Goal: Understand process/instructions: Learn how to perform a task or action

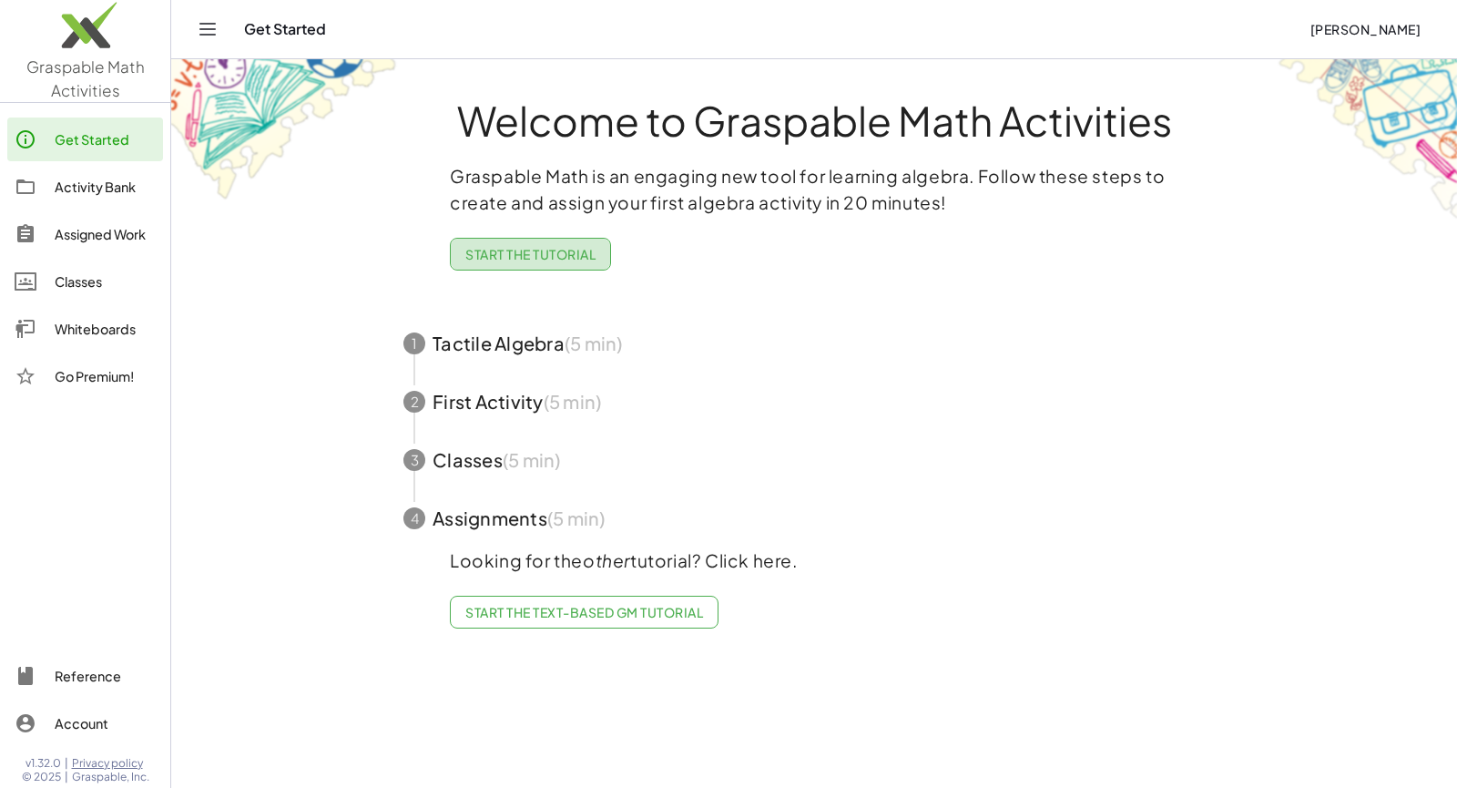
click at [558, 255] on span "Start the Tutorial" at bounding box center [530, 254] width 130 height 16
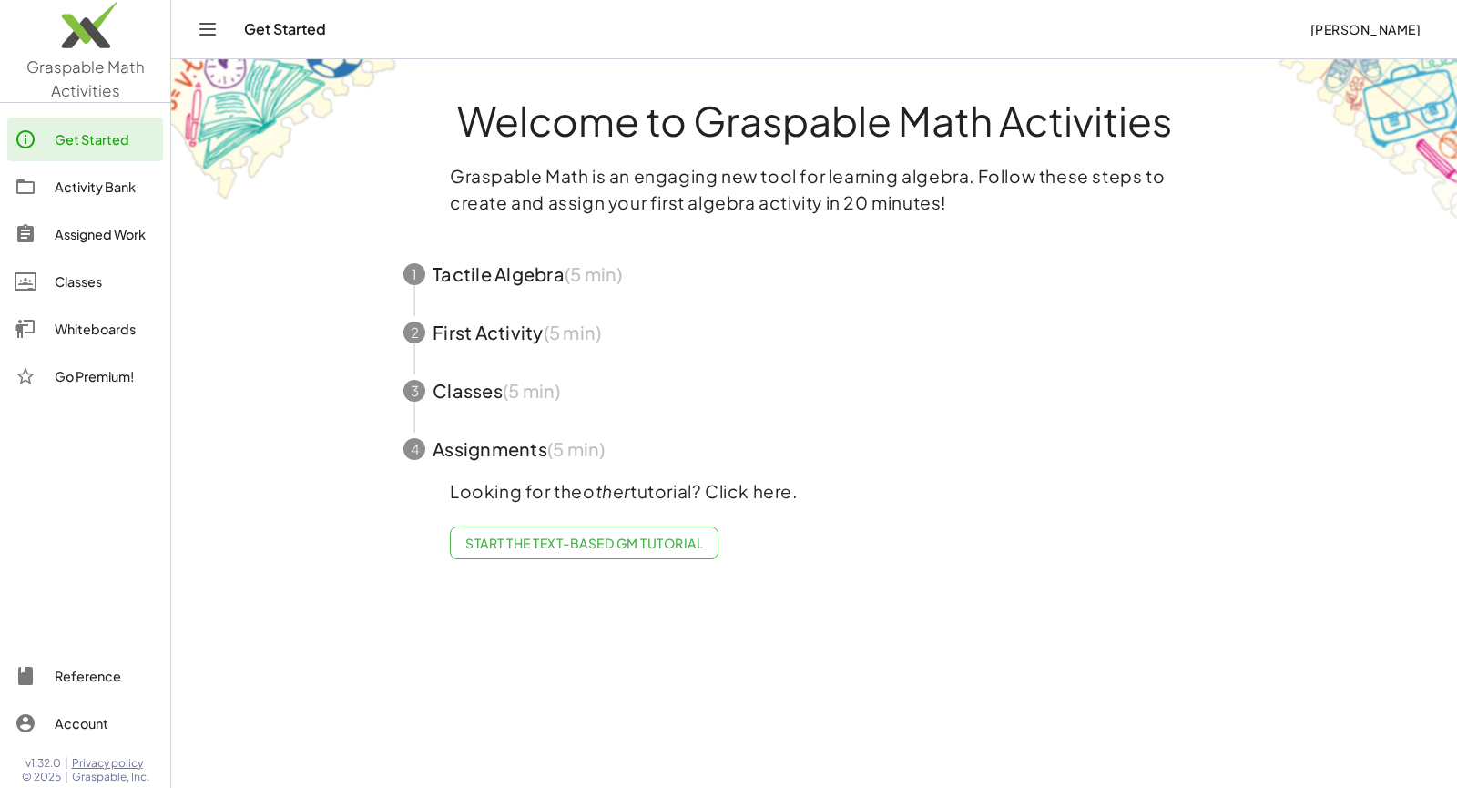
click at [524, 274] on span "button" at bounding box center [814, 274] width 865 height 58
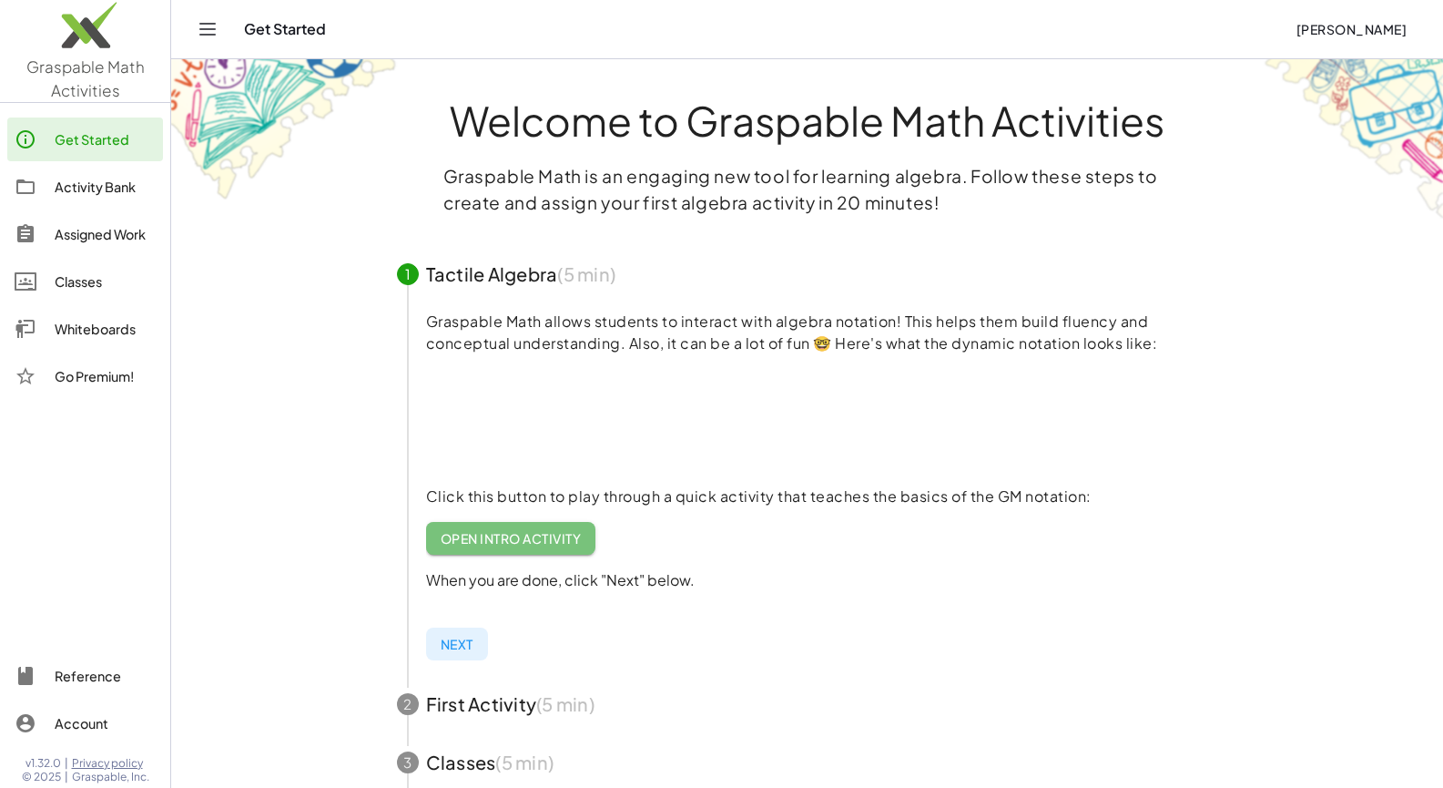
click at [530, 537] on span "Open Intro Activity" at bounding box center [511, 538] width 141 height 16
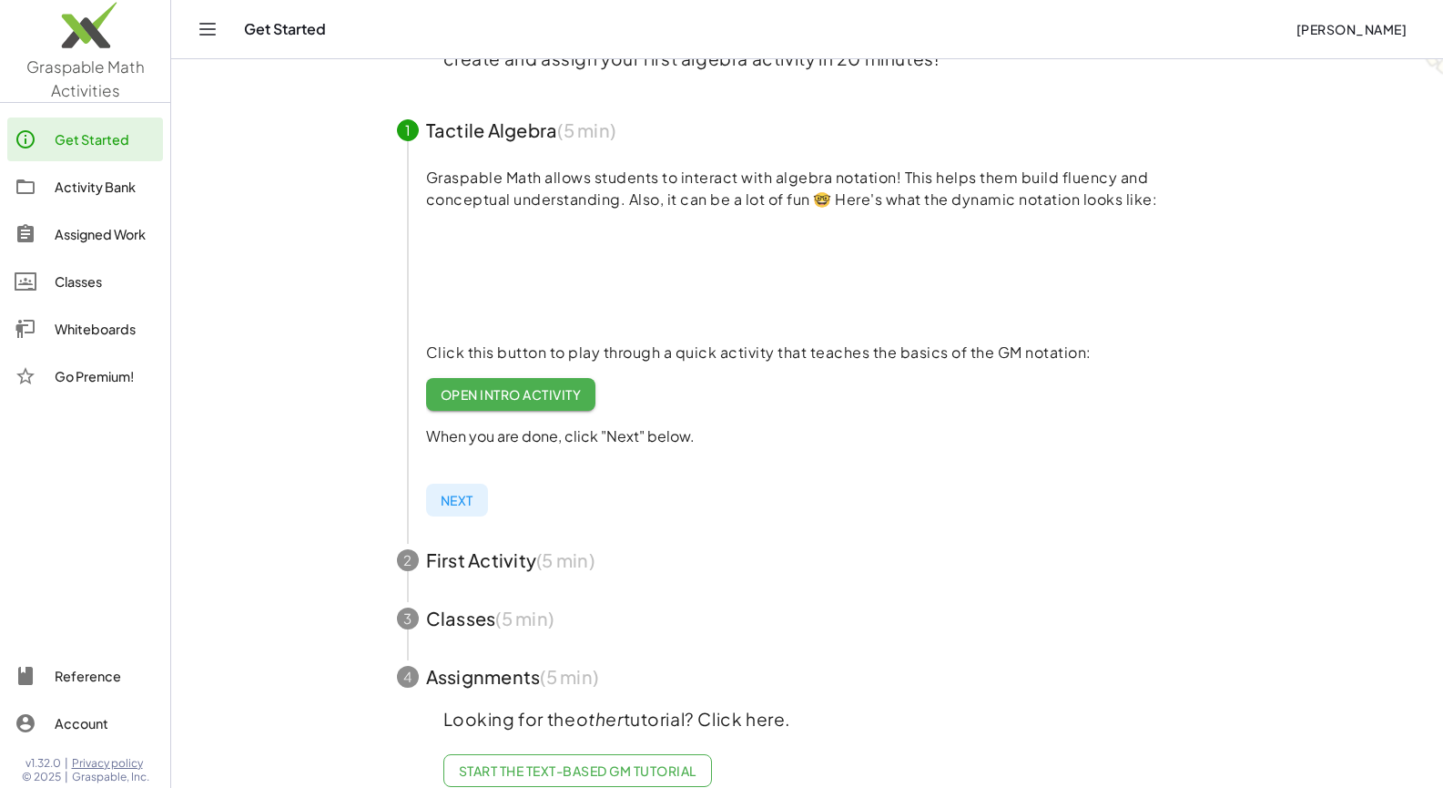
scroll to position [181, 0]
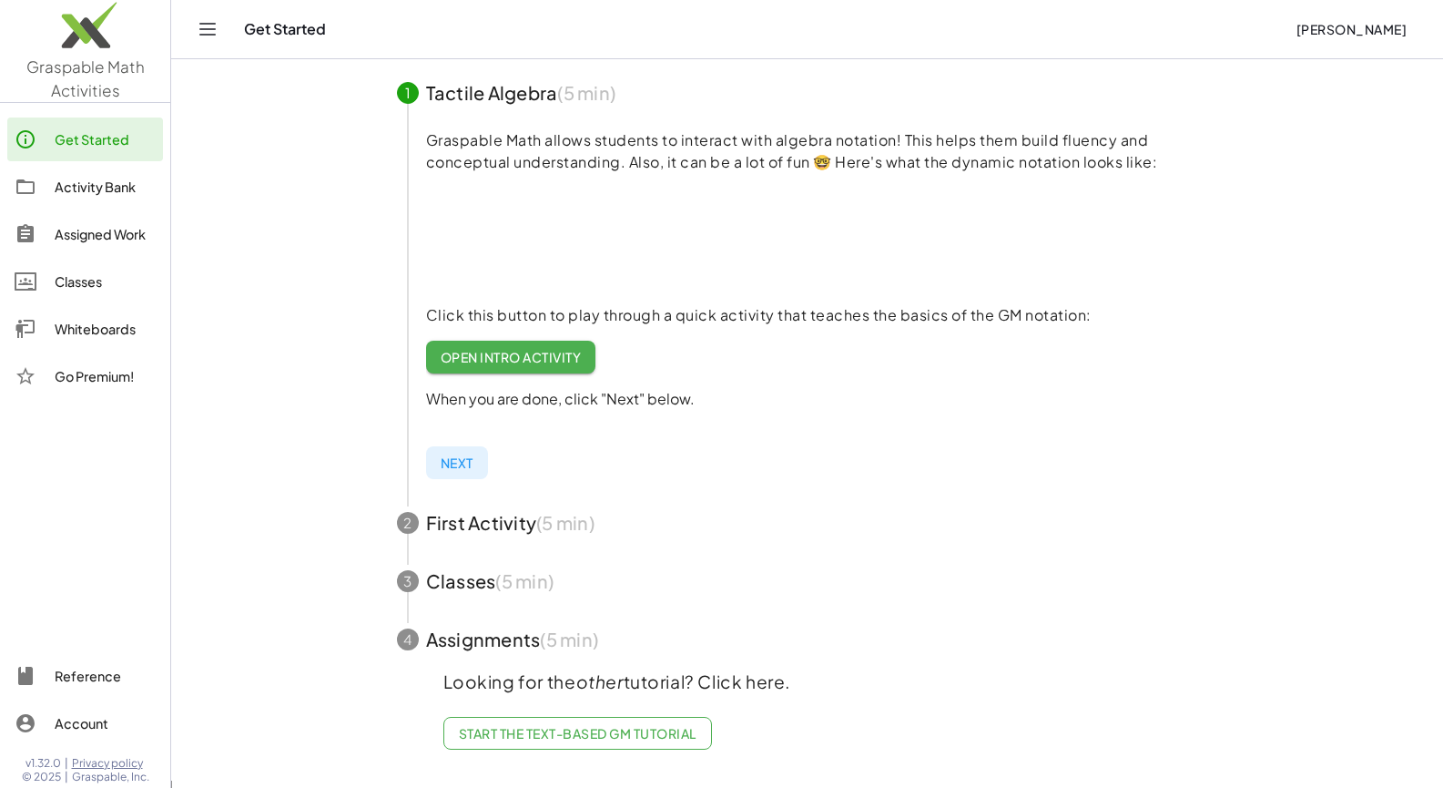
click at [442, 531] on span "button" at bounding box center [807, 522] width 865 height 58
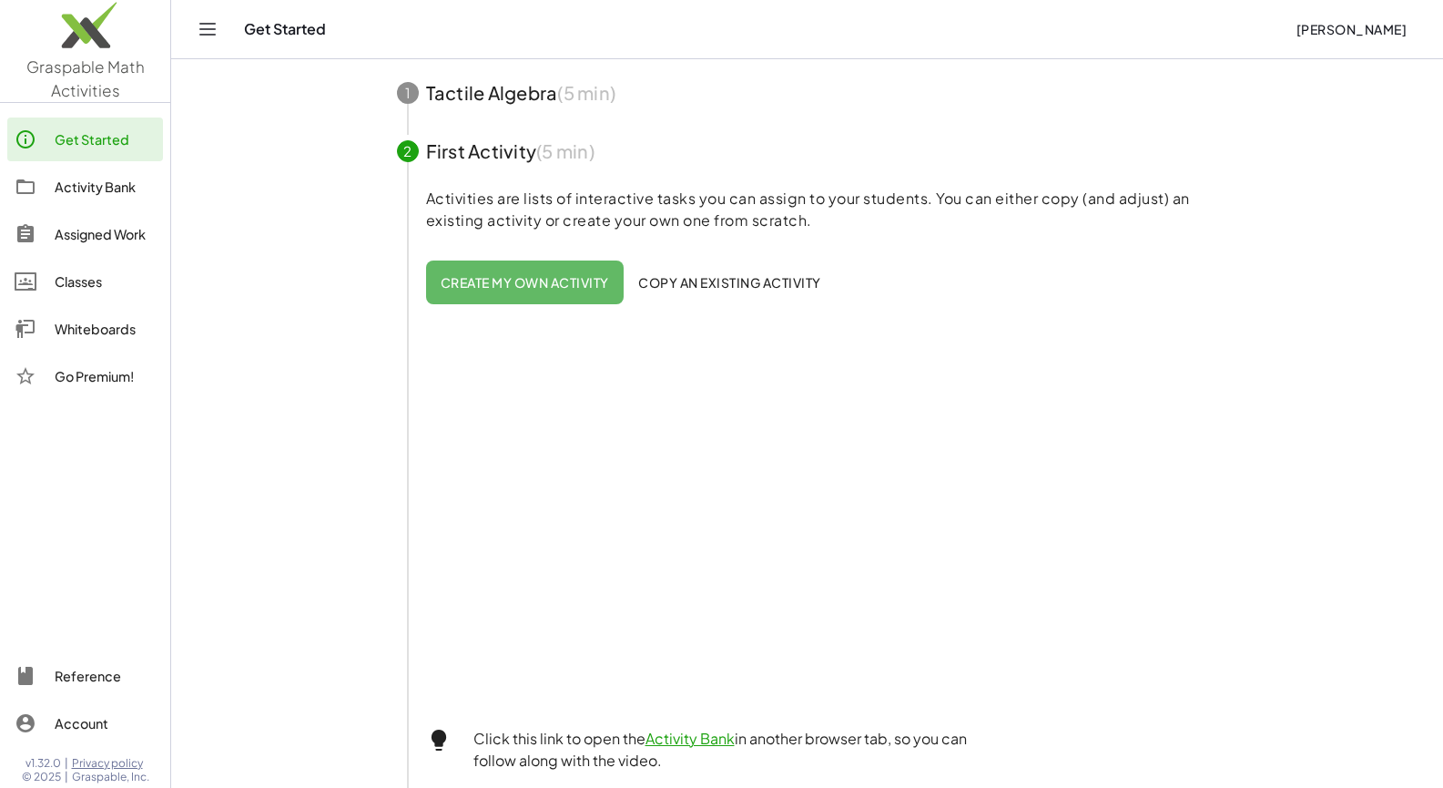
scroll to position [484, 0]
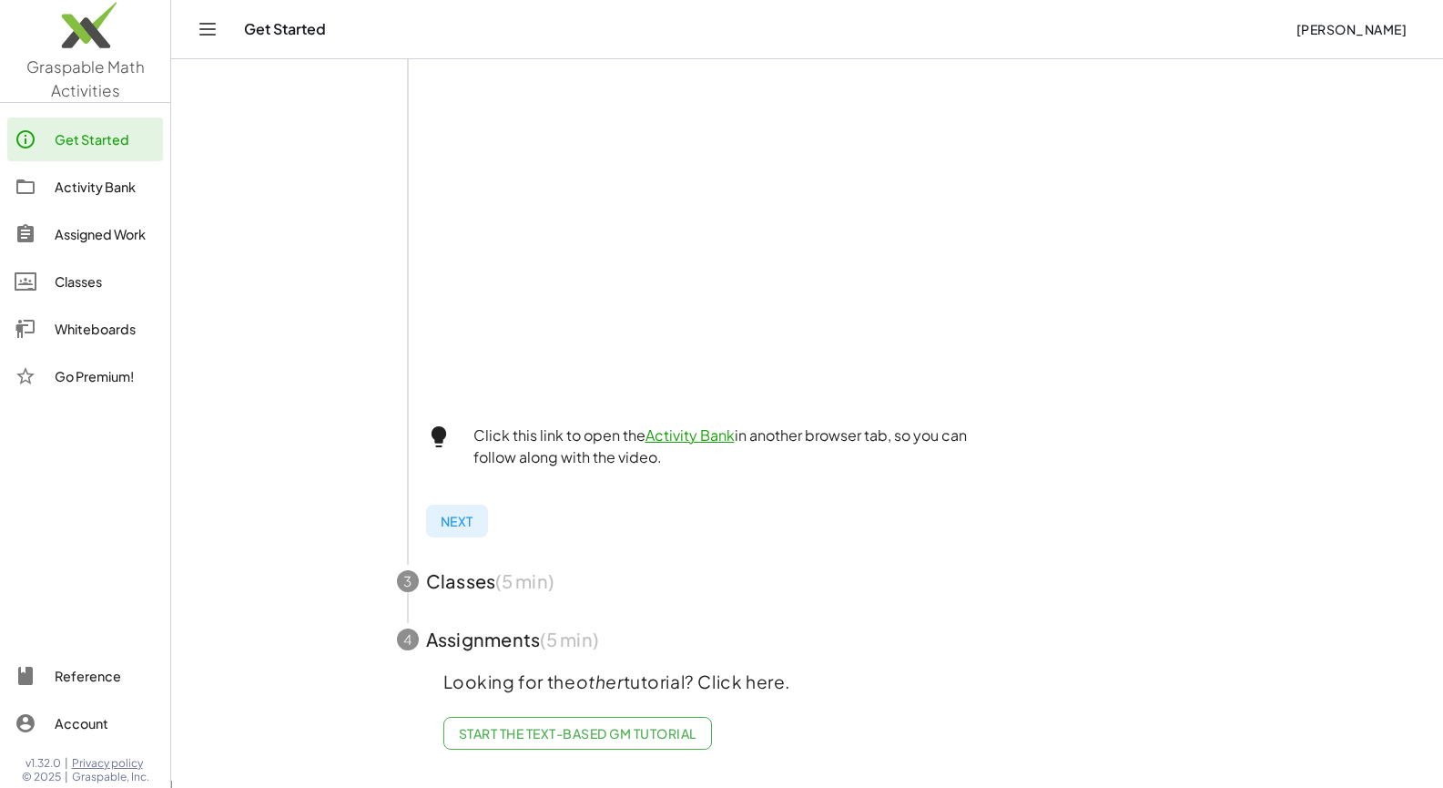
click at [480, 576] on span "button" at bounding box center [807, 581] width 865 height 58
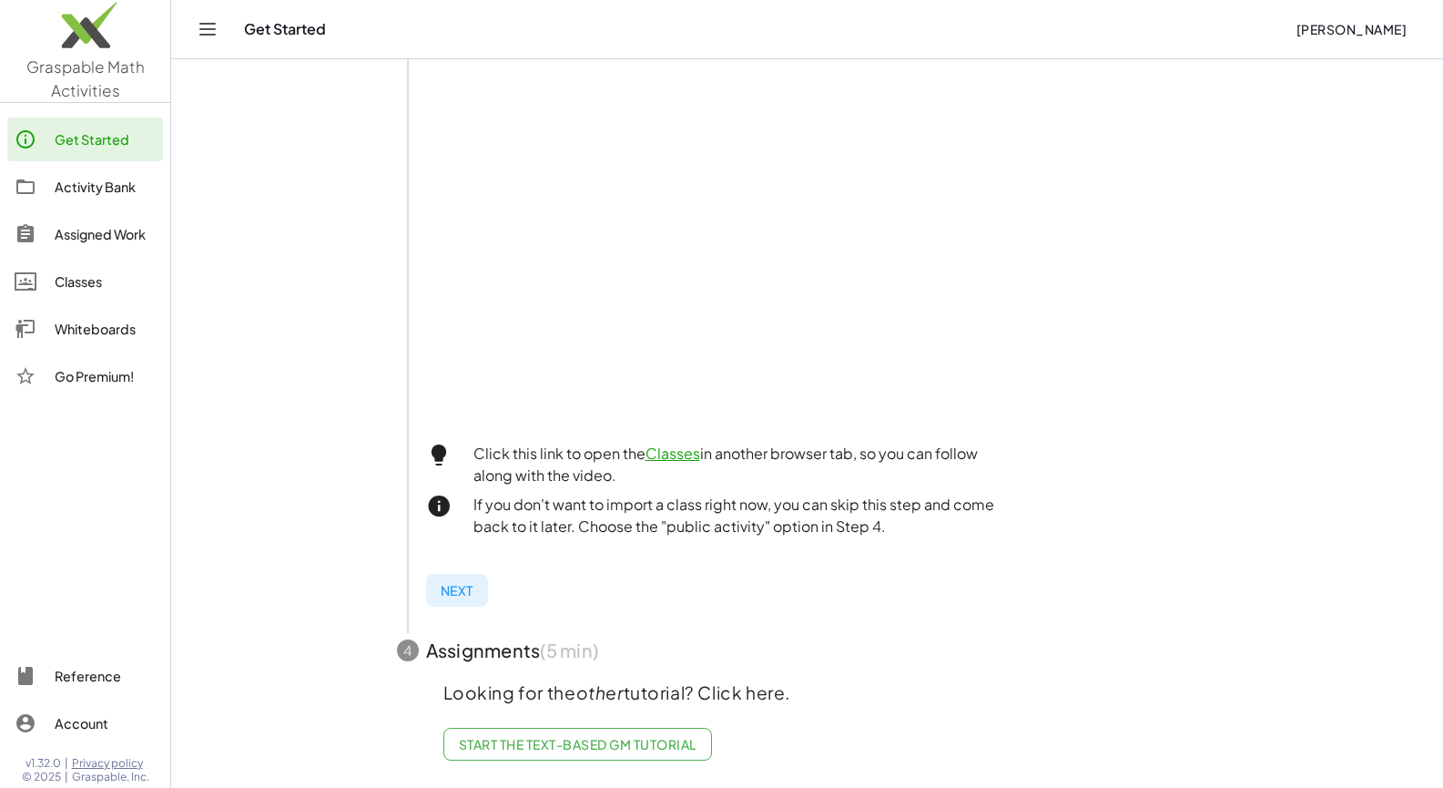
scroll to position [470, 0]
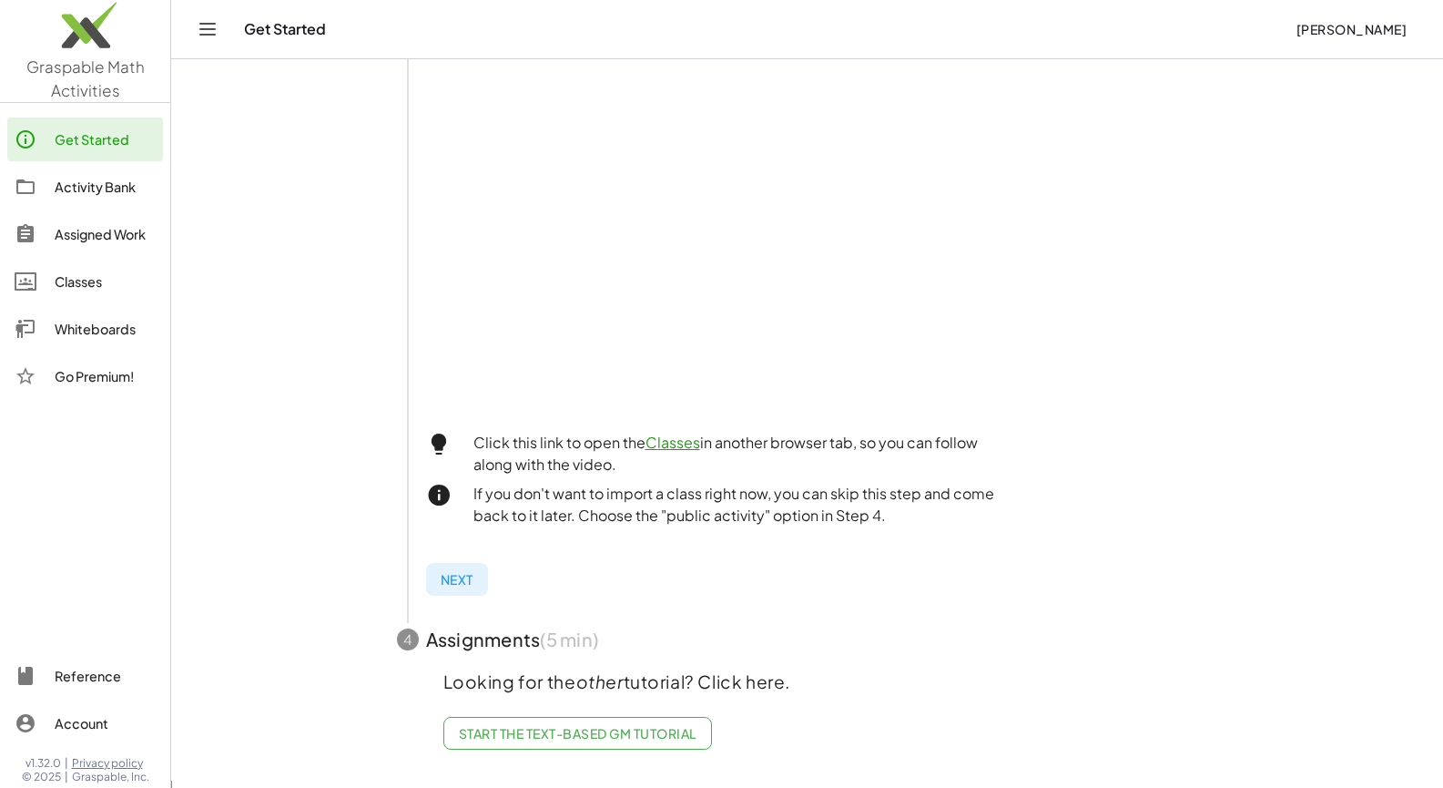
click at [512, 648] on span "button" at bounding box center [807, 639] width 865 height 58
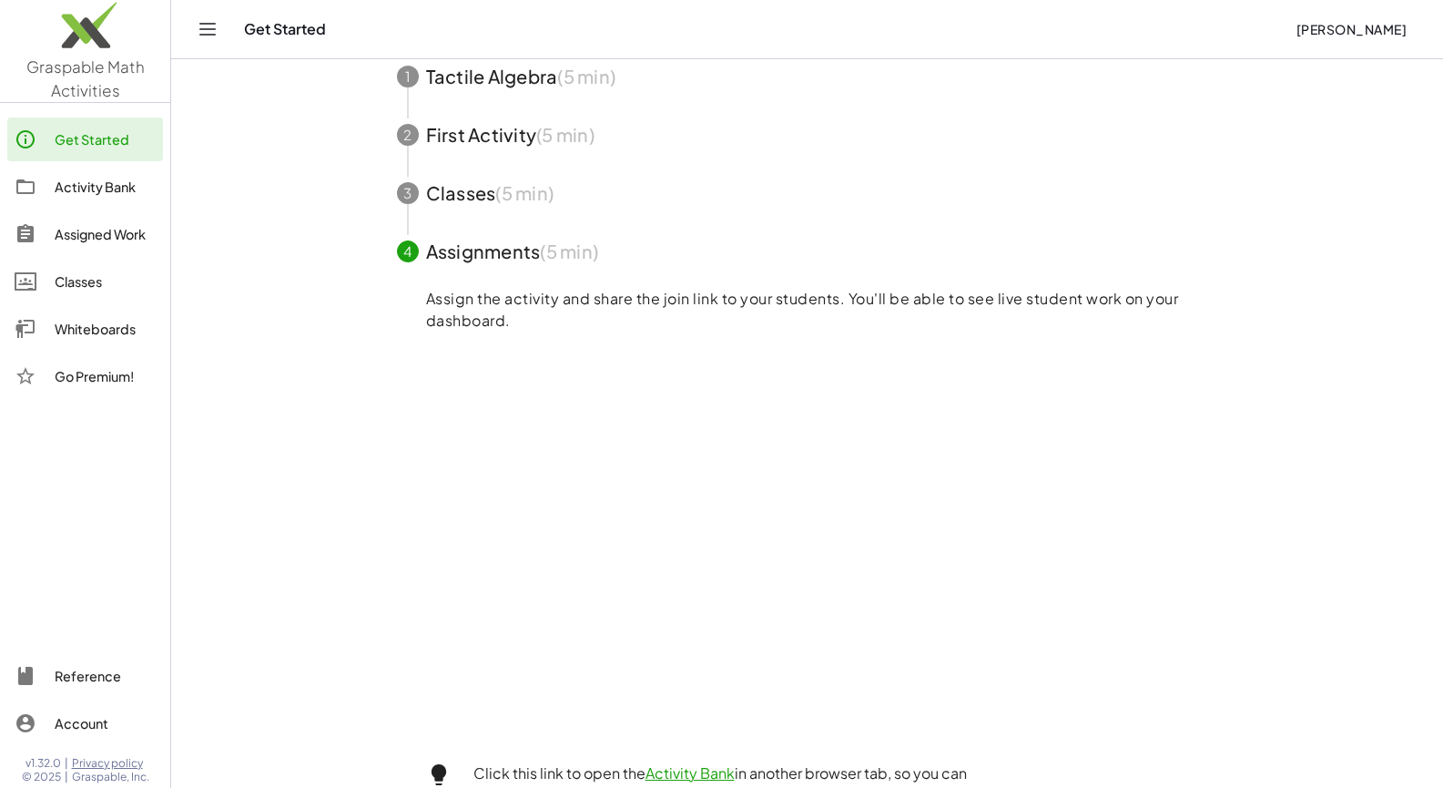
scroll to position [178, 0]
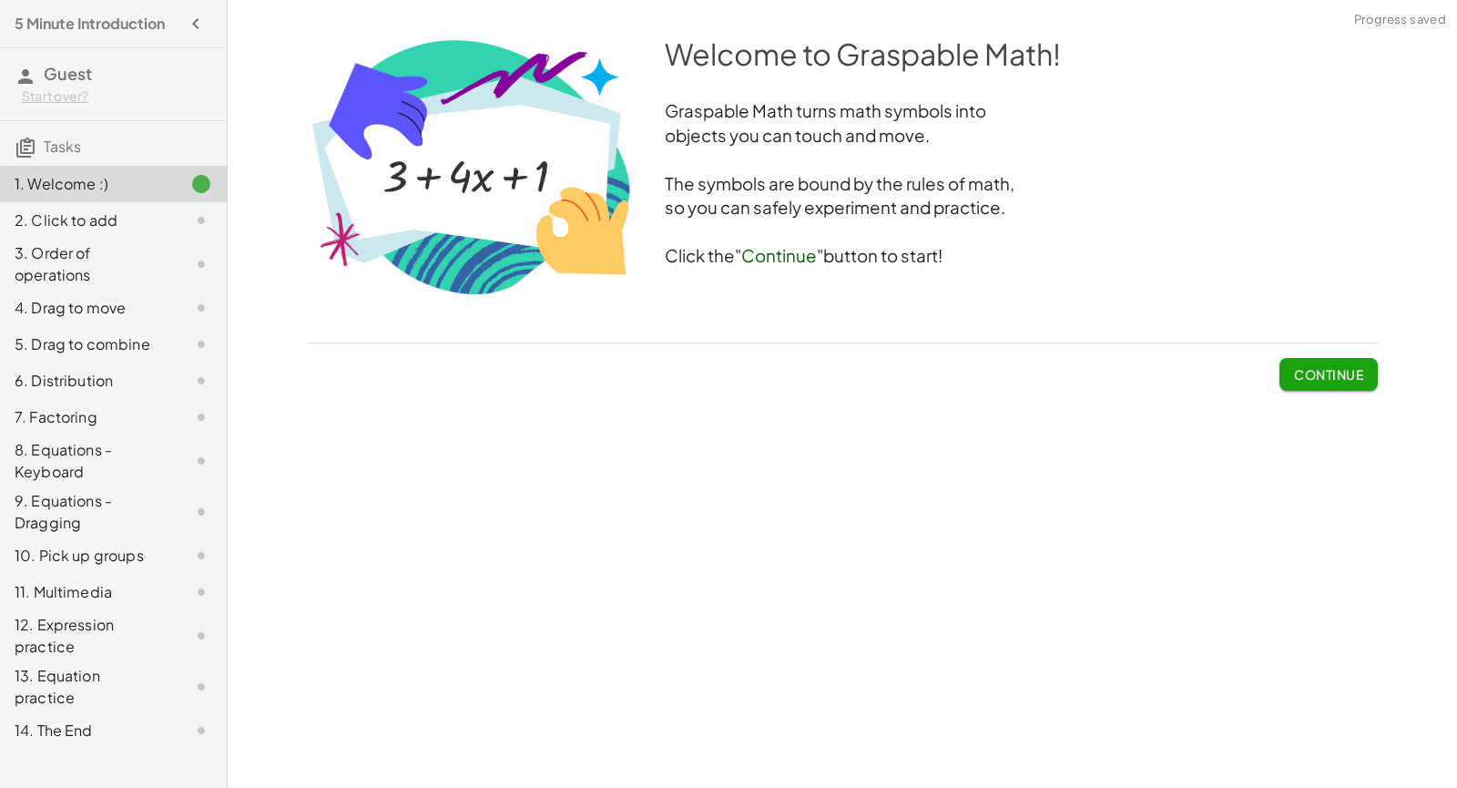
click at [1346, 369] on span "Continue" at bounding box center [1328, 374] width 69 height 16
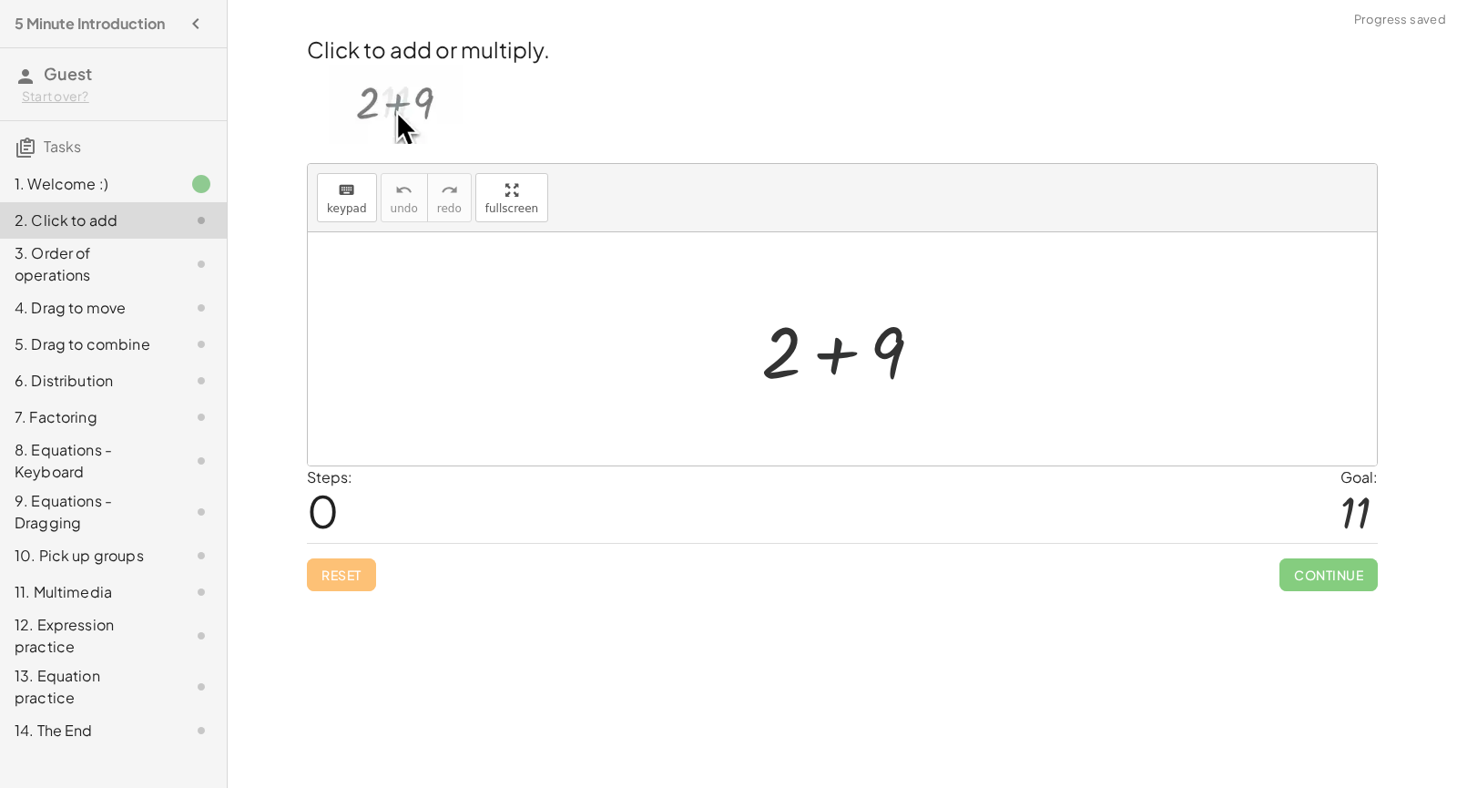
click at [842, 352] on div at bounding box center [849, 349] width 194 height 94
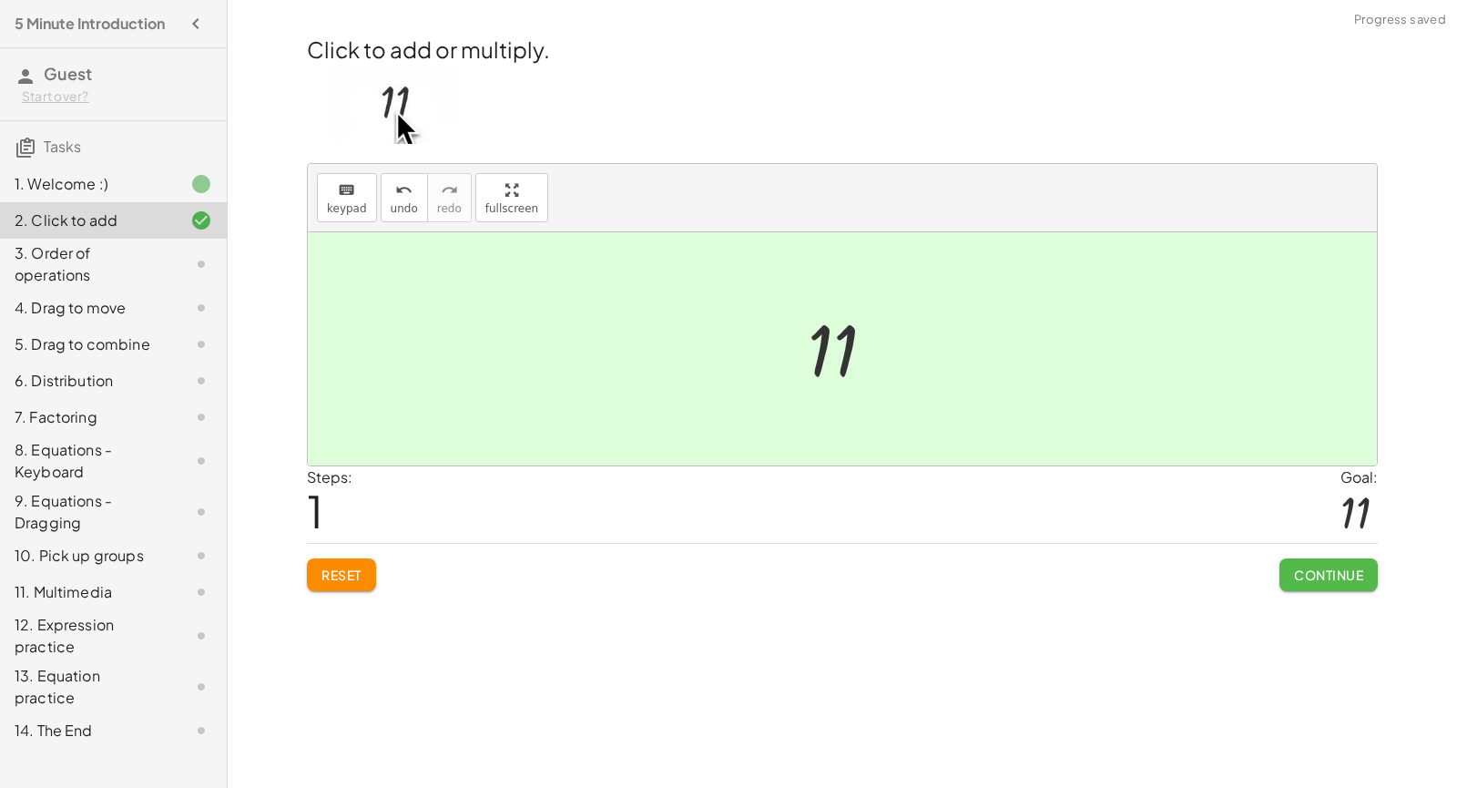
click at [1338, 582] on button "Continue" at bounding box center [1328, 574] width 98 height 33
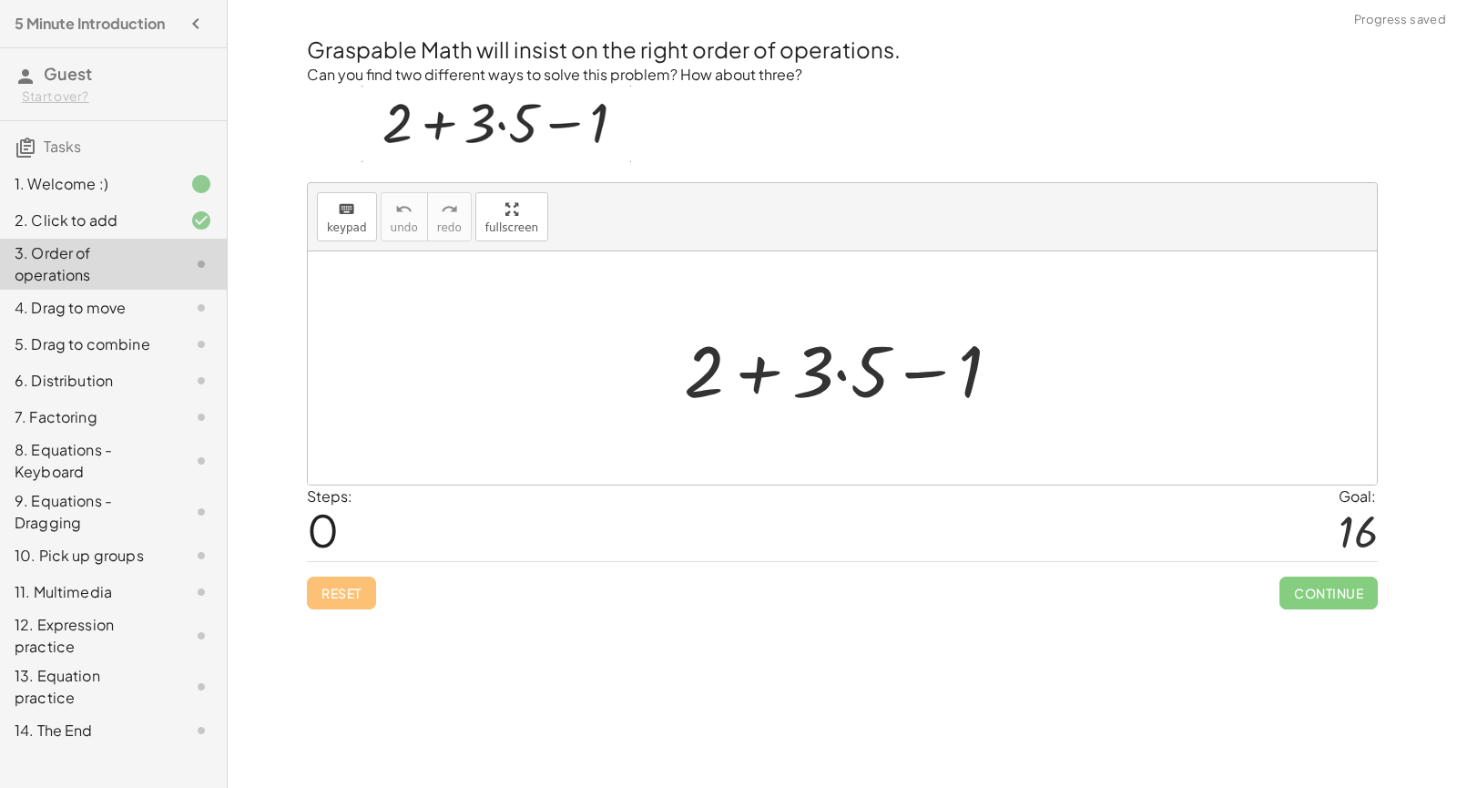
click at [845, 377] on div at bounding box center [850, 368] width 350 height 94
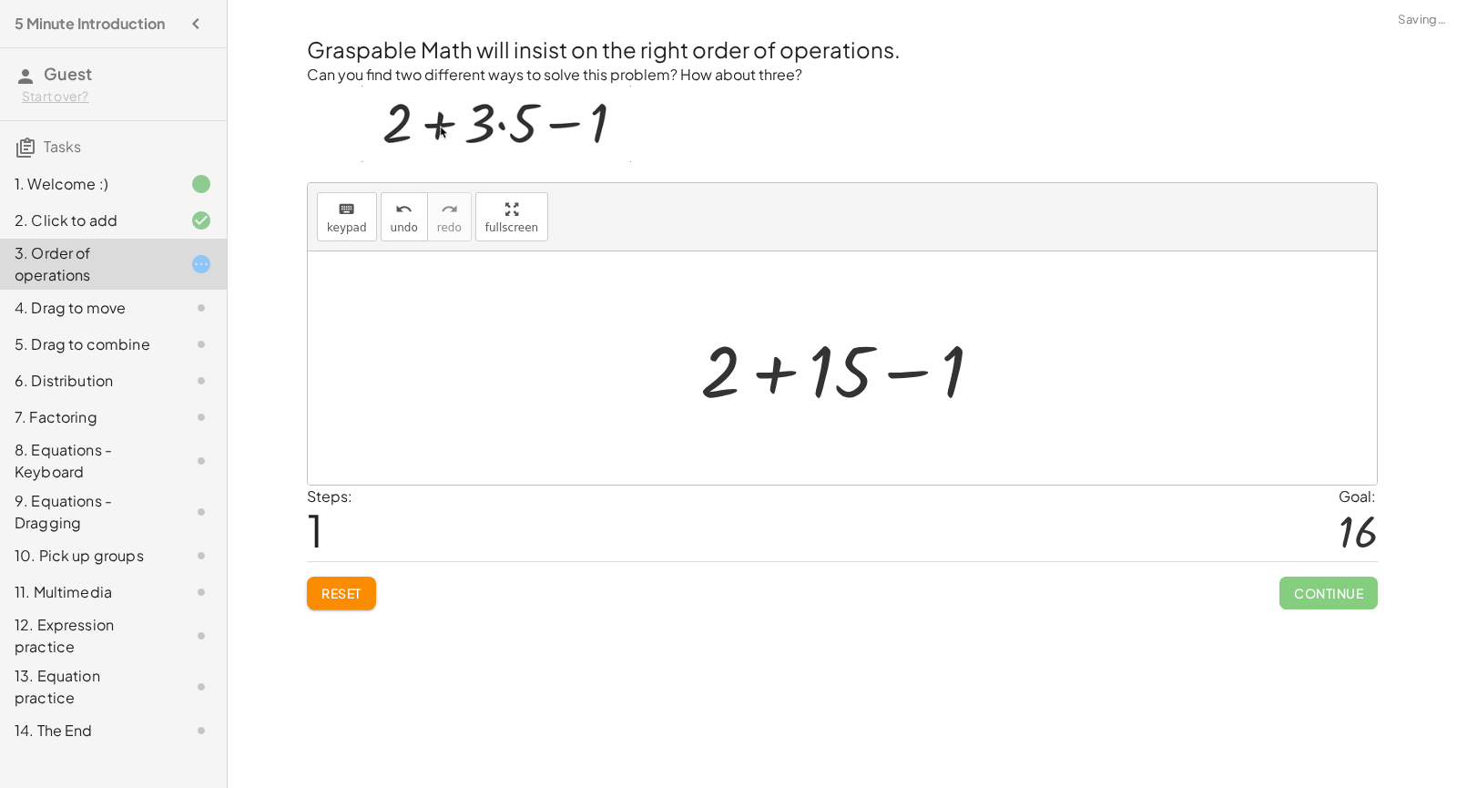
click at [773, 374] on div at bounding box center [849, 368] width 316 height 94
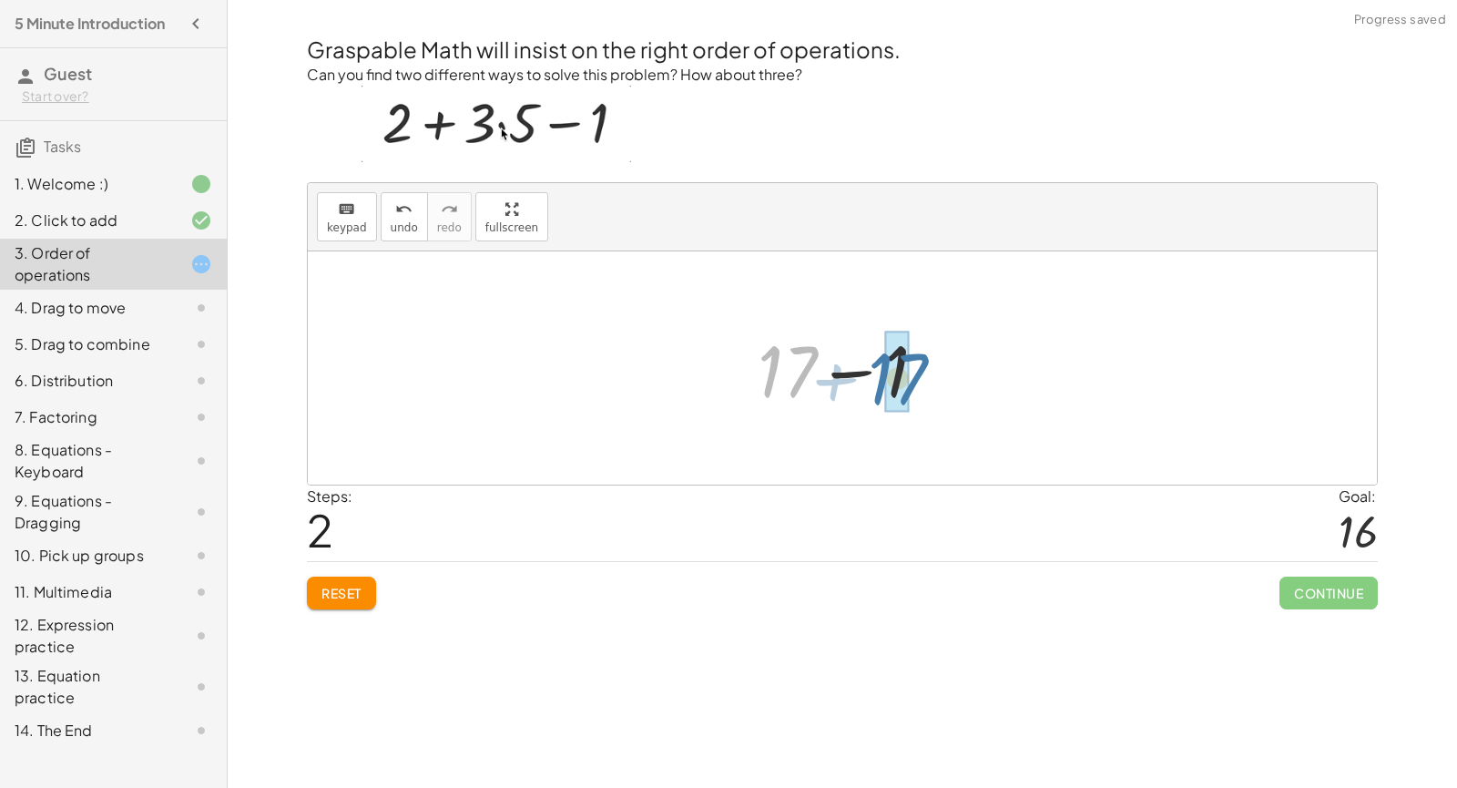
drag, startPoint x: 795, startPoint y: 371, endPoint x: 885, endPoint y: 377, distance: 90.4
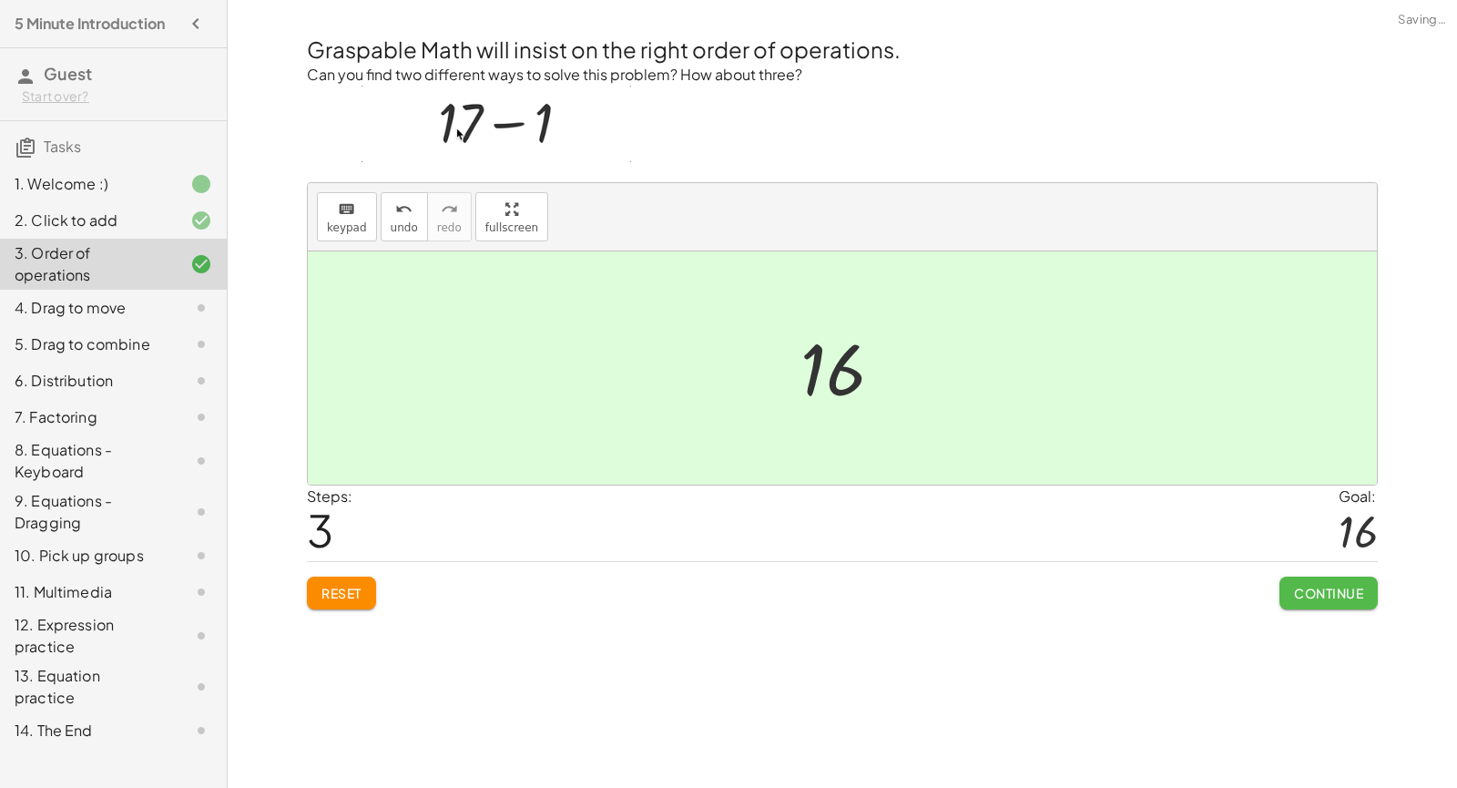
click at [1345, 591] on span "Continue" at bounding box center [1328, 593] width 69 height 16
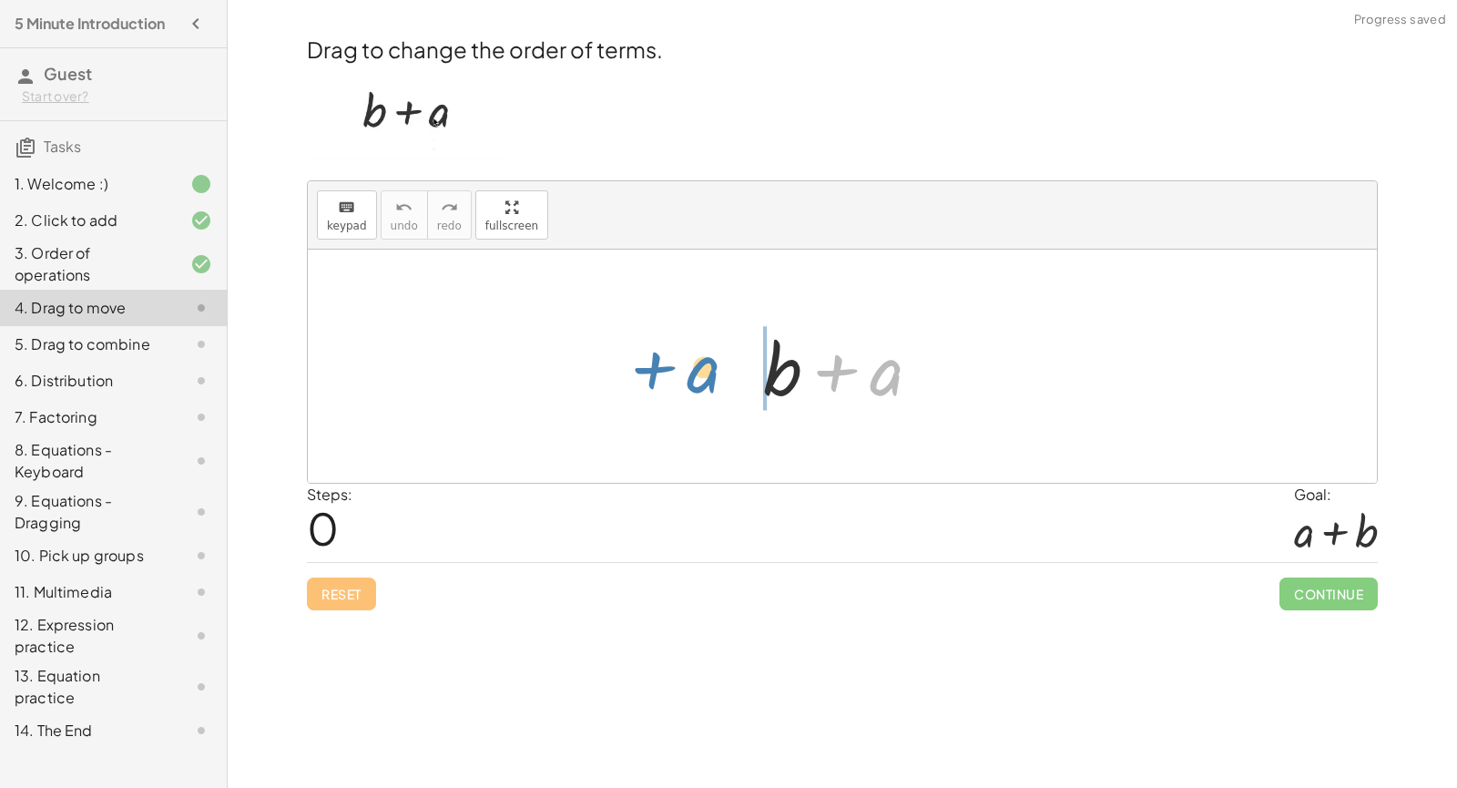
drag, startPoint x: 890, startPoint y: 379, endPoint x: 714, endPoint y: 385, distance: 175.8
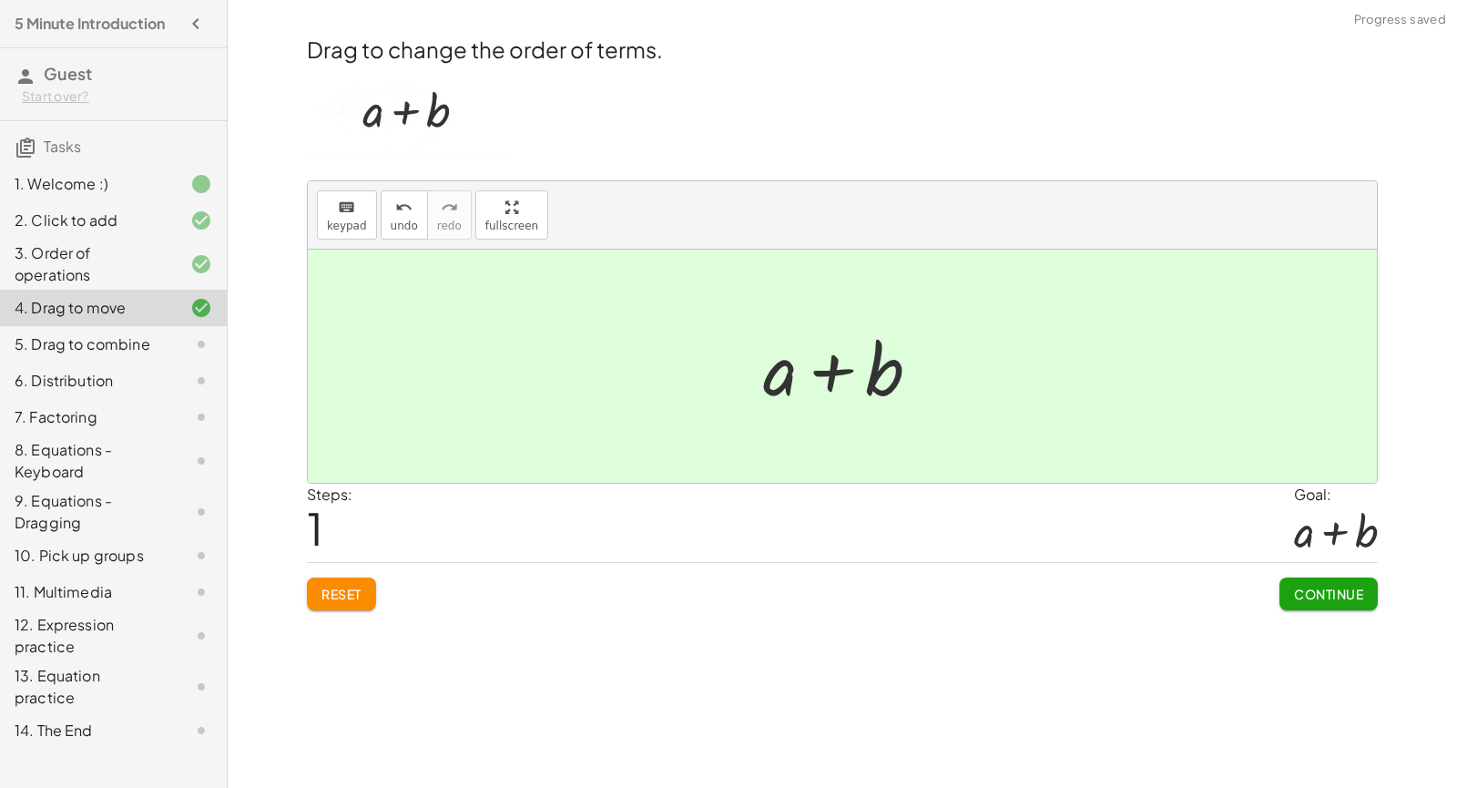
click at [1363, 603] on button "Continue" at bounding box center [1328, 593] width 98 height 33
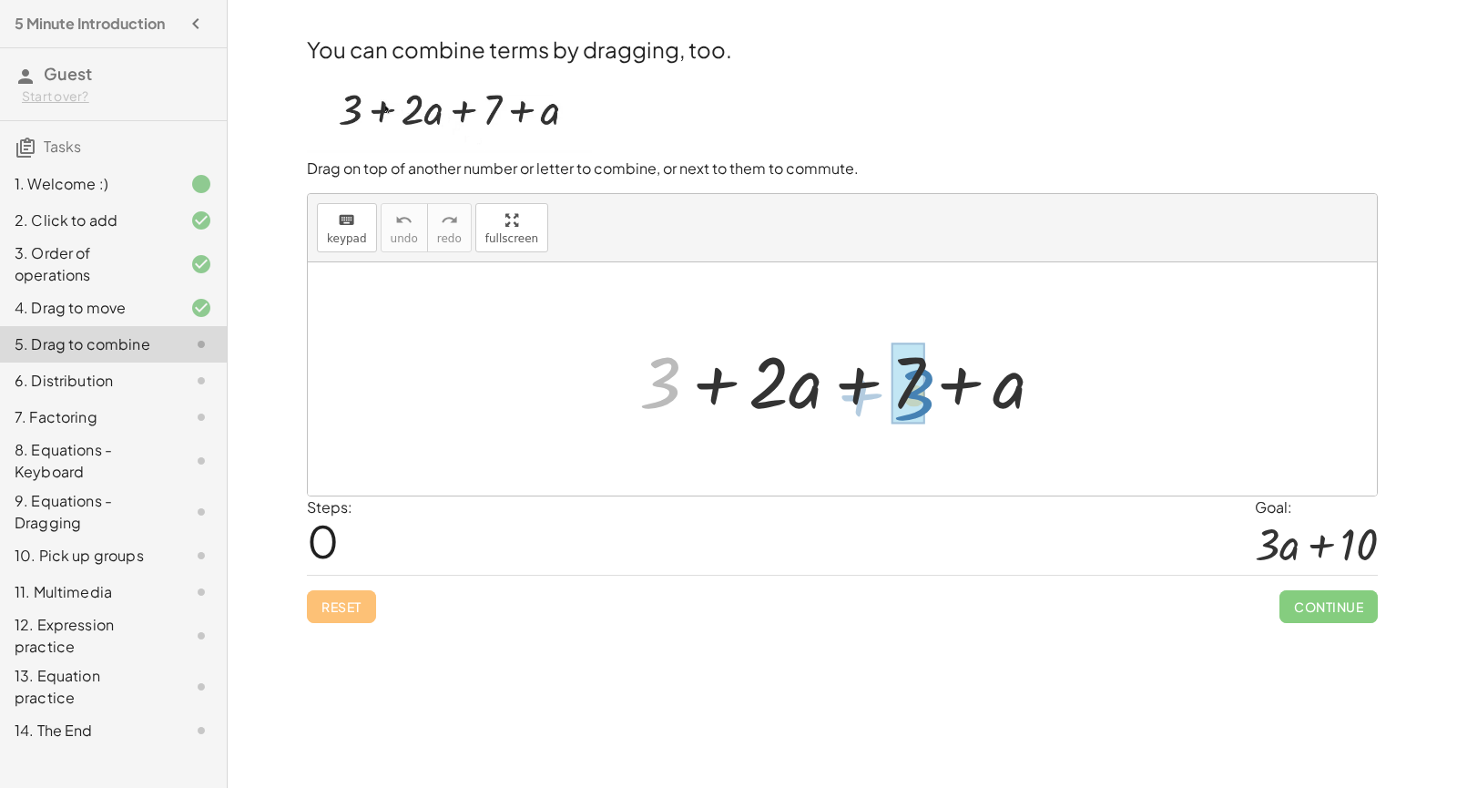
drag, startPoint x: 670, startPoint y: 390, endPoint x: 924, endPoint y: 402, distance: 254.3
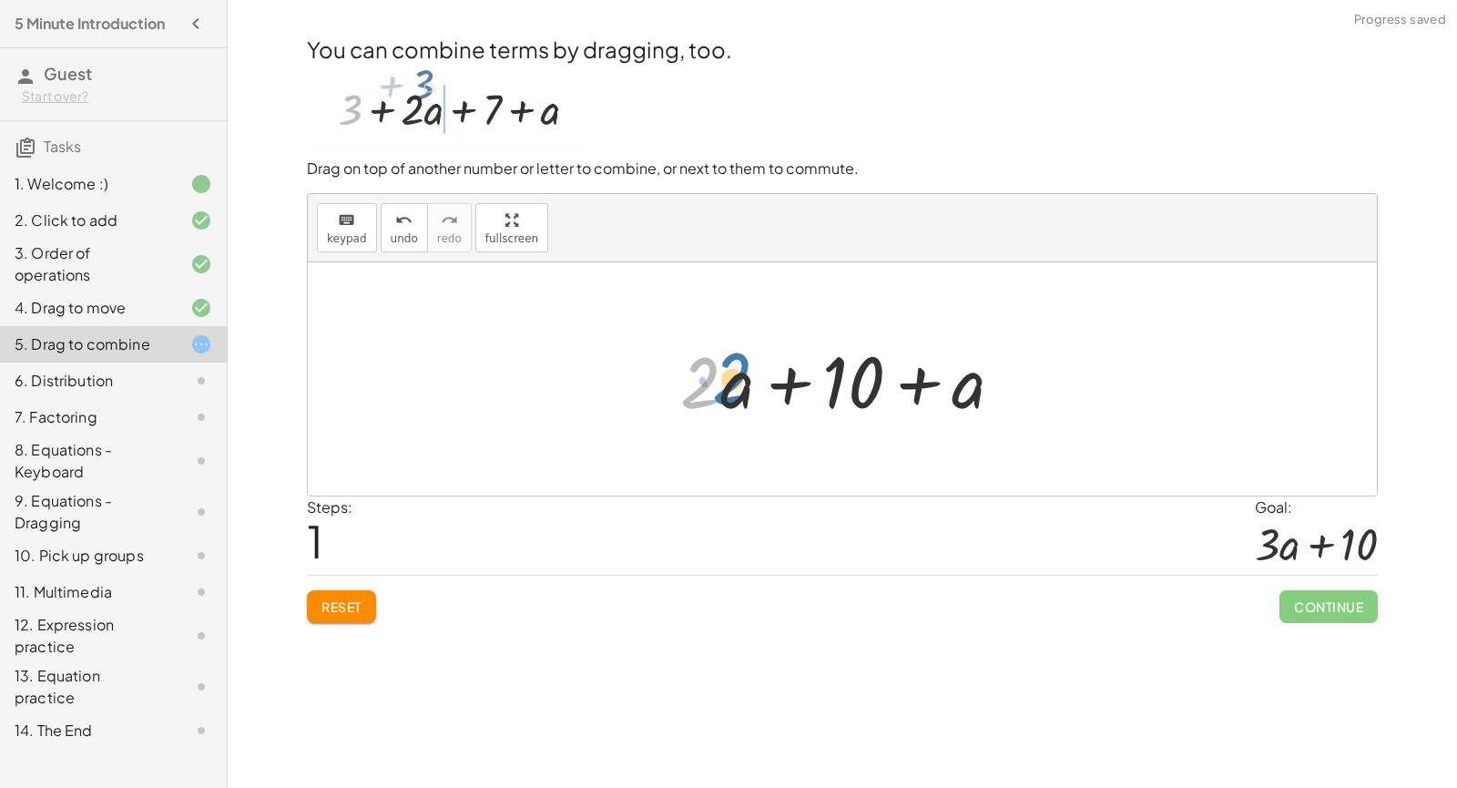
click at [714, 392] on div at bounding box center [849, 379] width 356 height 94
click at [728, 393] on div at bounding box center [849, 379] width 356 height 94
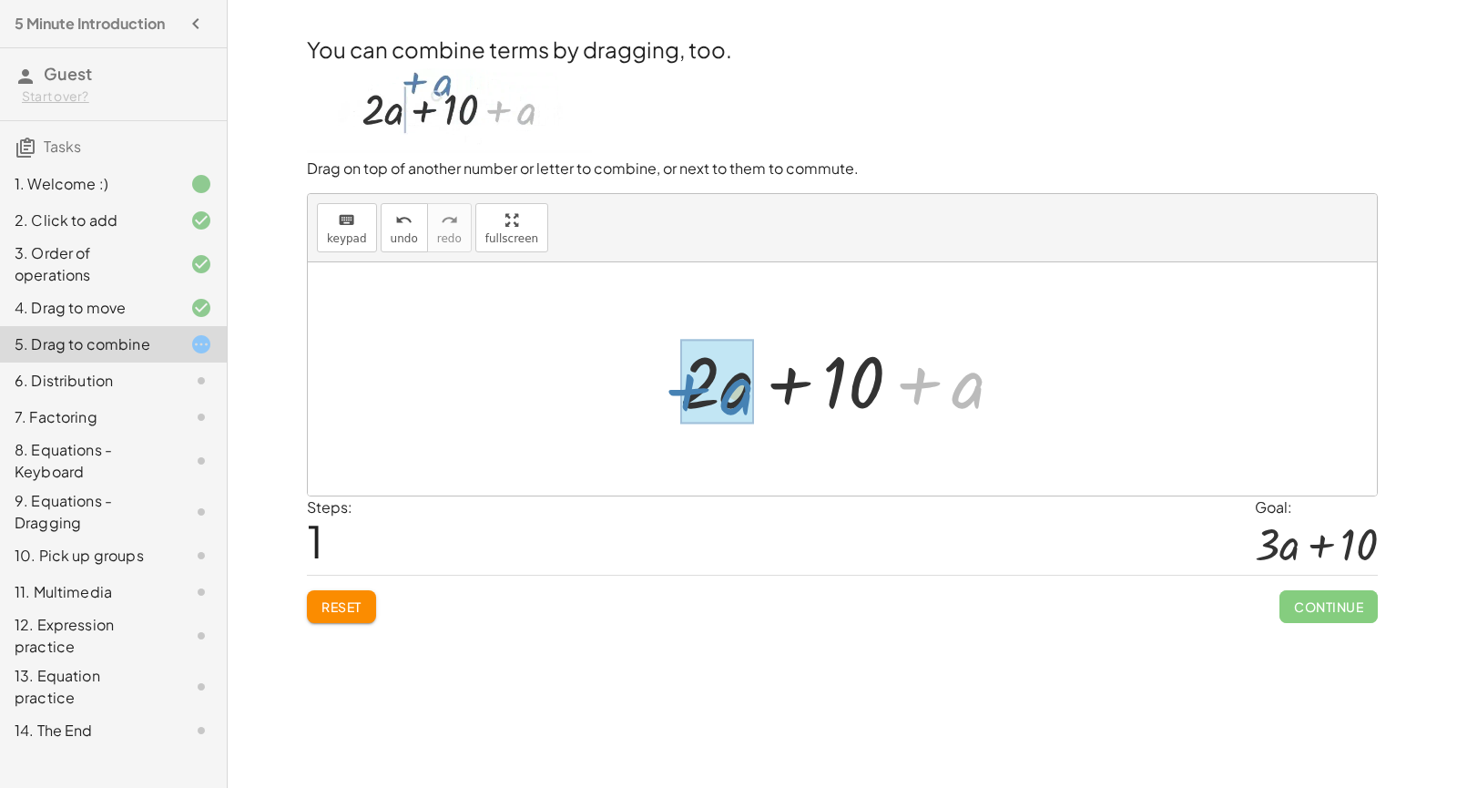
drag, startPoint x: 962, startPoint y: 390, endPoint x: 732, endPoint y: 396, distance: 230.4
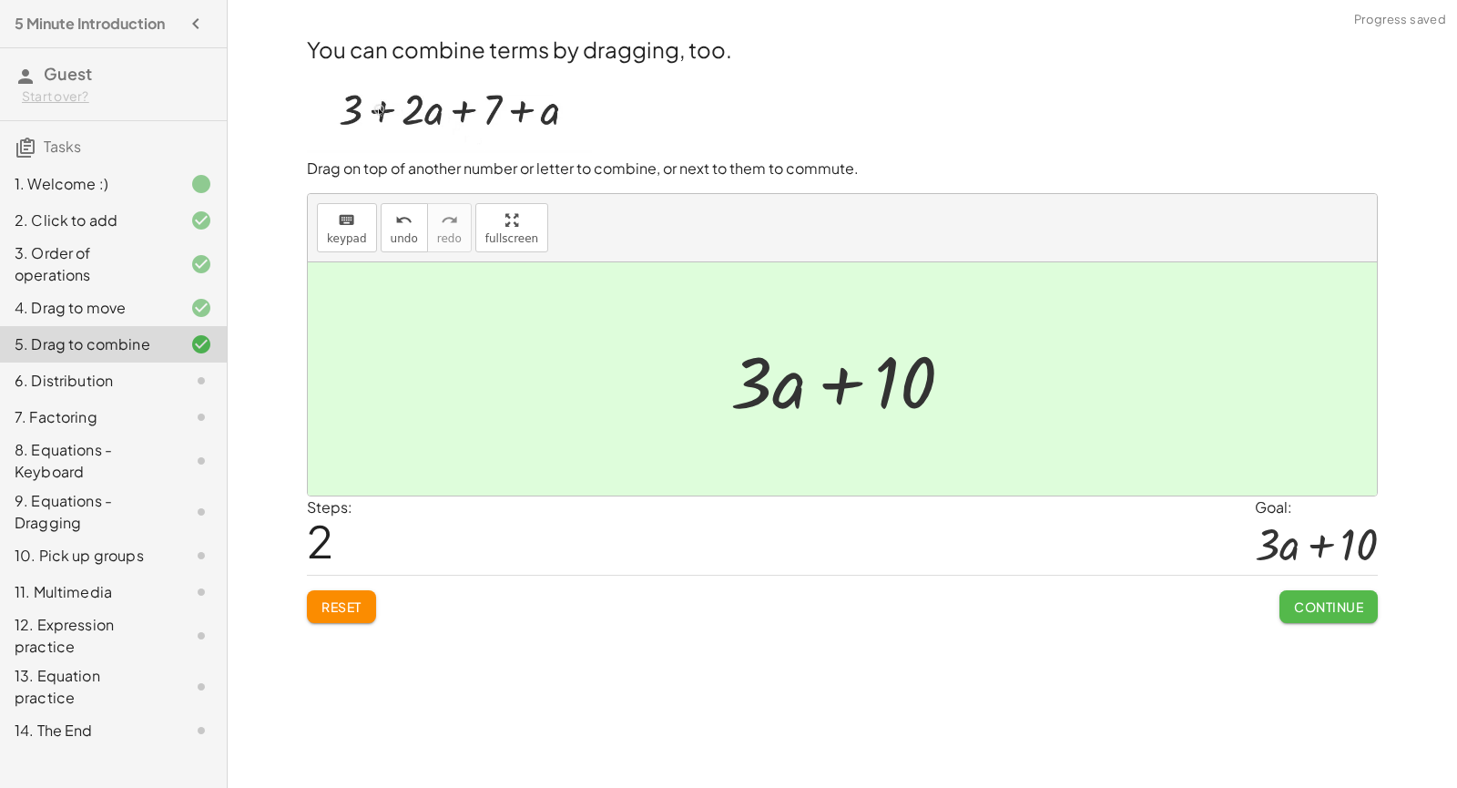
click at [1338, 607] on span "Continue" at bounding box center [1328, 606] width 69 height 16
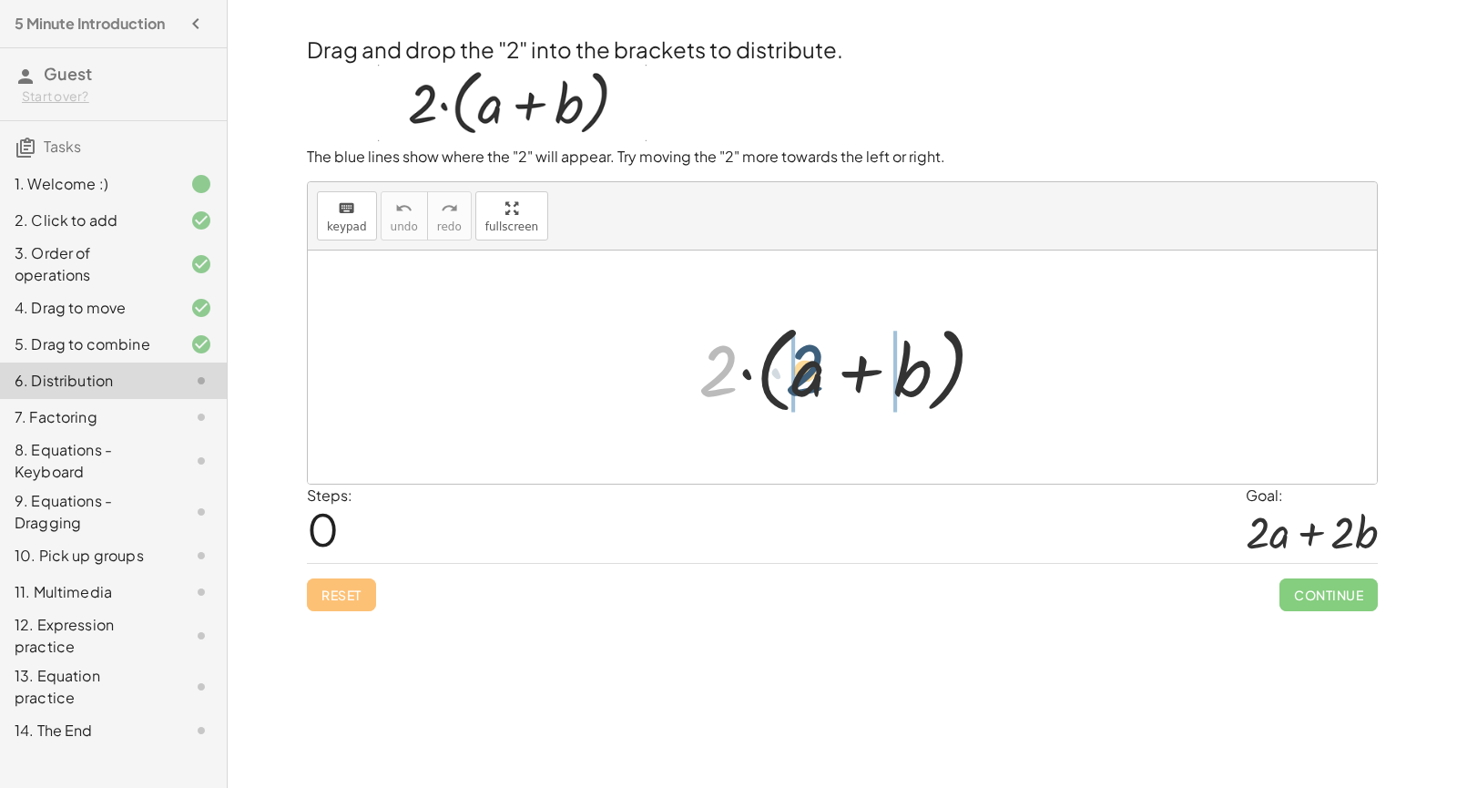
drag, startPoint x: 711, startPoint y: 384, endPoint x: 799, endPoint y: 384, distance: 87.4
click at [799, 384] on div at bounding box center [849, 367] width 320 height 105
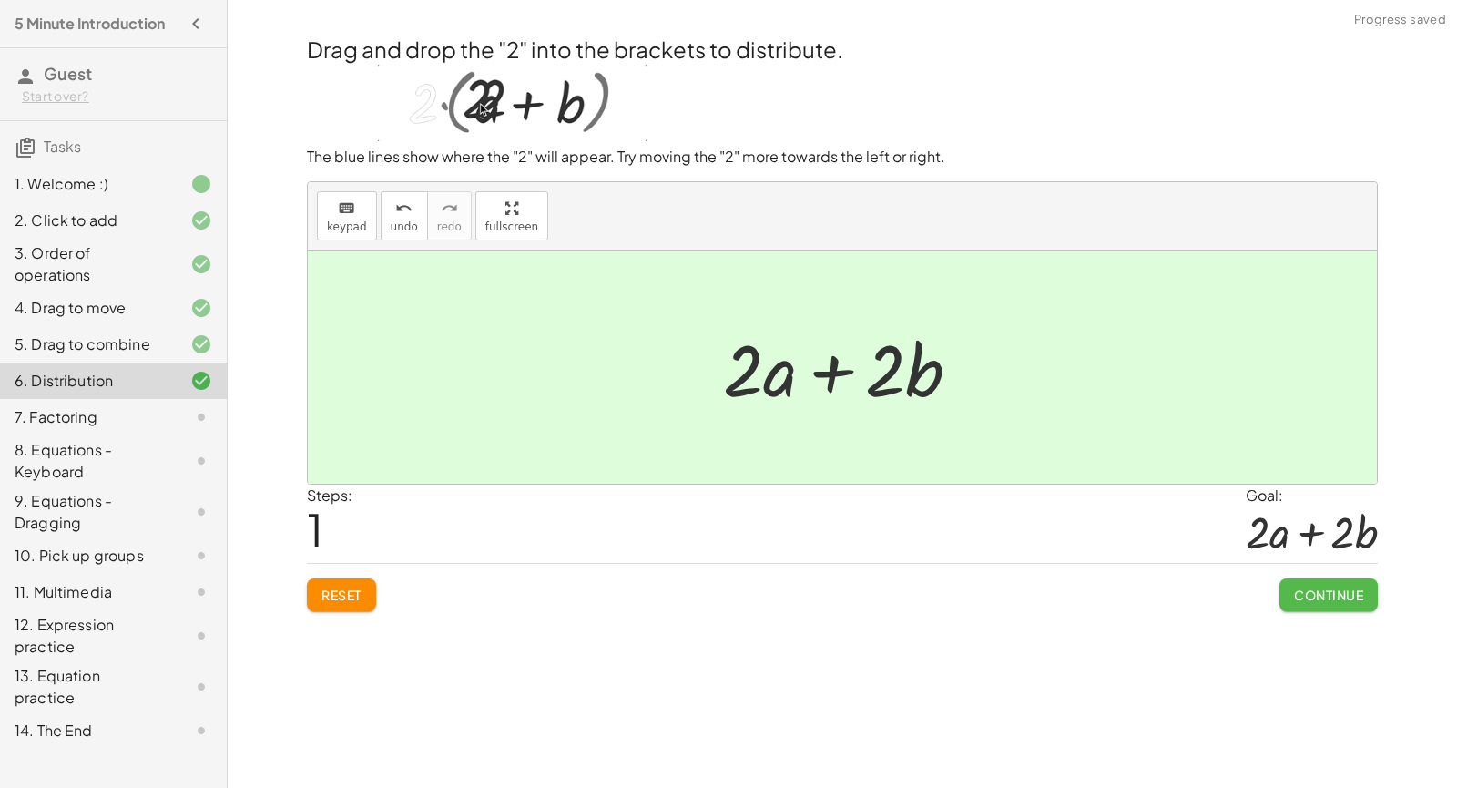
click at [1298, 584] on button "Continue" at bounding box center [1328, 594] width 98 height 33
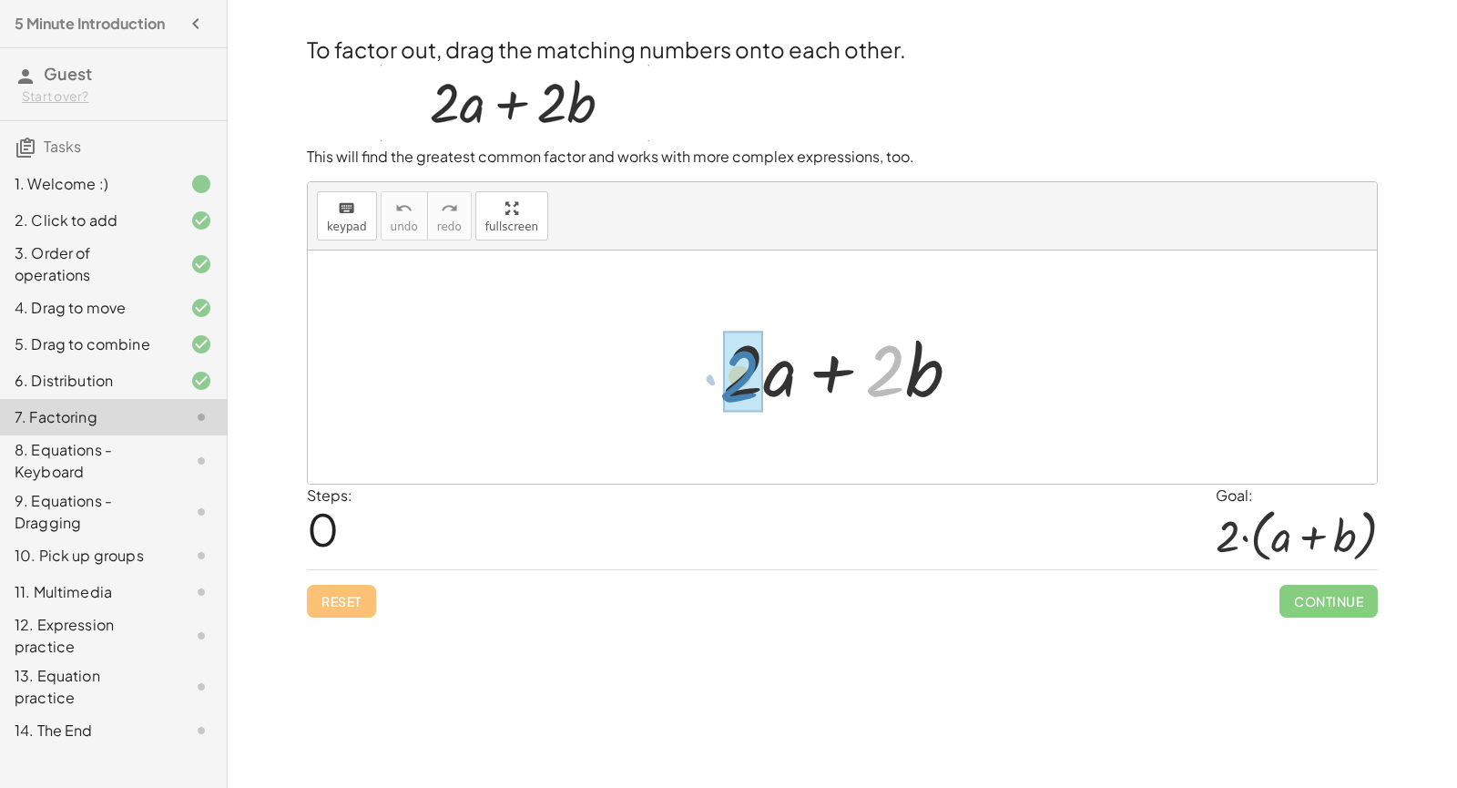
drag, startPoint x: 880, startPoint y: 392, endPoint x: 734, endPoint y: 398, distance: 145.8
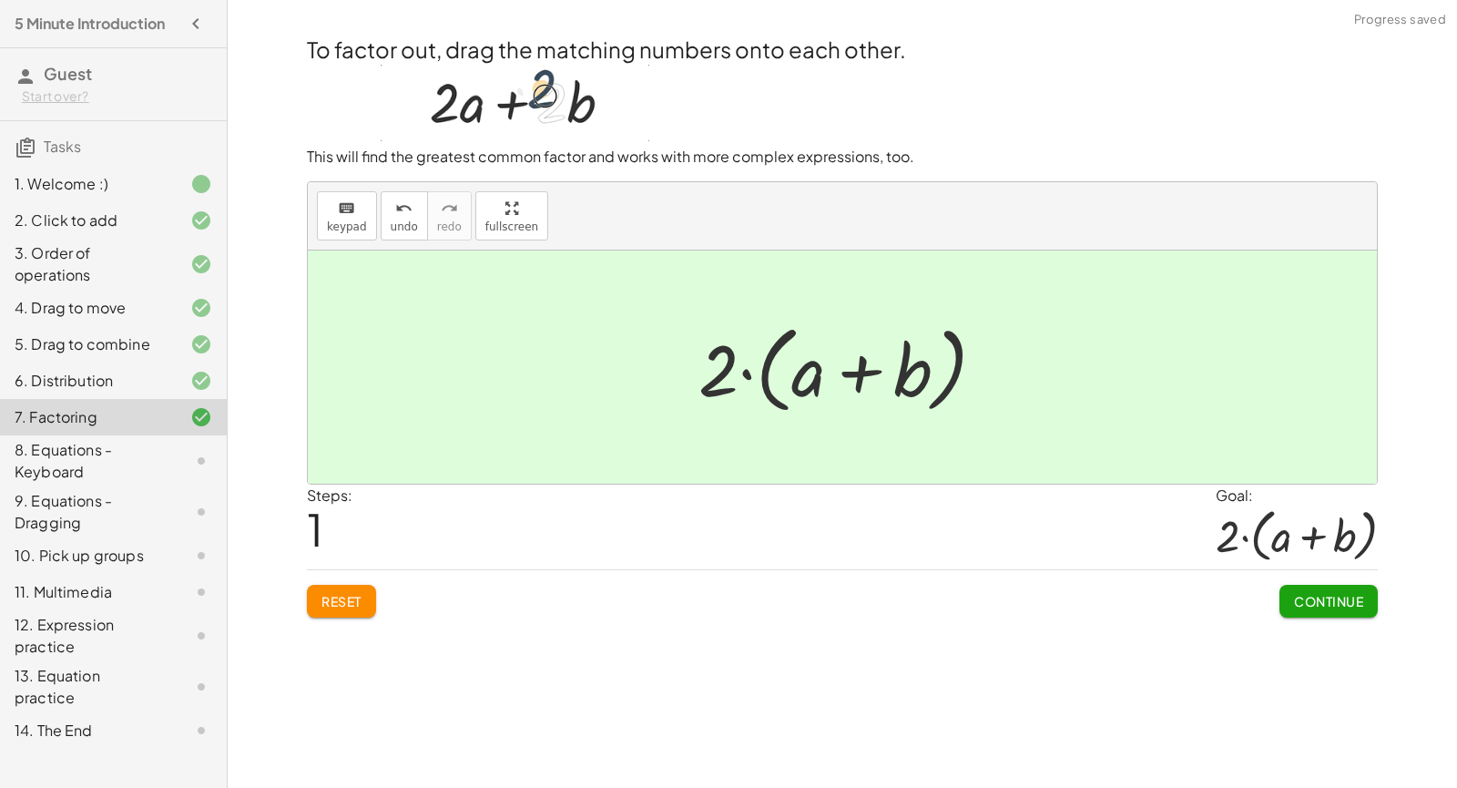
click at [1308, 600] on span "Continue" at bounding box center [1328, 601] width 69 height 16
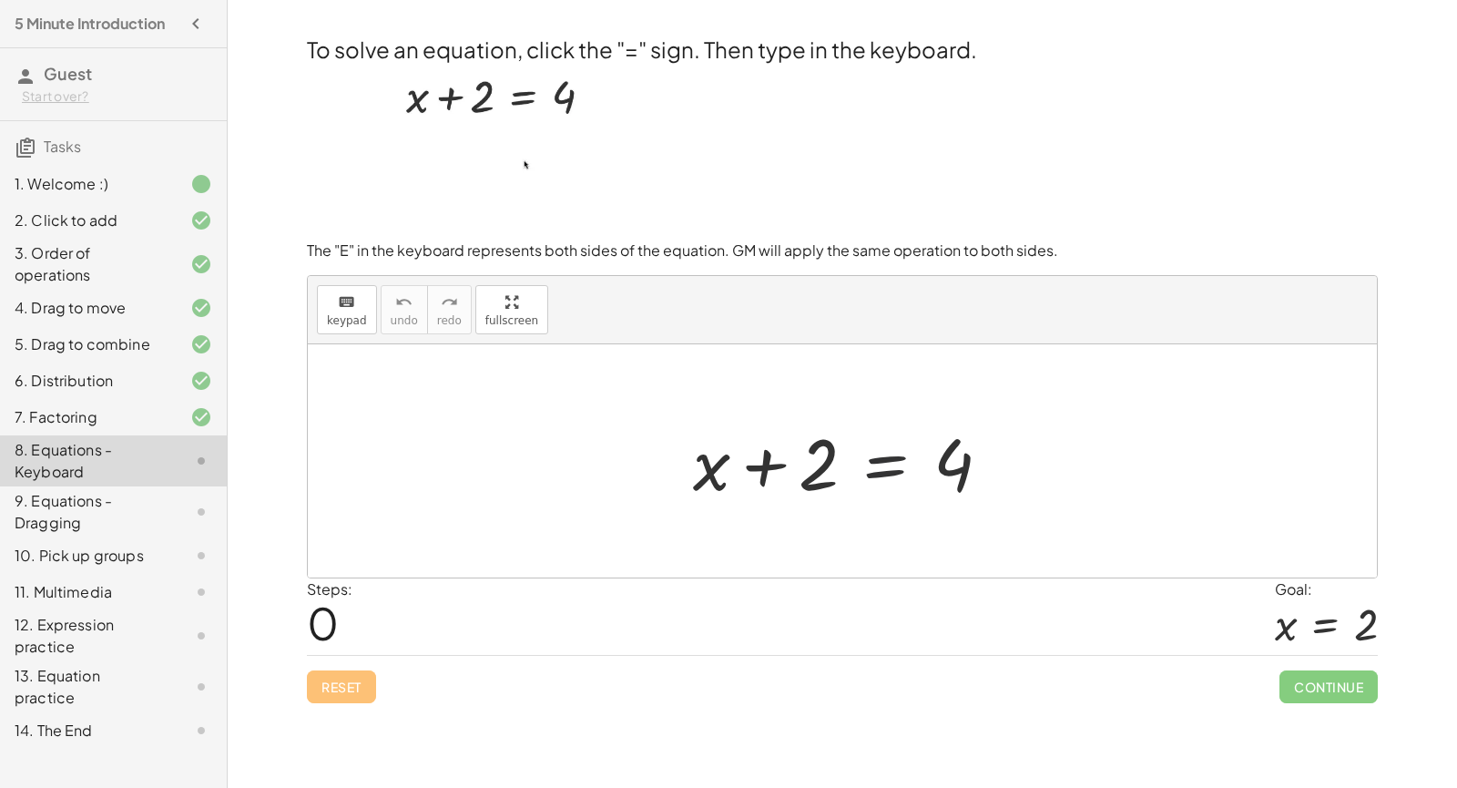
click at [884, 469] on div at bounding box center [849, 461] width 331 height 94
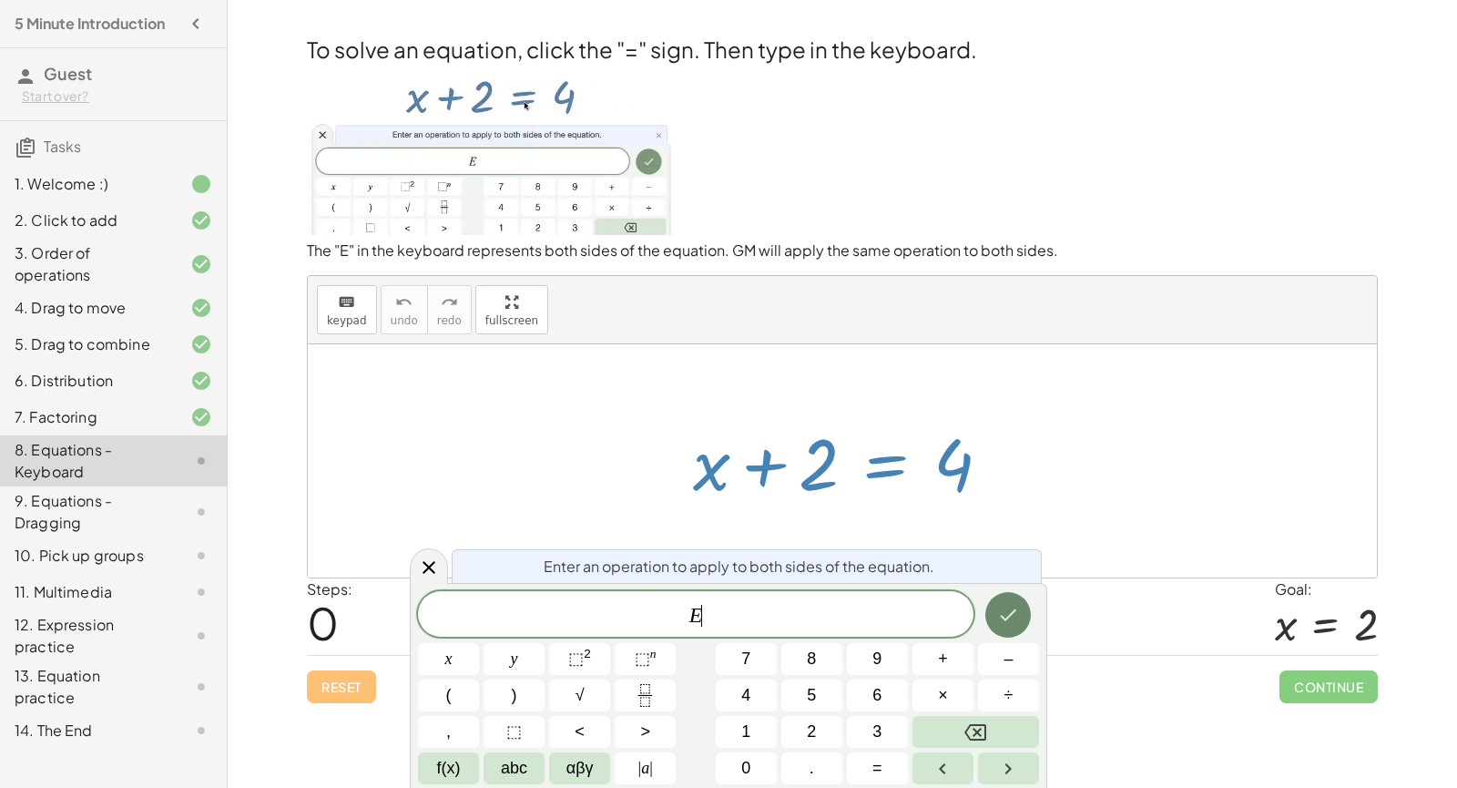
click at [1014, 626] on button "Done" at bounding box center [1008, 615] width 46 height 46
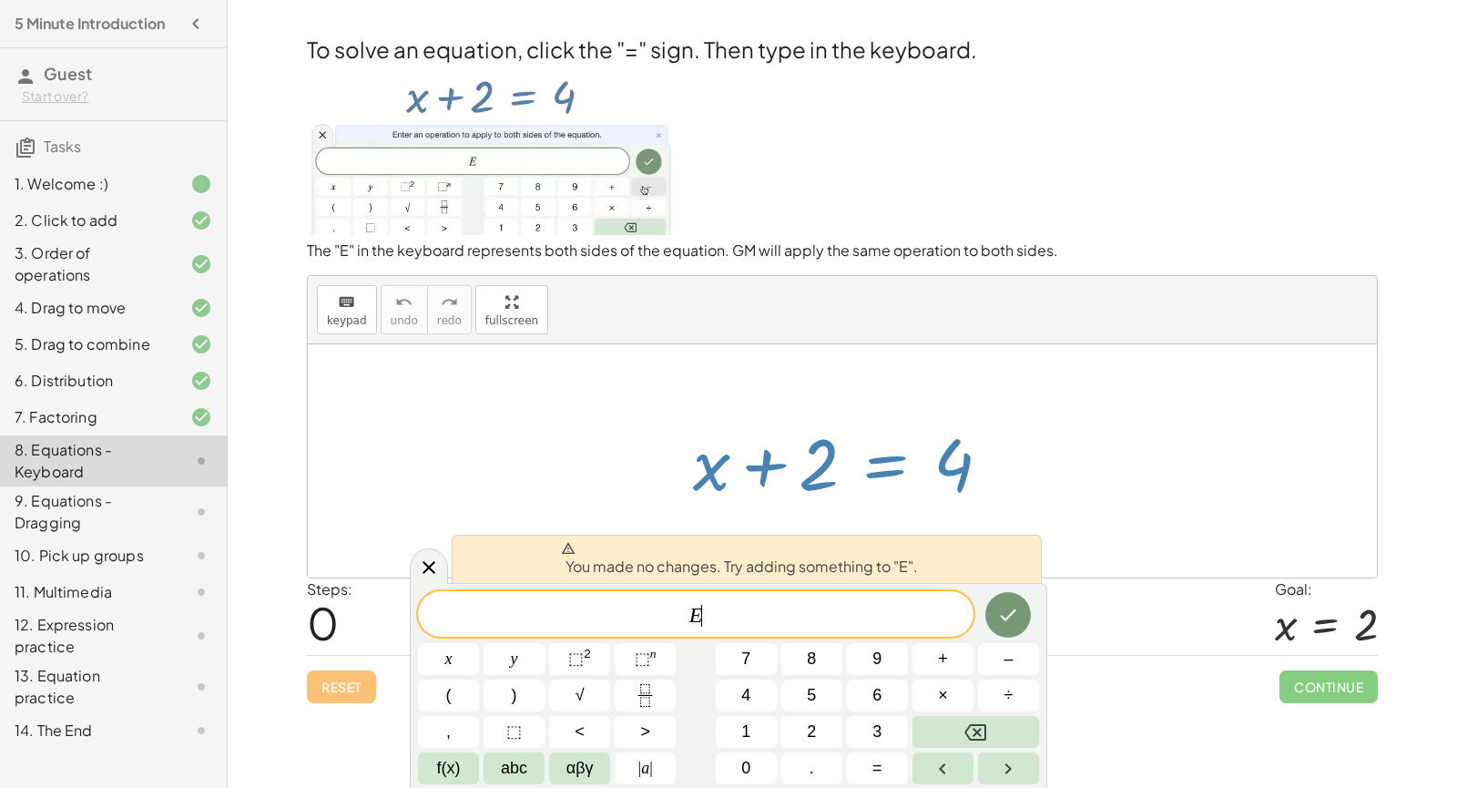
click at [714, 617] on span "E ​" at bounding box center [695, 615] width 555 height 25
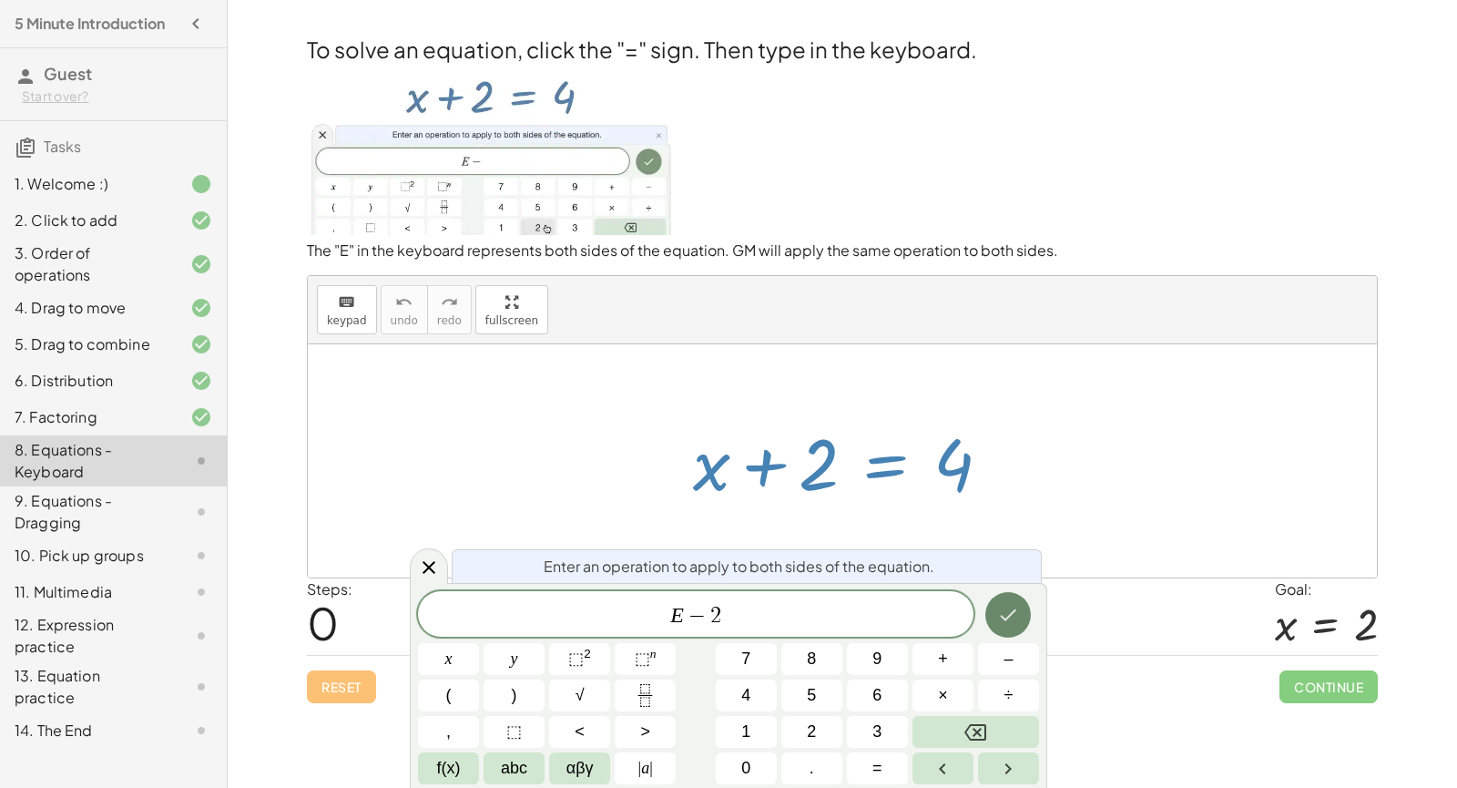
click at [1012, 615] on icon "Done" at bounding box center [1008, 615] width 22 height 22
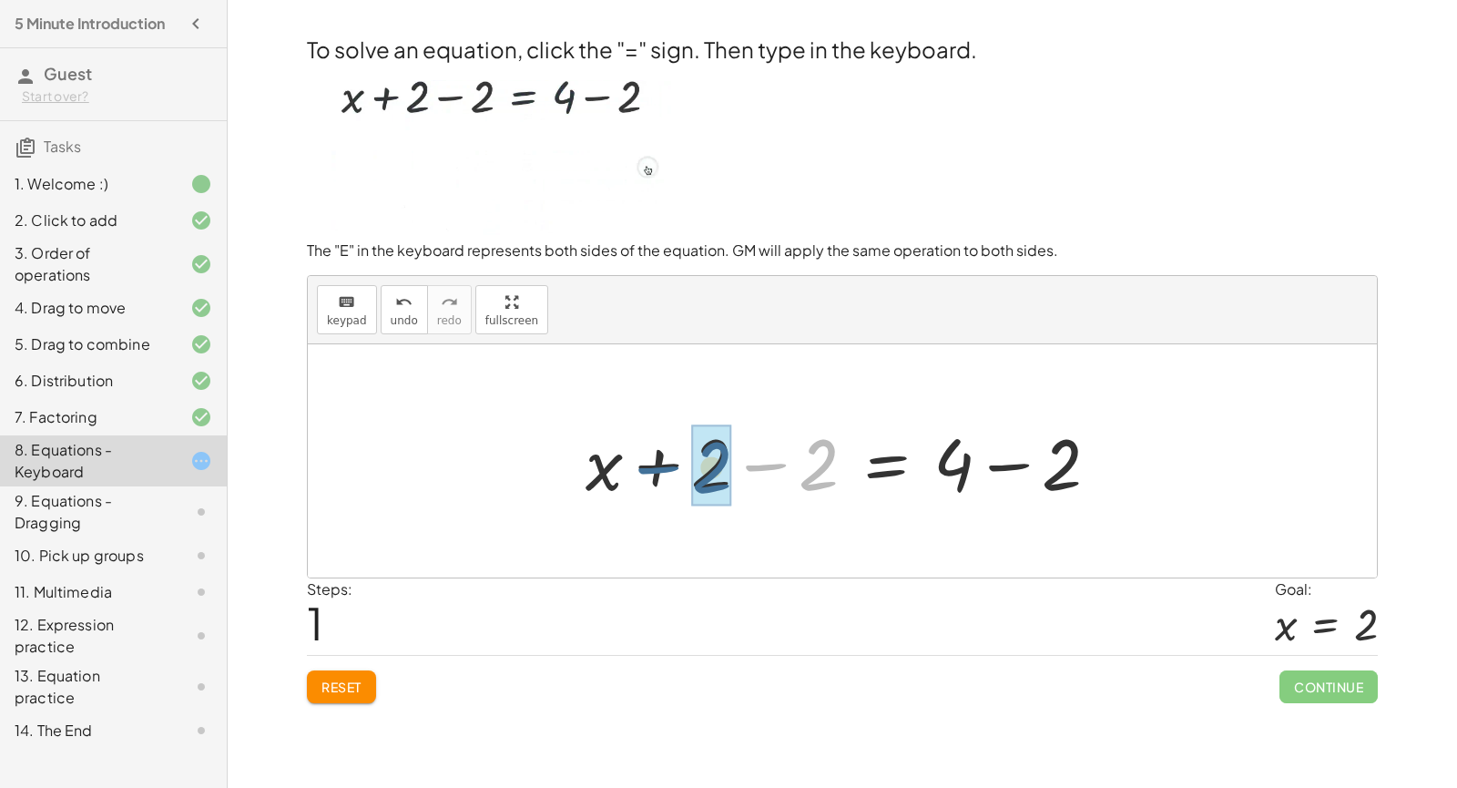
drag, startPoint x: 813, startPoint y: 479, endPoint x: 696, endPoint y: 484, distance: 117.6
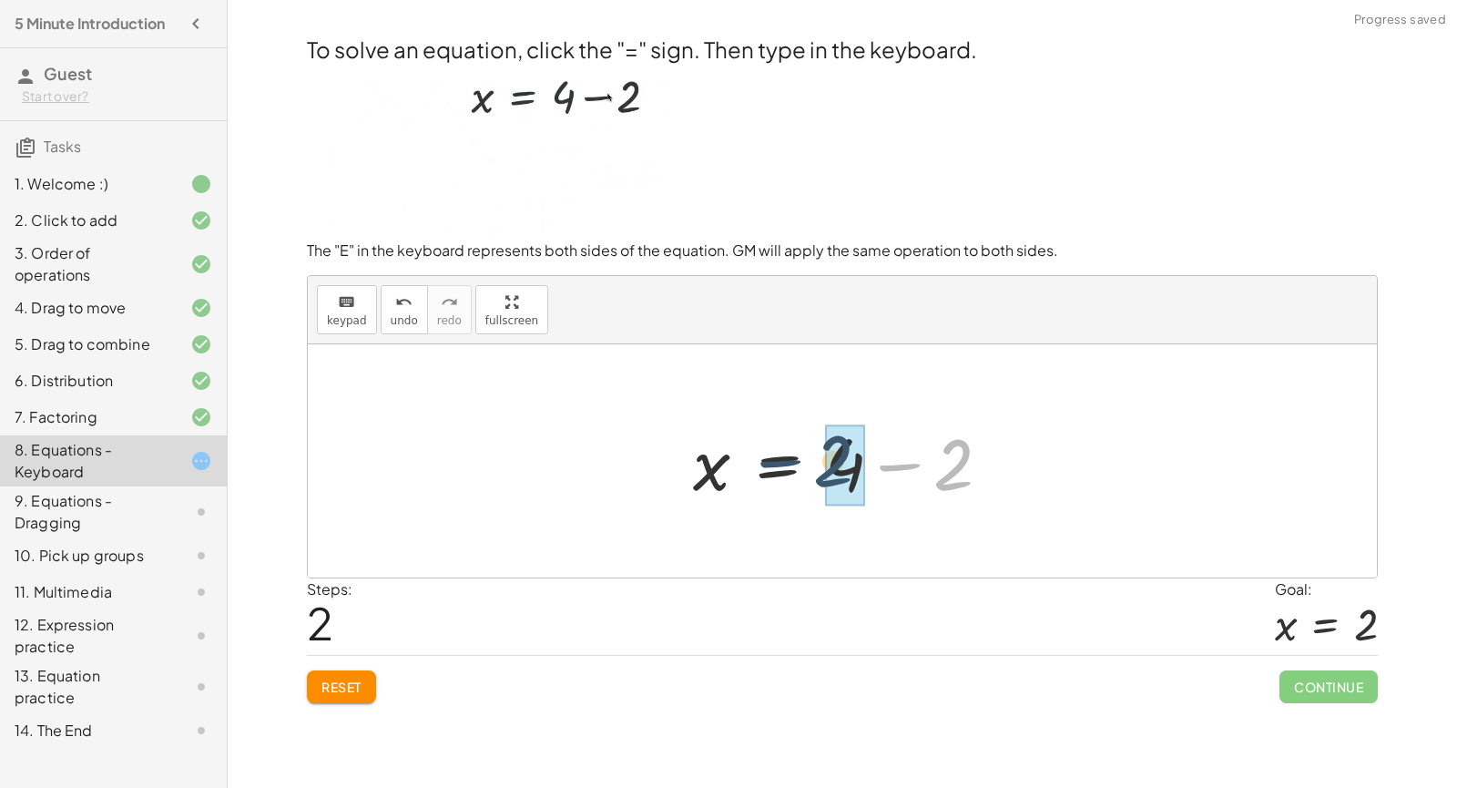
drag, startPoint x: 943, startPoint y: 481, endPoint x: 823, endPoint y: 477, distance: 120.2
click at [823, 477] on div at bounding box center [849, 461] width 331 height 94
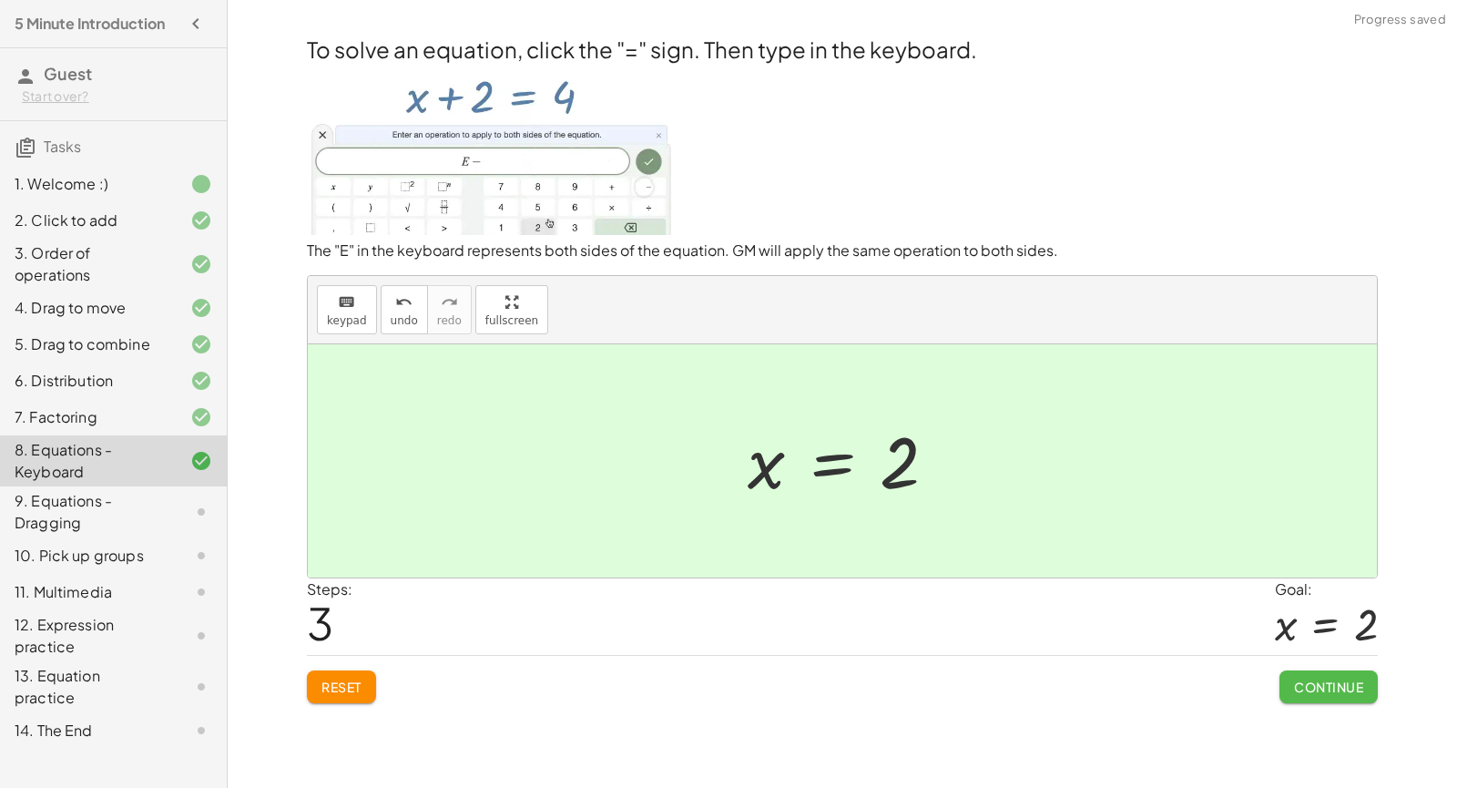
click at [1356, 685] on span "Continue" at bounding box center [1328, 686] width 69 height 16
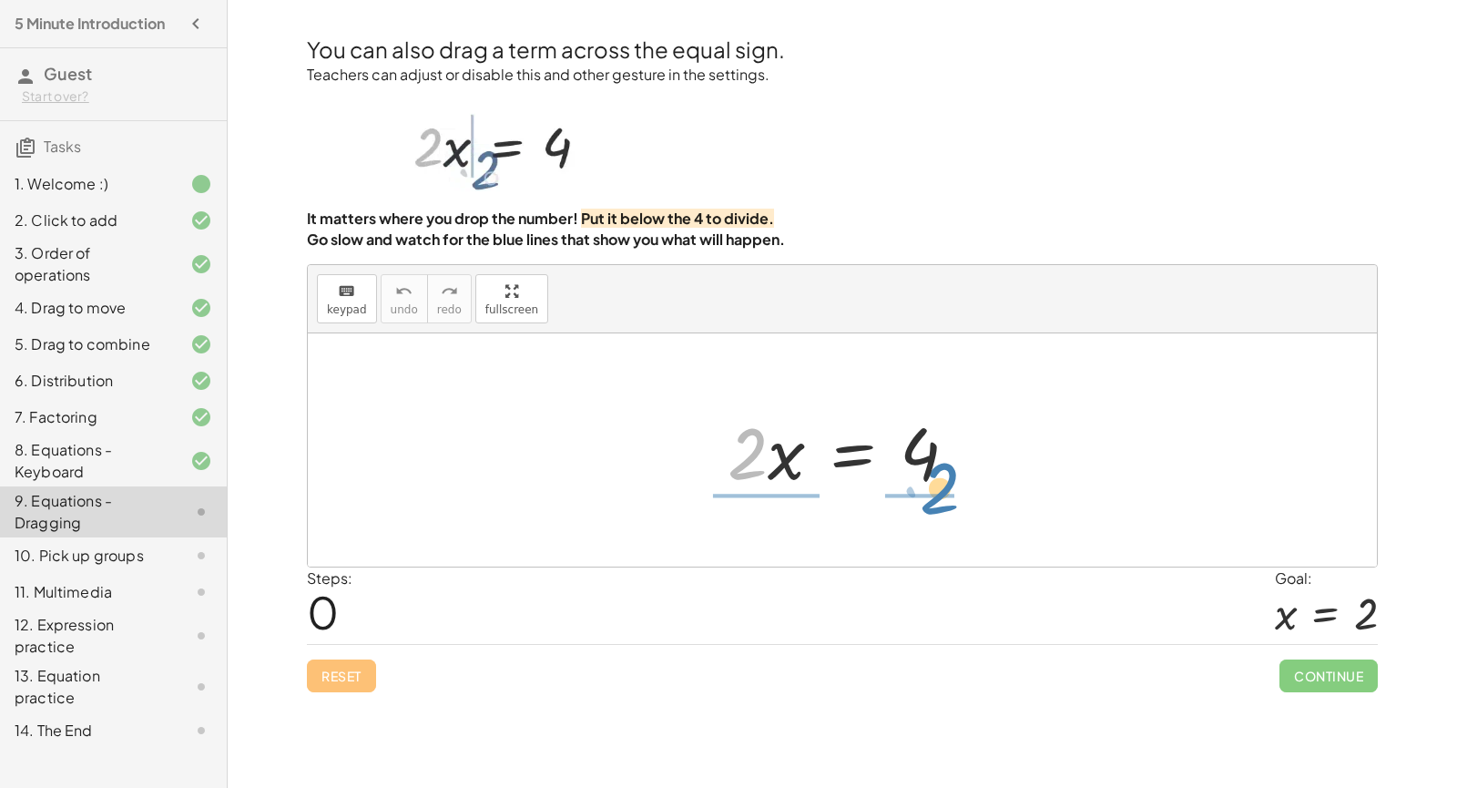
drag, startPoint x: 740, startPoint y: 463, endPoint x: 931, endPoint y: 498, distance: 194.3
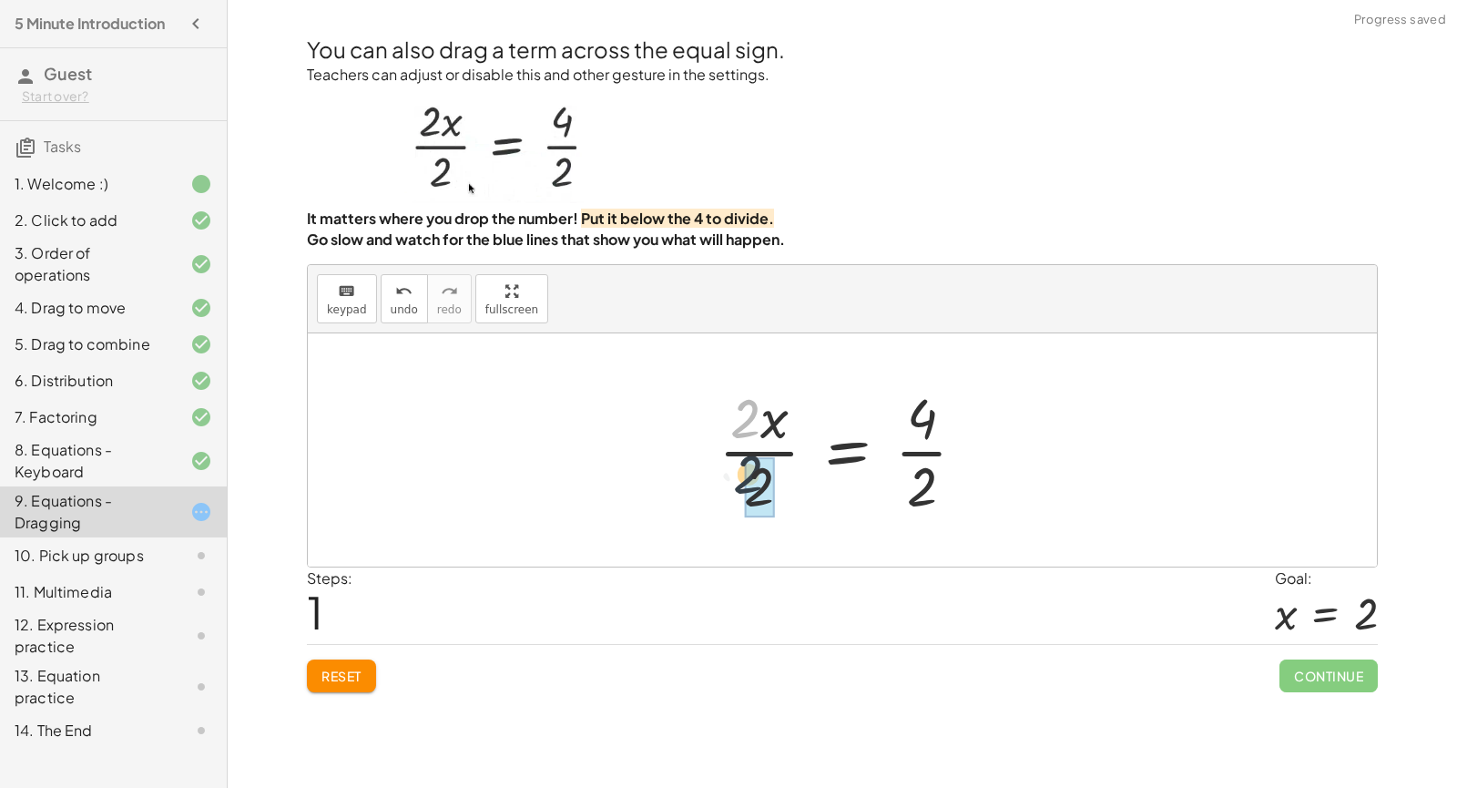
drag, startPoint x: 743, startPoint y: 428, endPoint x: 748, endPoint y: 486, distance: 58.5
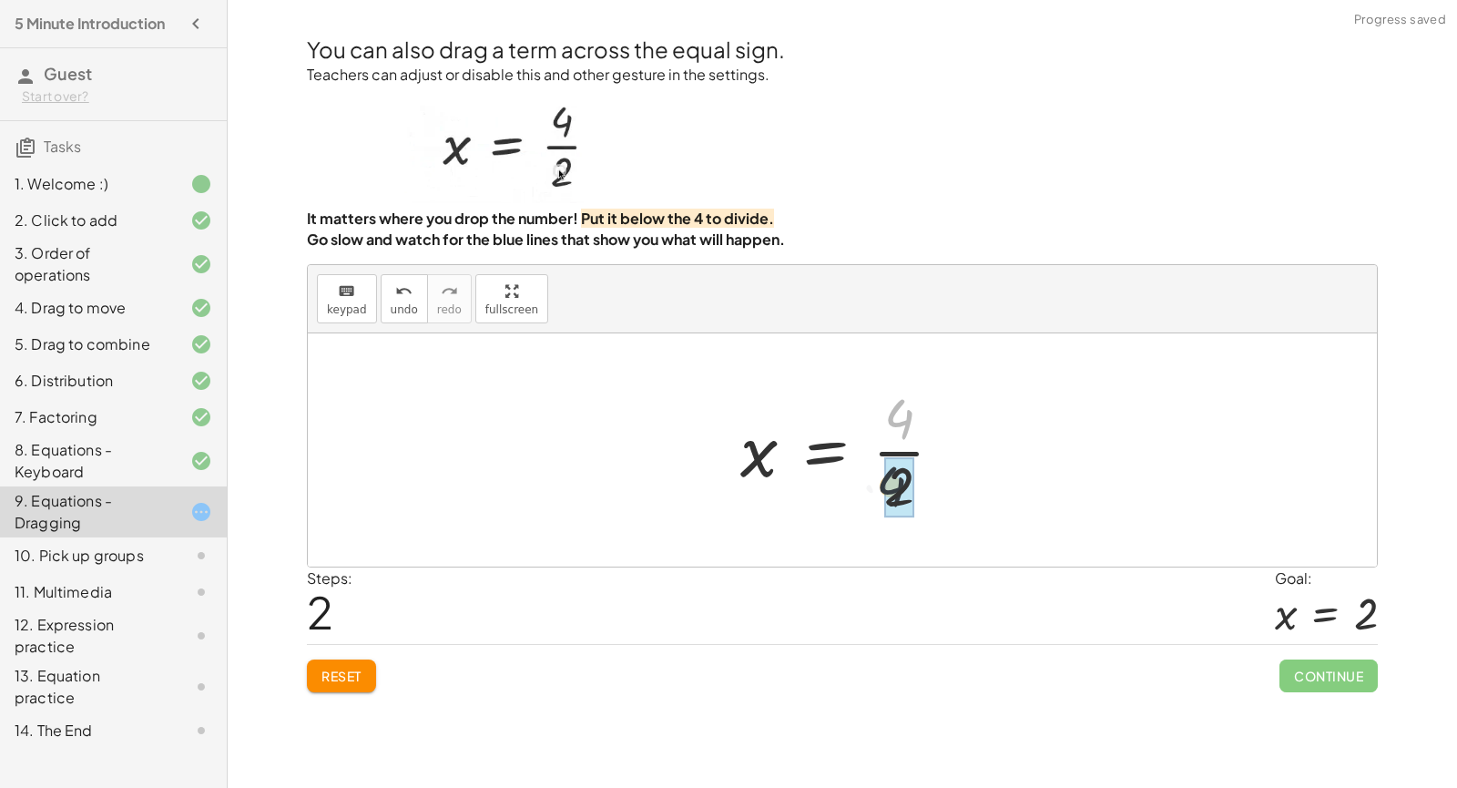
drag, startPoint x: 925, startPoint y: 408, endPoint x: 908, endPoint y: 492, distance: 85.5
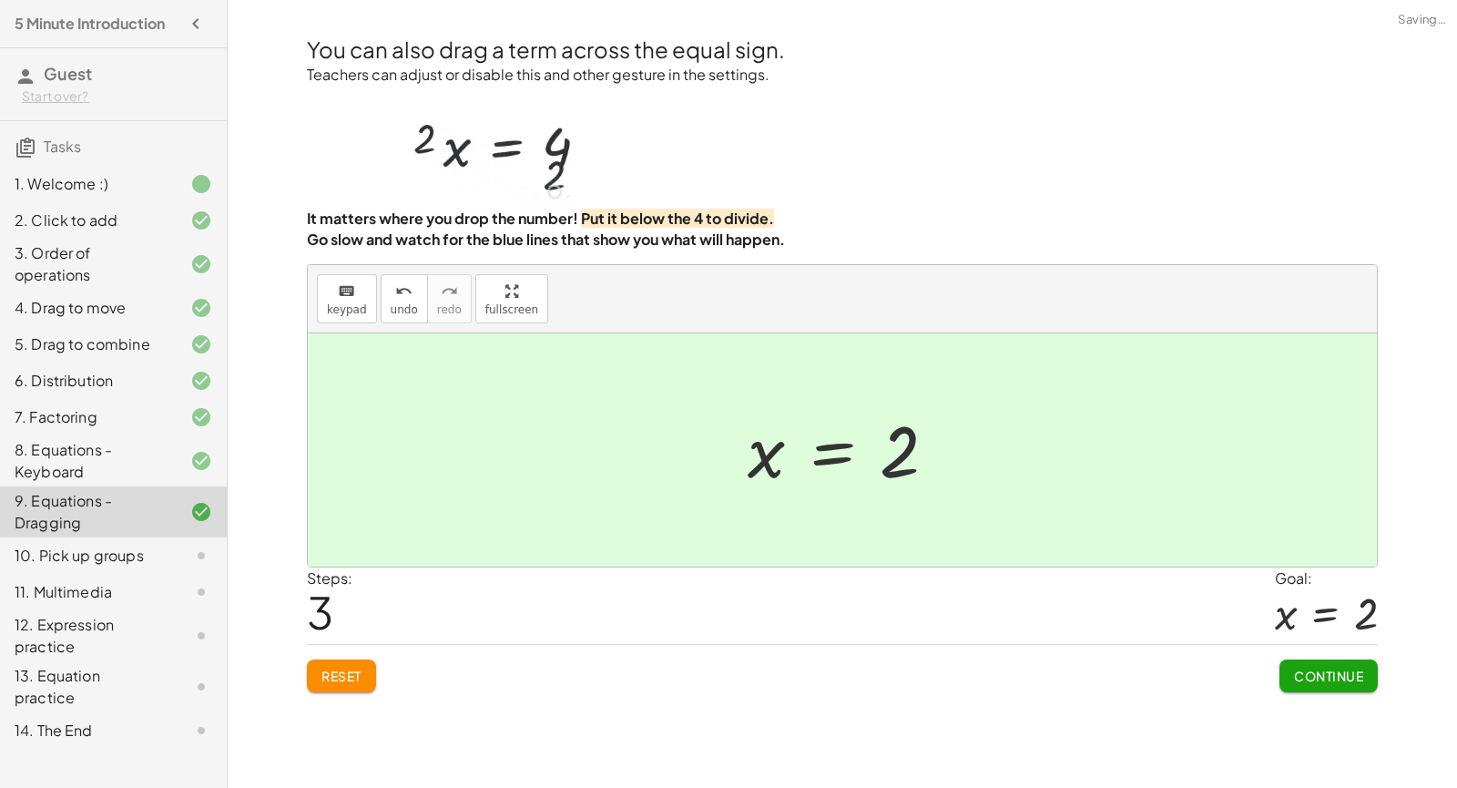
click at [1351, 677] on span "Continue" at bounding box center [1328, 675] width 69 height 16
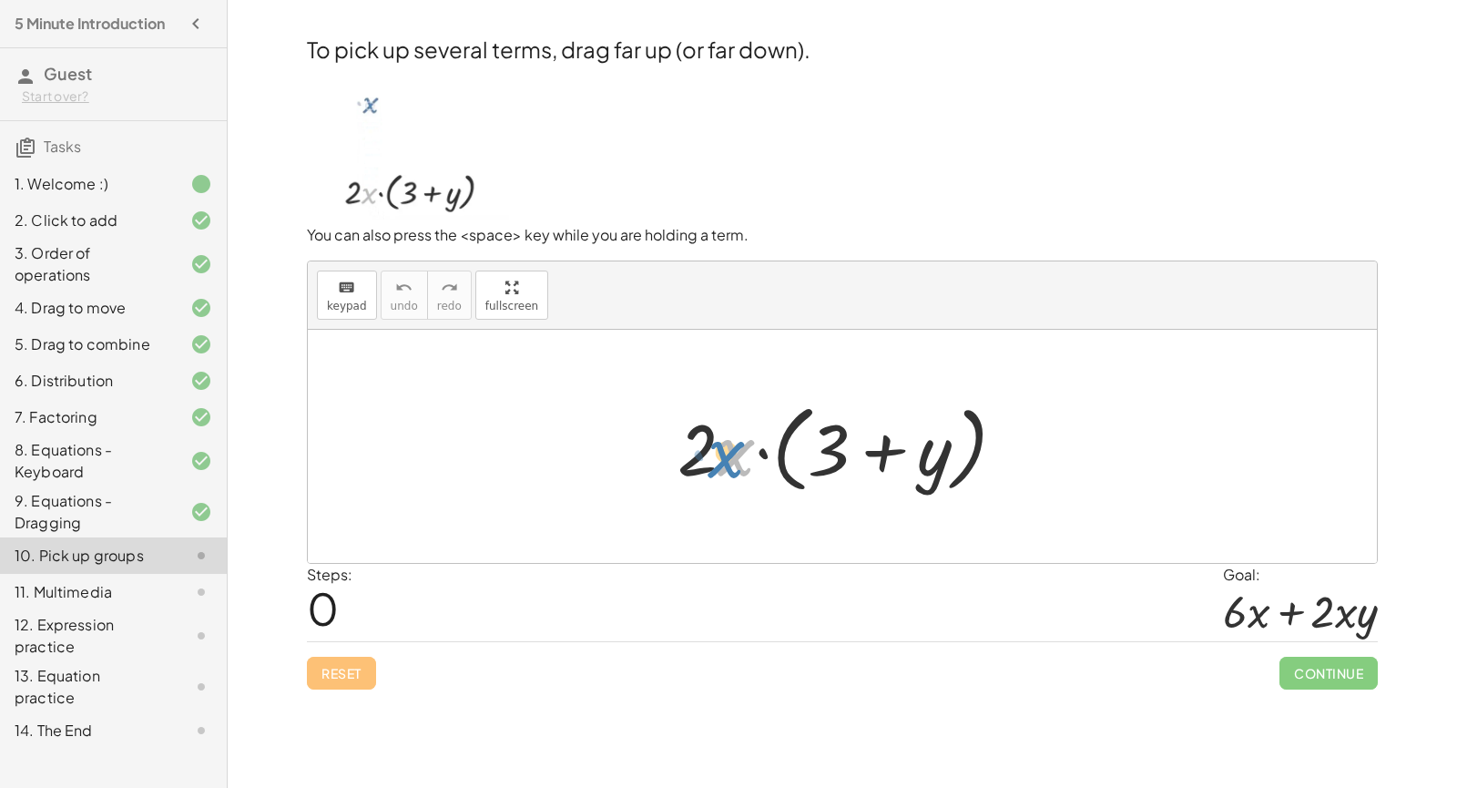
click at [723, 464] on div at bounding box center [848, 446] width 361 height 105
drag, startPoint x: 730, startPoint y: 456, endPoint x: 863, endPoint y: 414, distance: 139.4
click at [863, 414] on div at bounding box center [848, 446] width 361 height 105
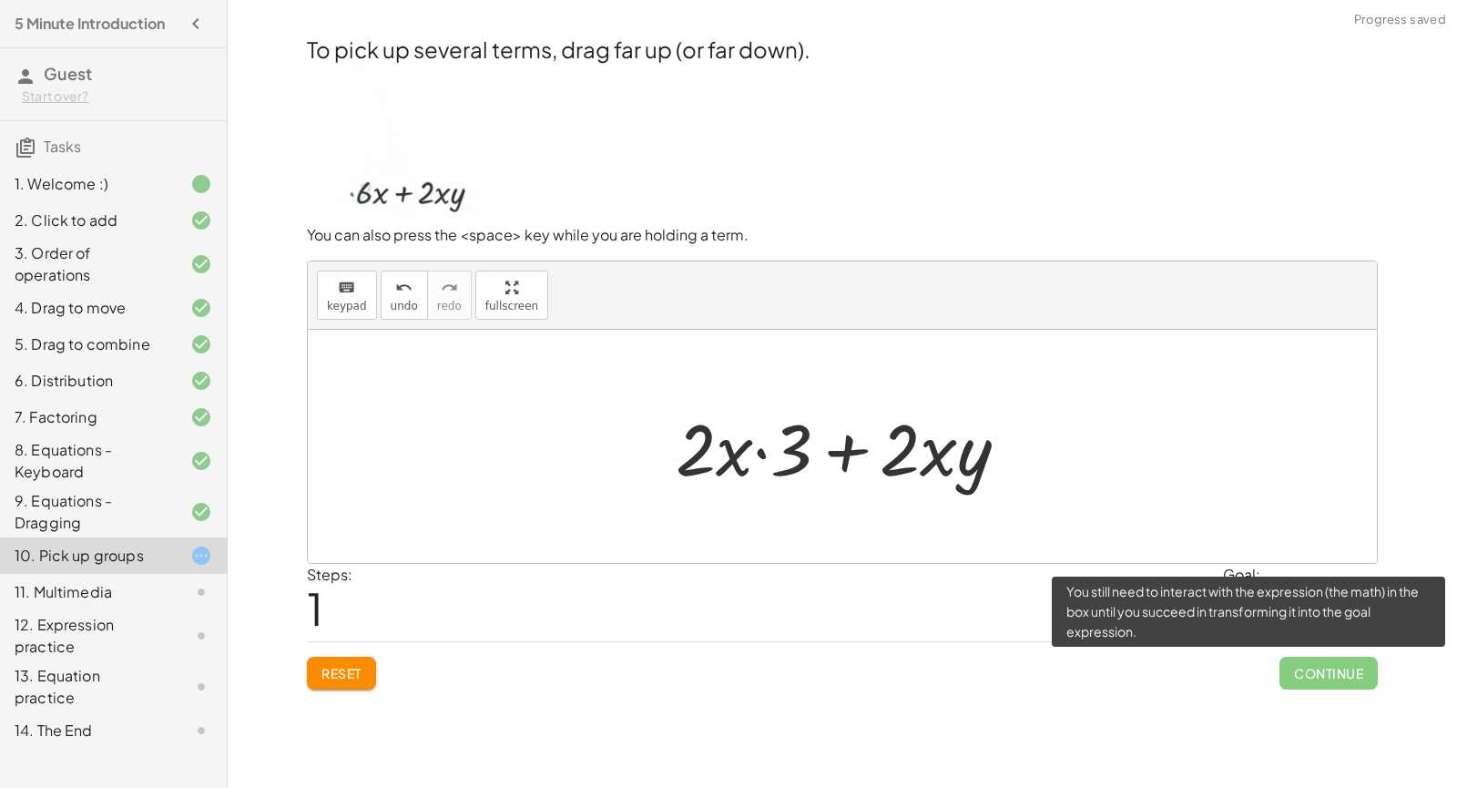
click at [1306, 671] on span "Continue" at bounding box center [1328, 672] width 98 height 33
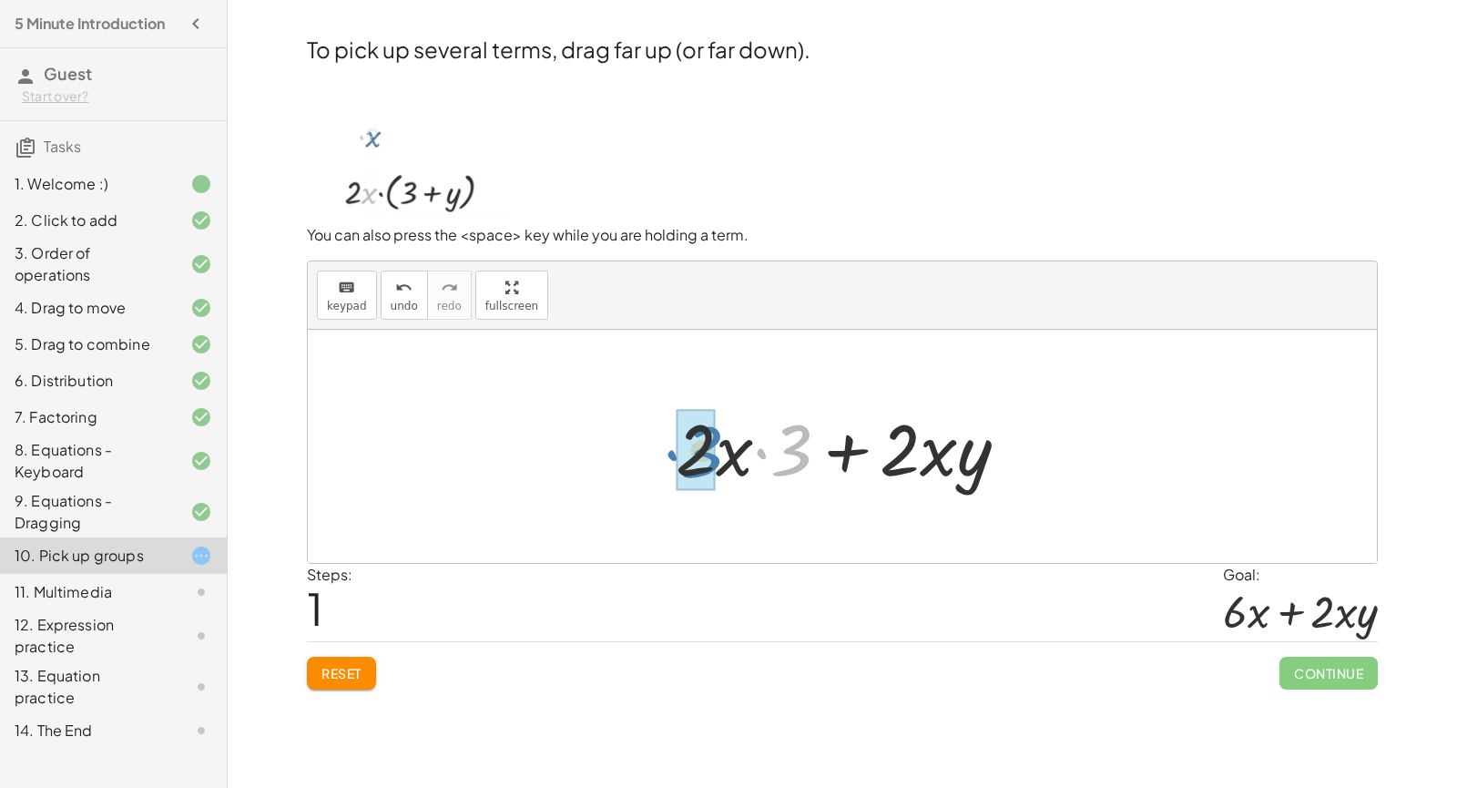
drag, startPoint x: 793, startPoint y: 460, endPoint x: 703, endPoint y: 462, distance: 90.2
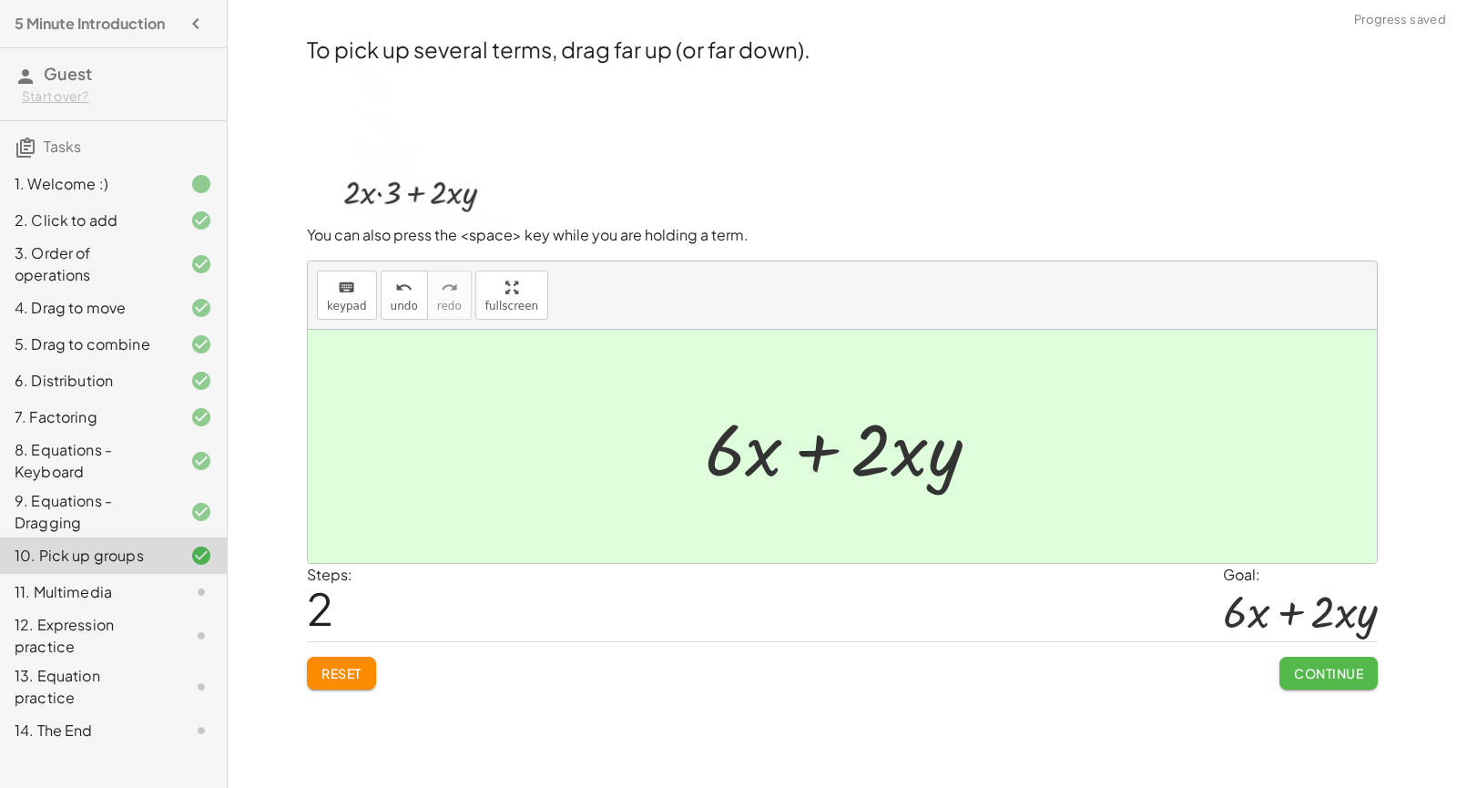
click at [1326, 670] on span "Continue" at bounding box center [1328, 673] width 69 height 16
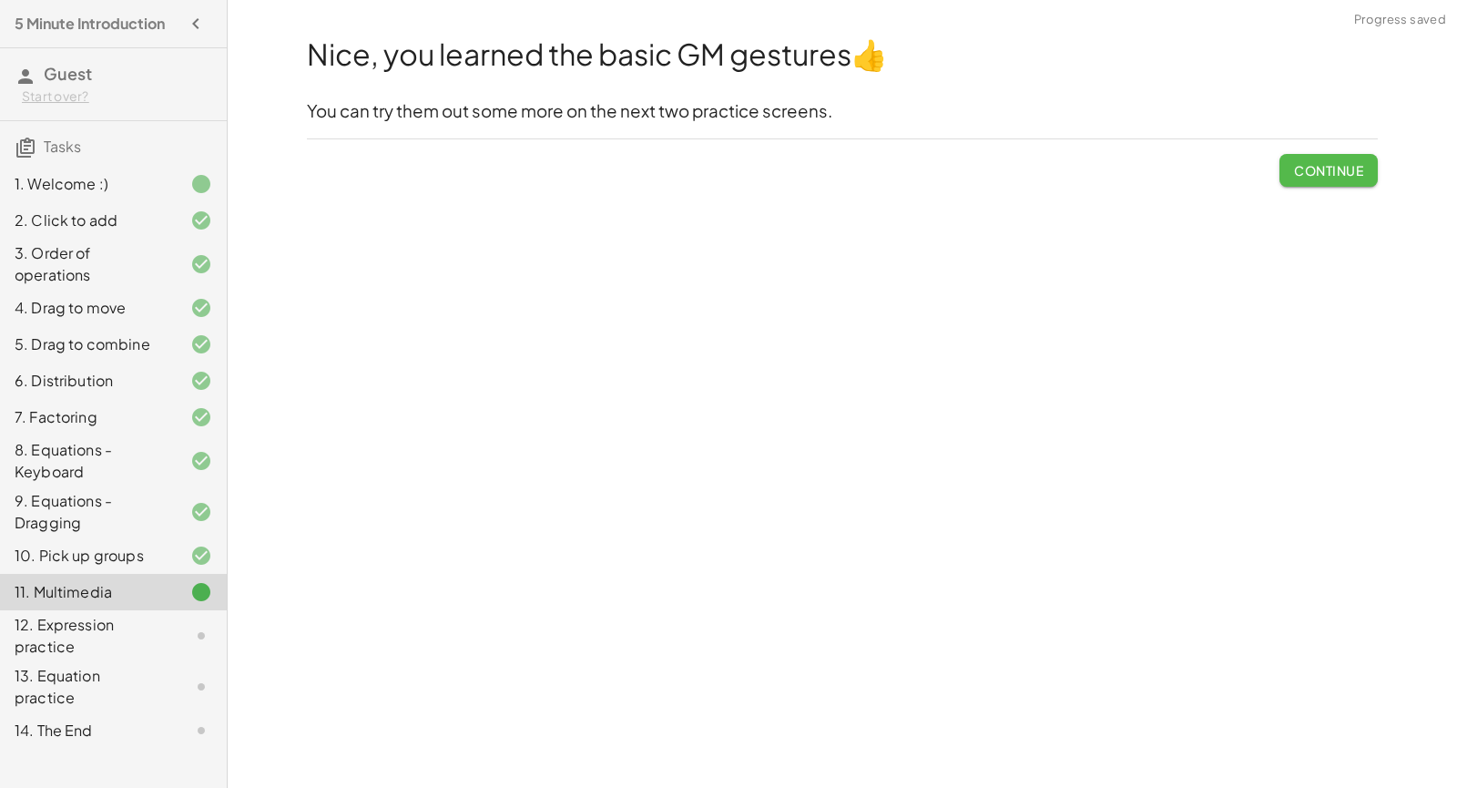
click at [1353, 170] on span "Continue" at bounding box center [1328, 170] width 69 height 16
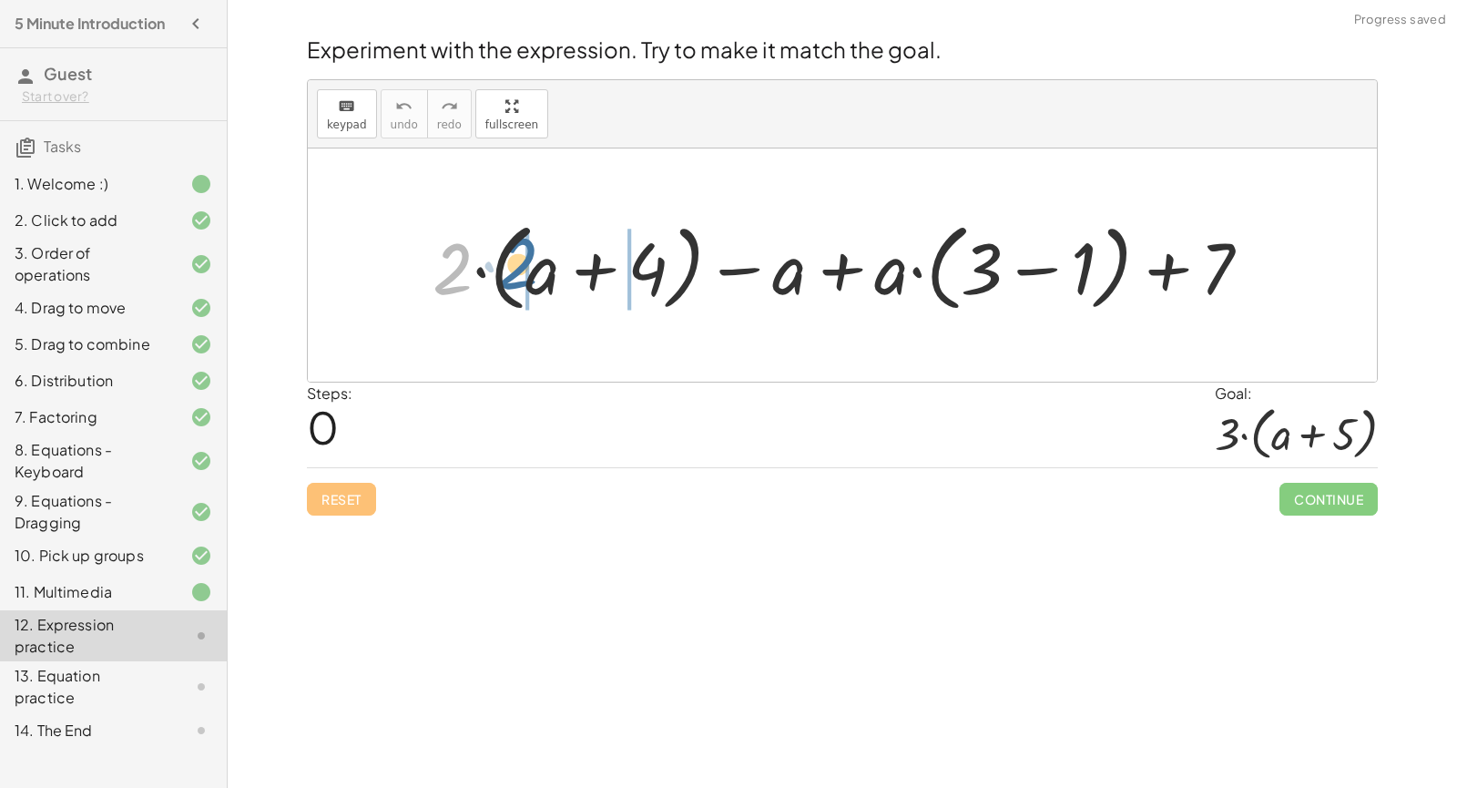
drag, startPoint x: 445, startPoint y: 284, endPoint x: 511, endPoint y: 279, distance: 65.8
click at [511, 279] on div at bounding box center [848, 265] width 851 height 105
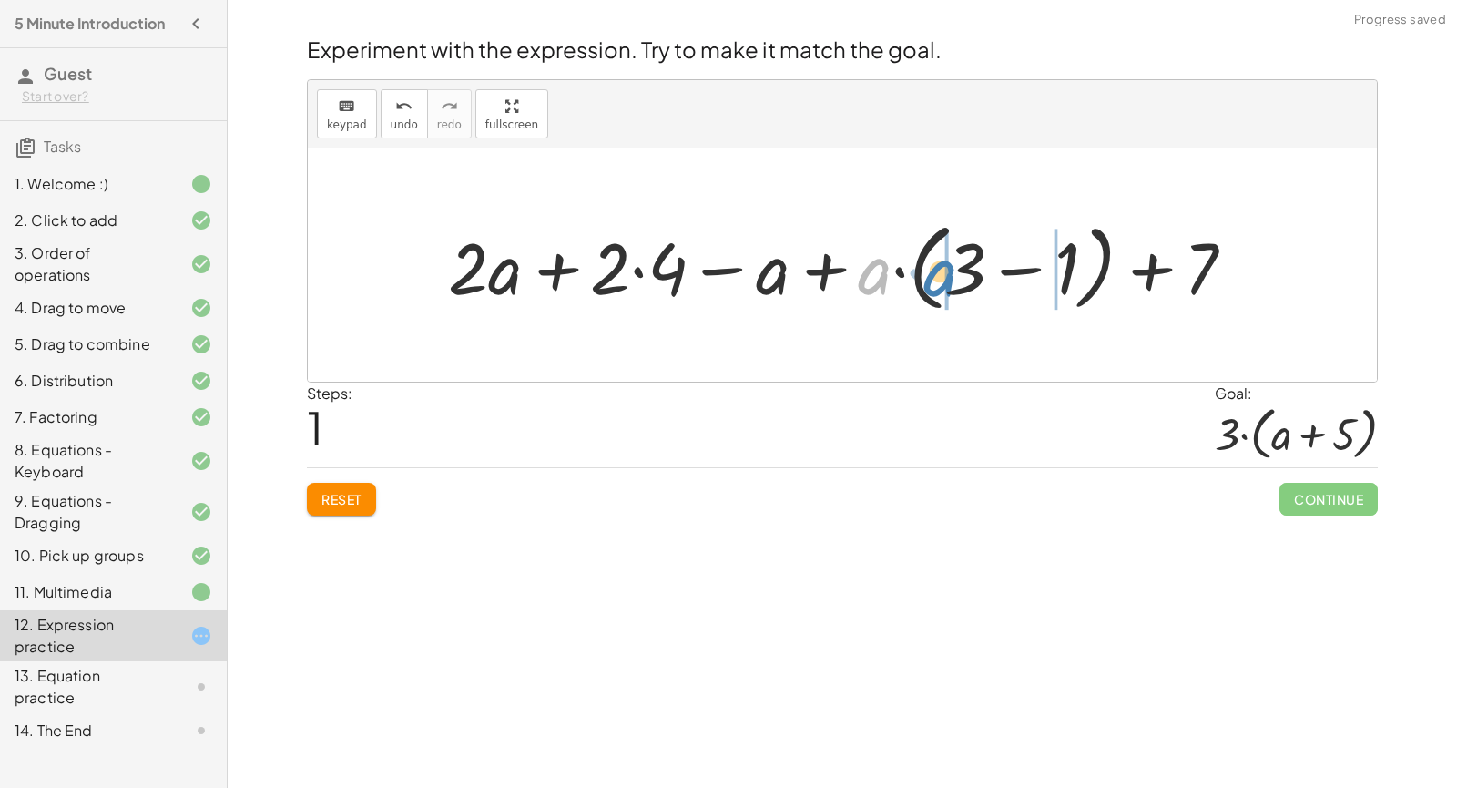
drag, startPoint x: 877, startPoint y: 283, endPoint x: 942, endPoint y: 285, distance: 65.6
click at [942, 285] on div at bounding box center [848, 265] width 819 height 105
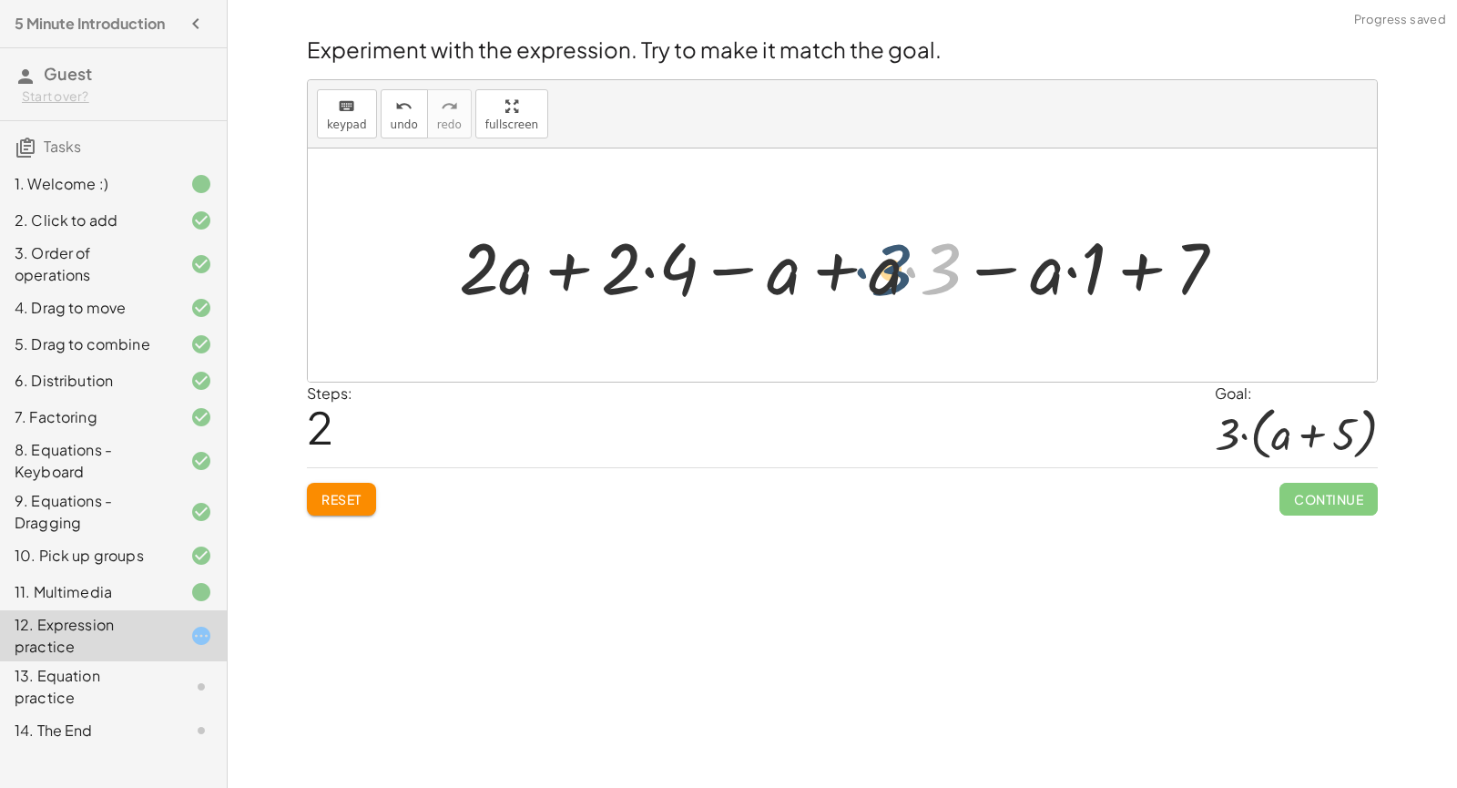
drag, startPoint x: 933, startPoint y: 286, endPoint x: 894, endPoint y: 289, distance: 39.2
click at [894, 289] on div at bounding box center [849, 266] width 799 height 94
drag, startPoint x: 951, startPoint y: 280, endPoint x: 879, endPoint y: 288, distance: 72.3
click at [875, 288] on div at bounding box center [849, 266] width 799 height 94
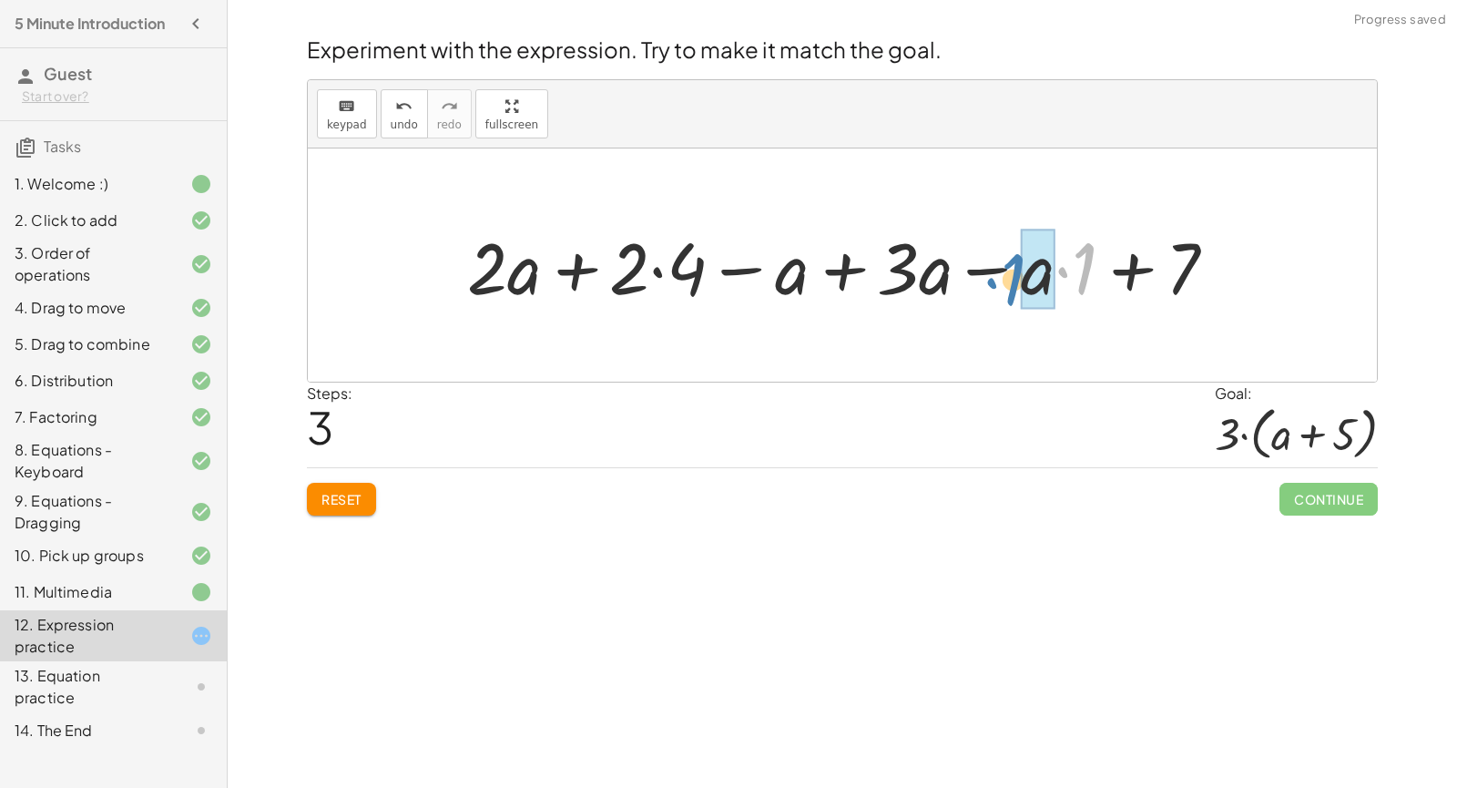
drag, startPoint x: 1081, startPoint y: 285, endPoint x: 1010, endPoint y: 296, distance: 71.9
click at [1010, 296] on div at bounding box center [849, 266] width 782 height 94
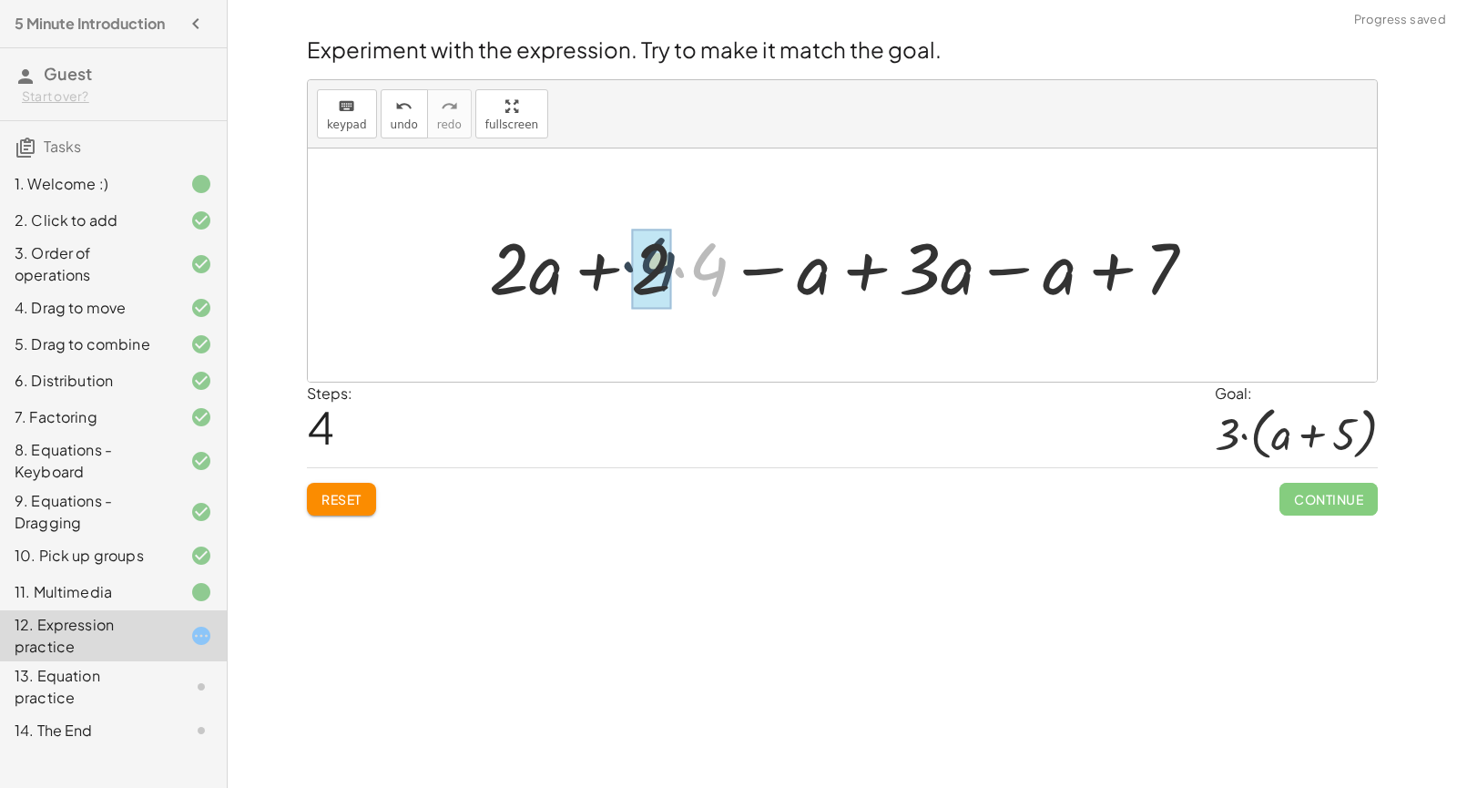
drag, startPoint x: 709, startPoint y: 273, endPoint x: 672, endPoint y: 271, distance: 37.4
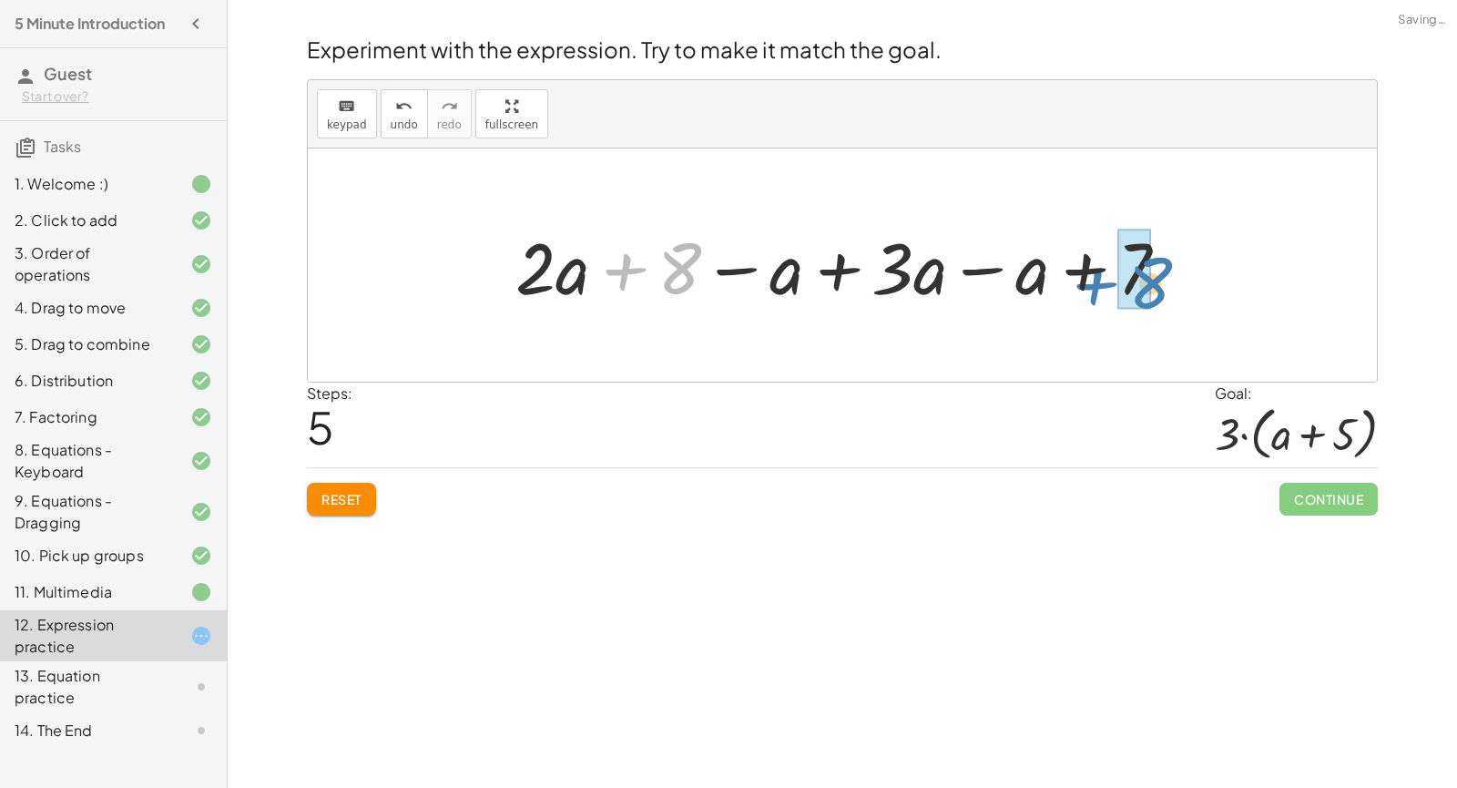
drag, startPoint x: 682, startPoint y: 267, endPoint x: 1155, endPoint y: 281, distance: 472.8
click at [1155, 281] on div at bounding box center [849, 266] width 686 height 94
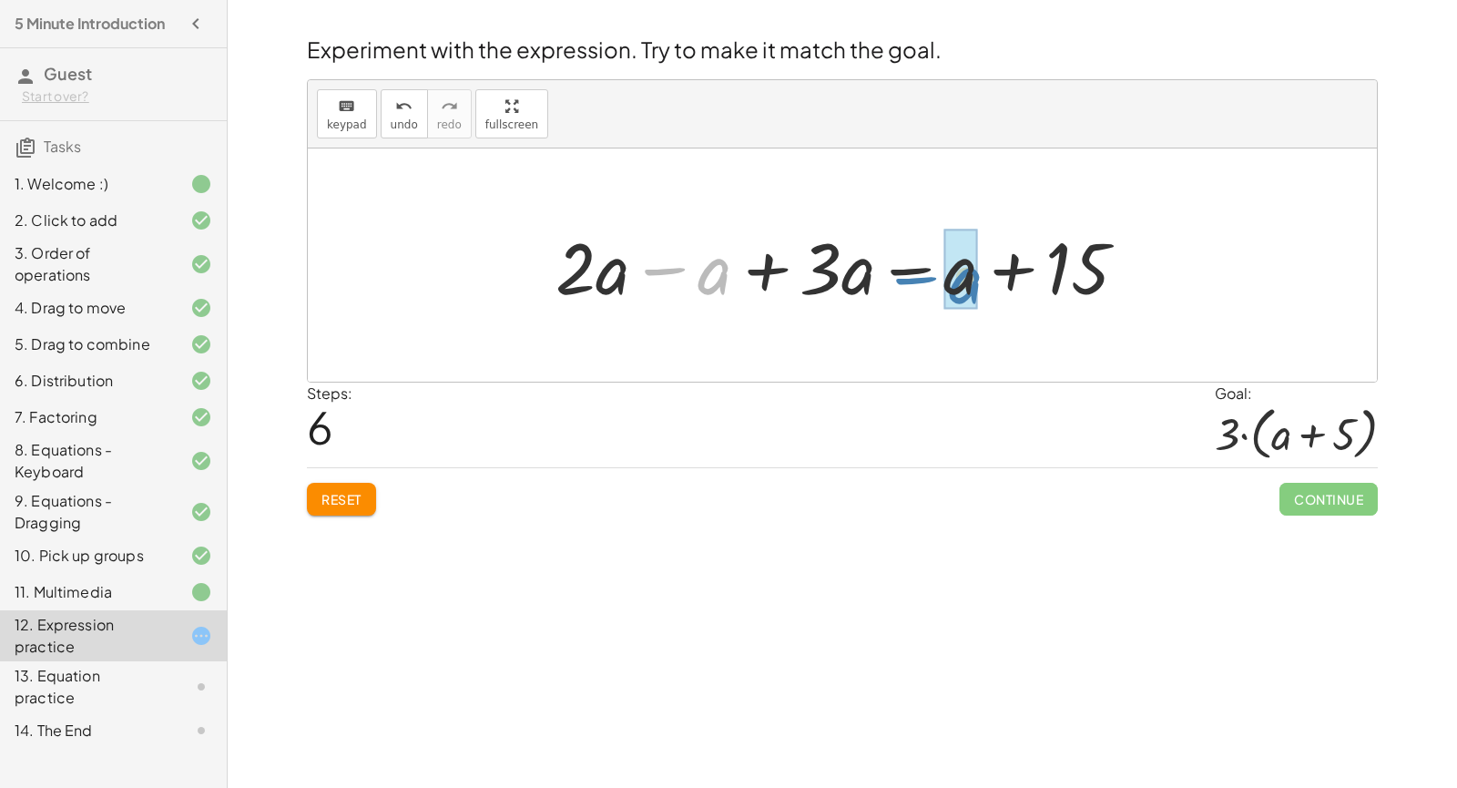
drag, startPoint x: 718, startPoint y: 279, endPoint x: 970, endPoint y: 288, distance: 251.5
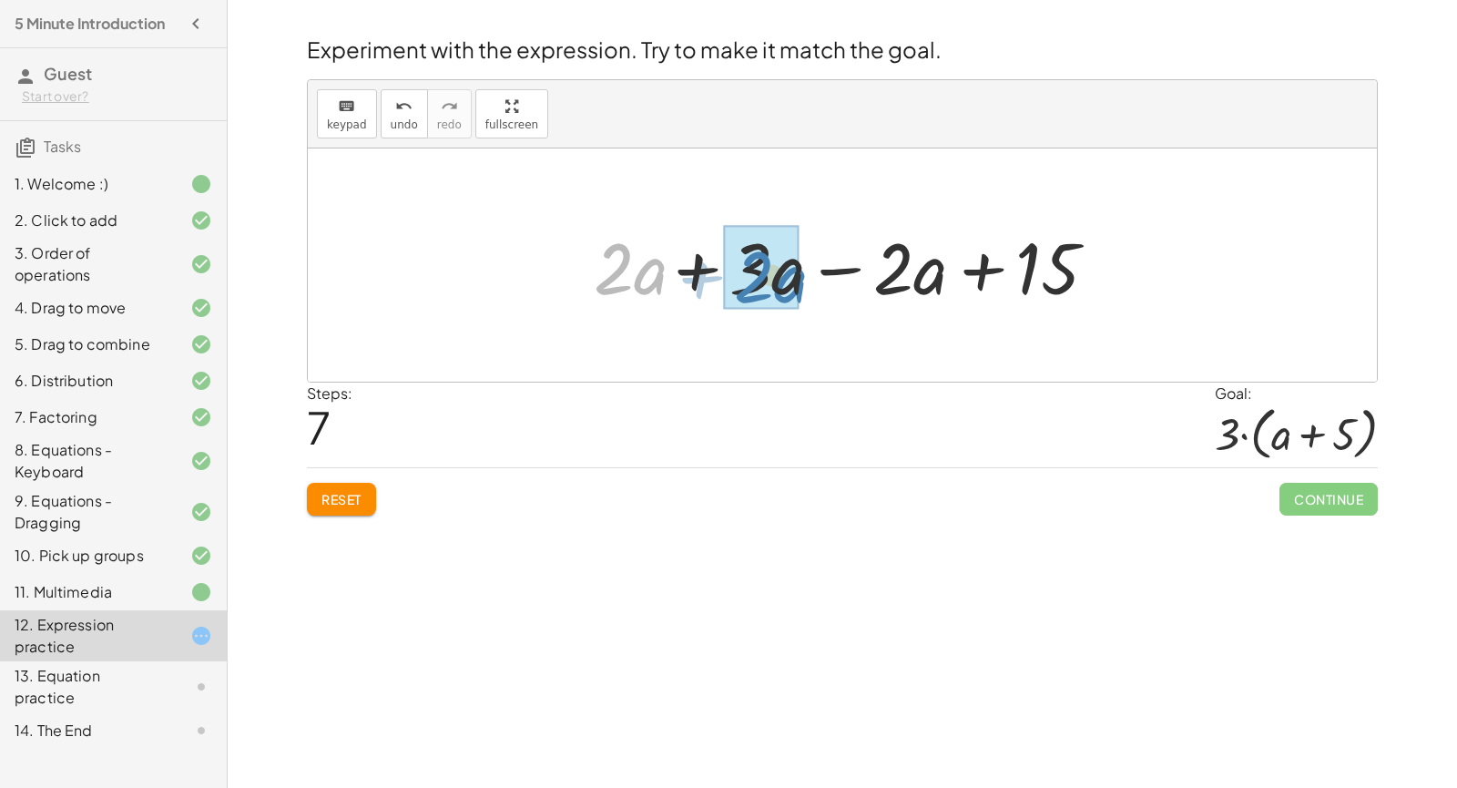
drag, startPoint x: 635, startPoint y: 274, endPoint x: 776, endPoint y: 281, distance: 141.3
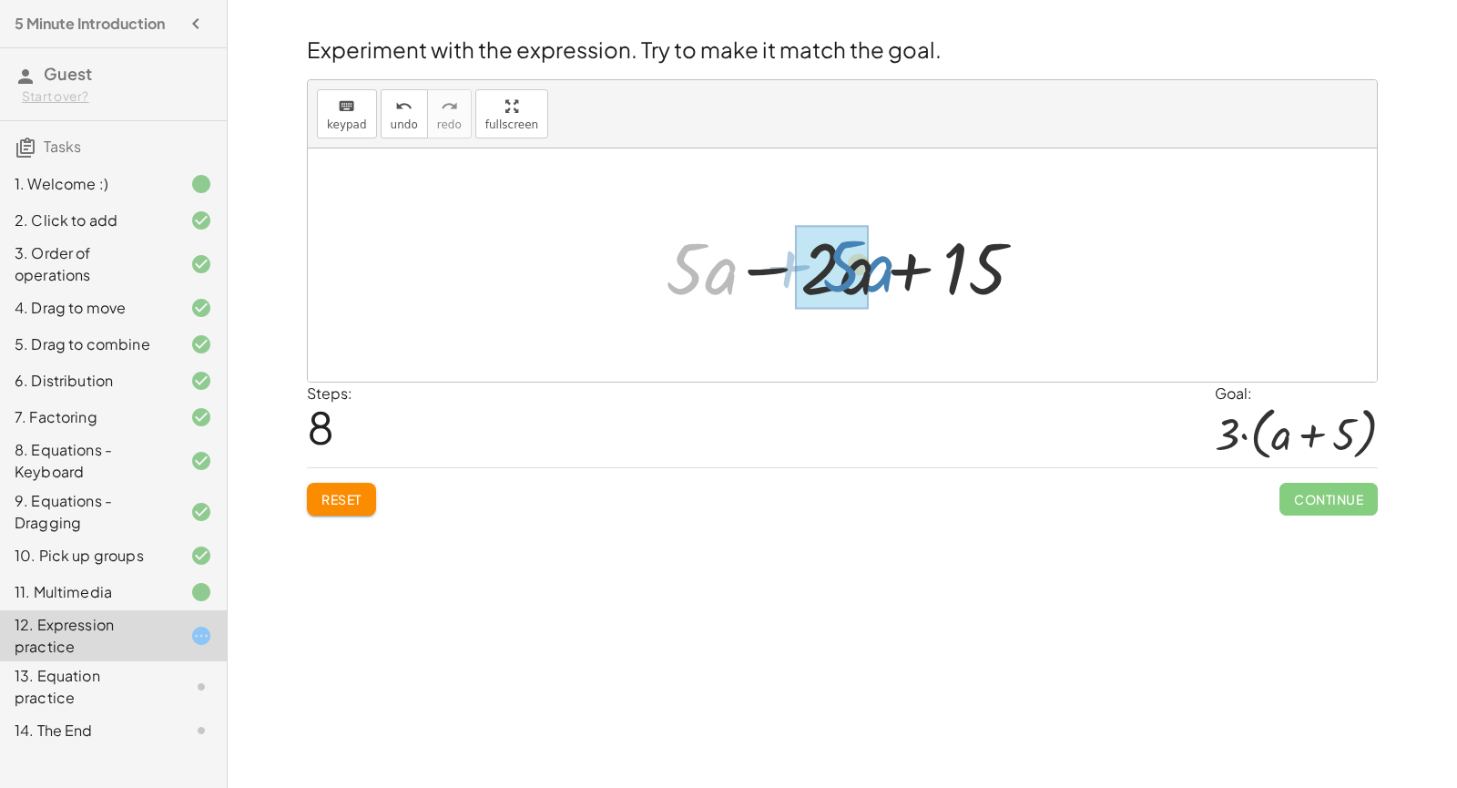
drag, startPoint x: 701, startPoint y: 282, endPoint x: 851, endPoint y: 310, distance: 152.9
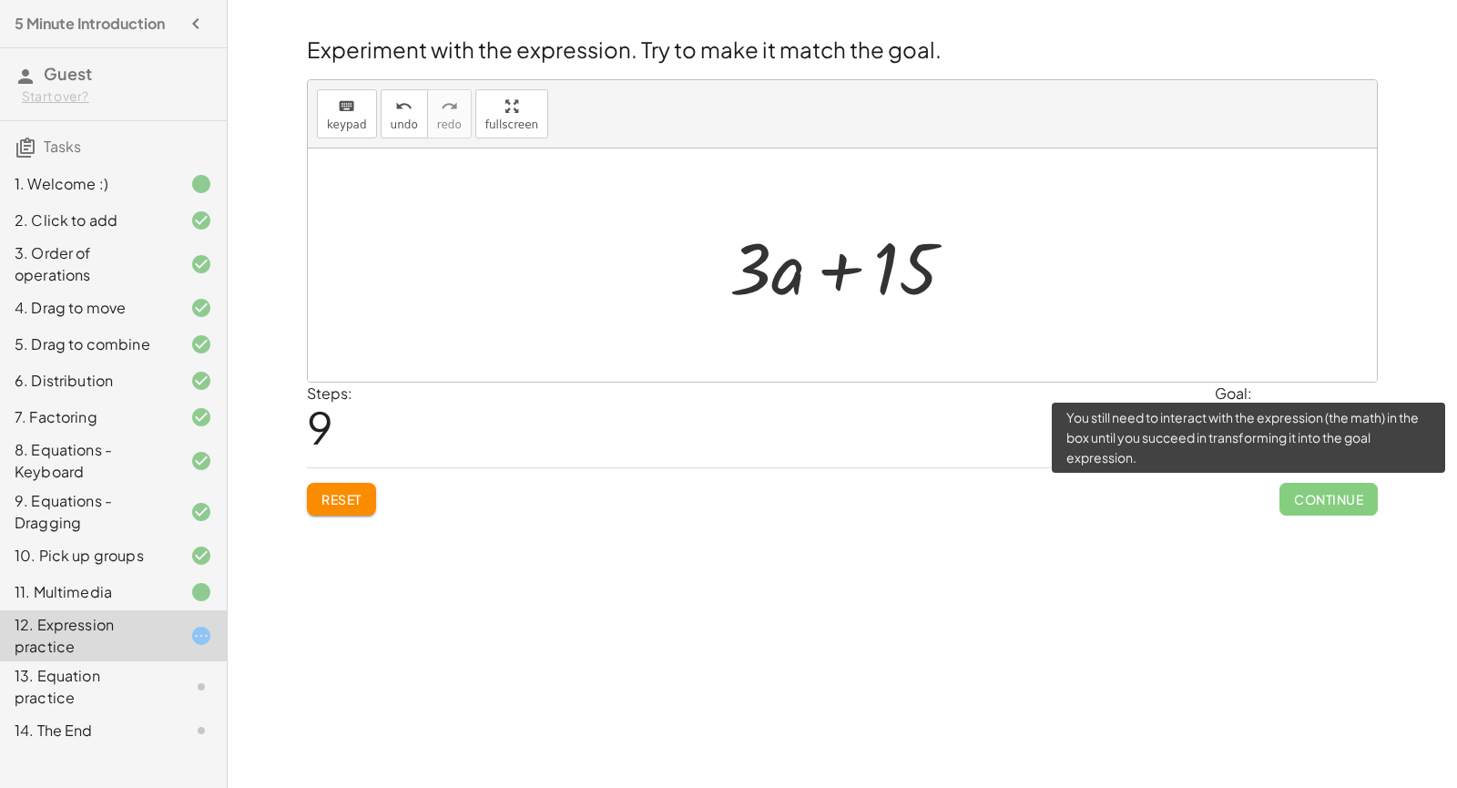
click at [1313, 502] on span "Continue" at bounding box center [1328, 499] width 98 height 33
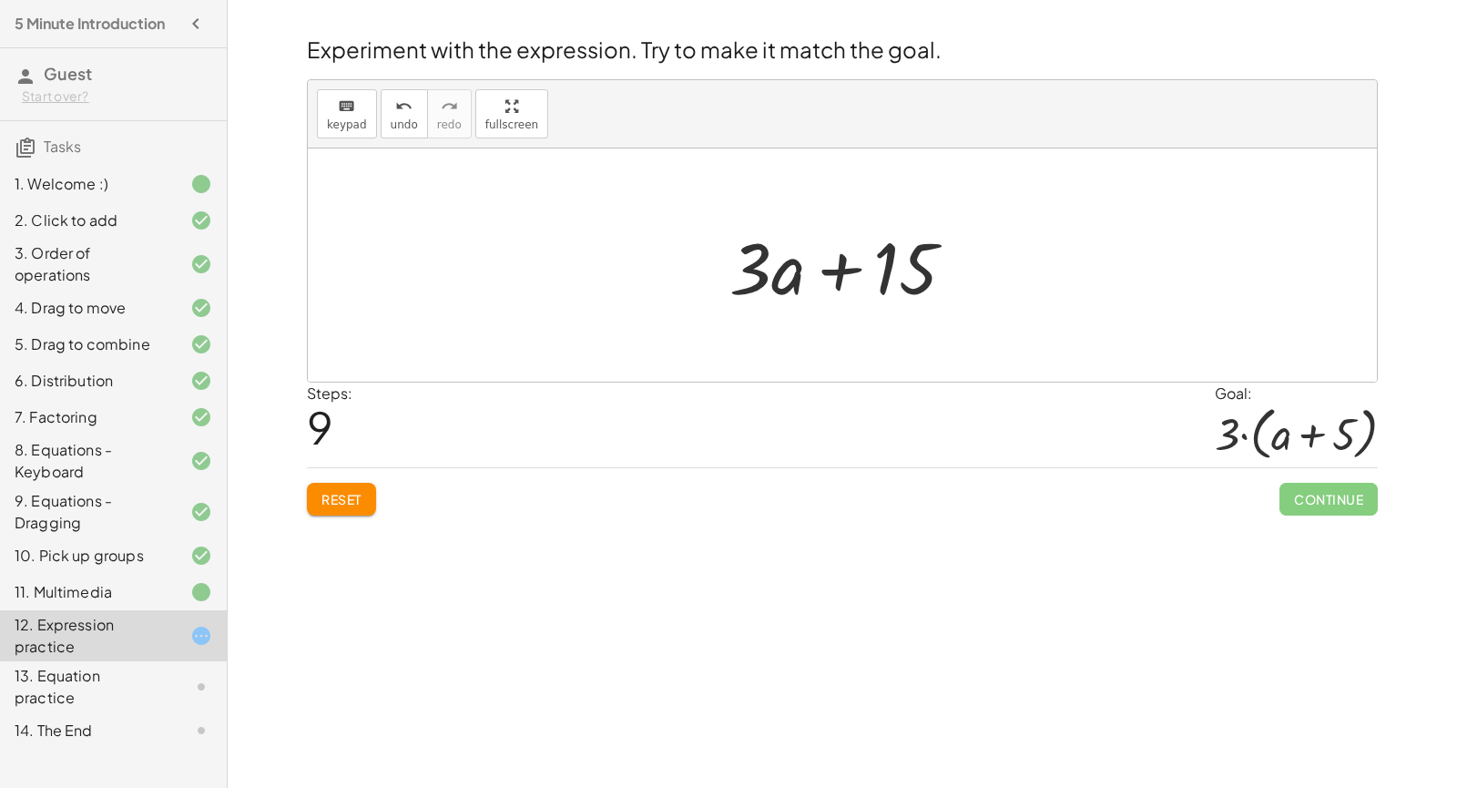
click at [1122, 300] on div at bounding box center [842, 264] width 1069 height 233
drag, startPoint x: 750, startPoint y: 286, endPoint x: 762, endPoint y: 286, distance: 11.8
click at [751, 296] on div at bounding box center [849, 266] width 259 height 94
click at [894, 284] on div at bounding box center [849, 266] width 259 height 94
click at [885, 284] on div at bounding box center [849, 266] width 259 height 94
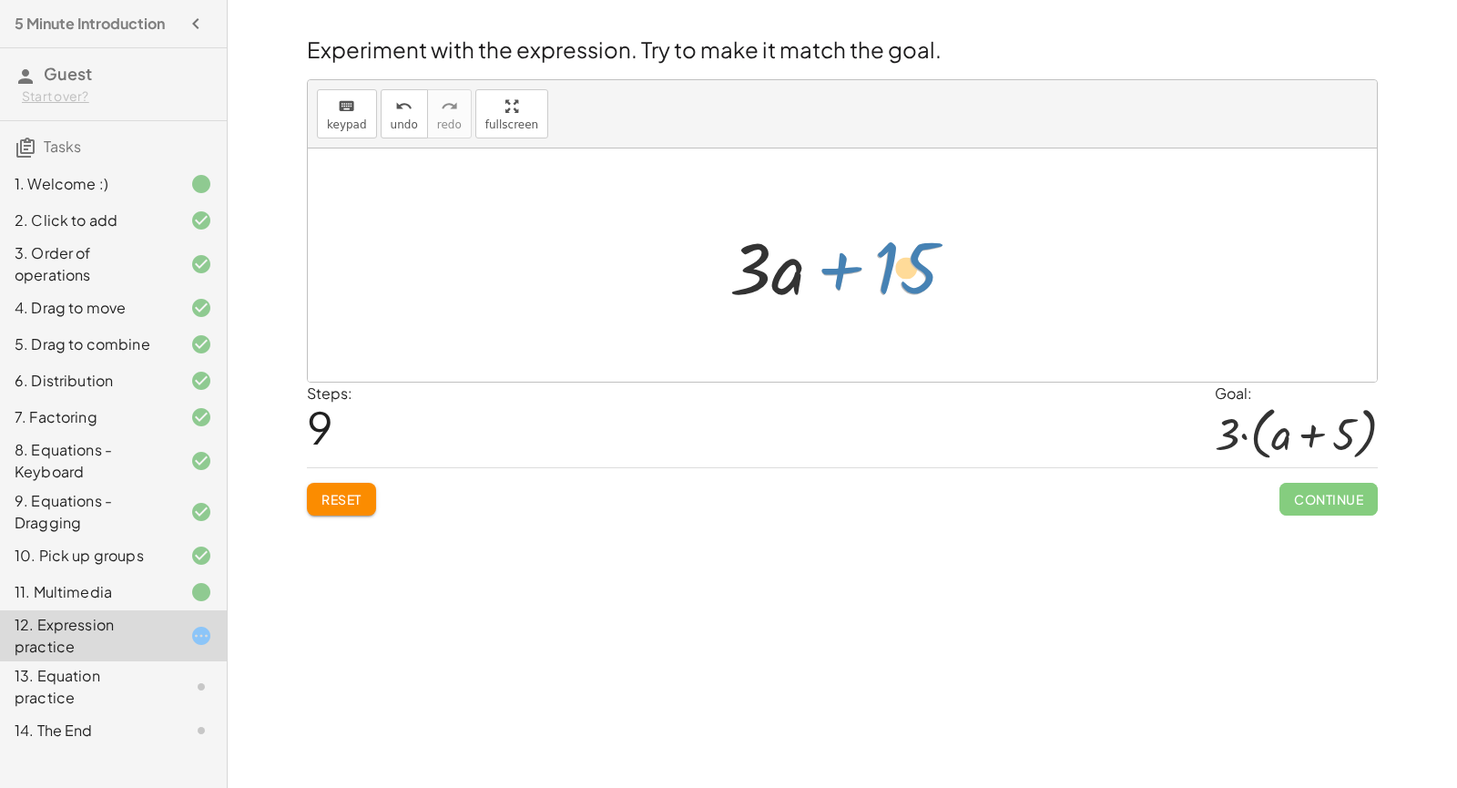
drag, startPoint x: 914, startPoint y: 292, endPoint x: 921, endPoint y: 270, distance: 23.9
click at [916, 275] on div at bounding box center [849, 266] width 259 height 94
click at [925, 271] on div at bounding box center [849, 266] width 259 height 94
click at [921, 268] on div at bounding box center [849, 266] width 259 height 94
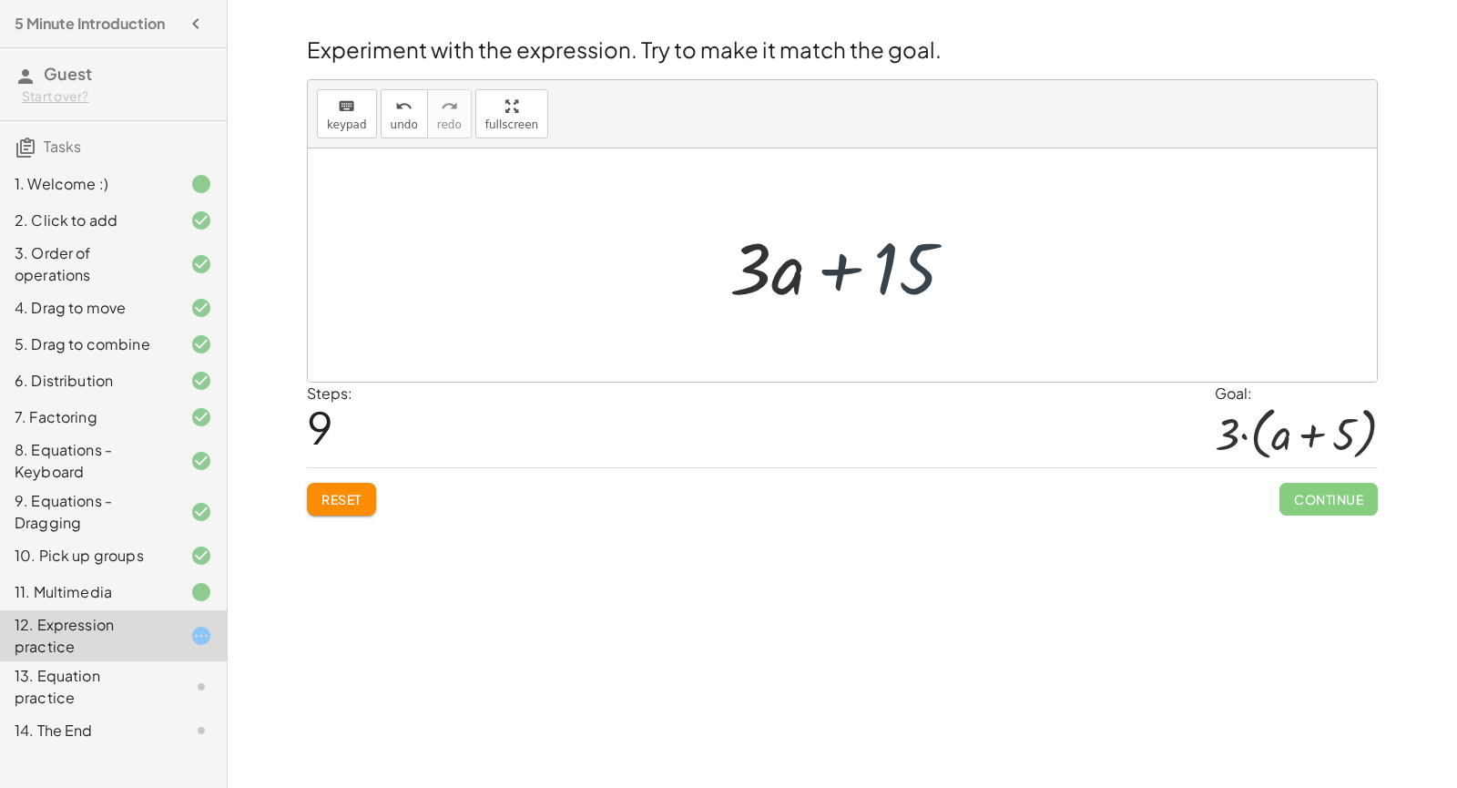
click at [921, 268] on div at bounding box center [849, 266] width 259 height 94
click at [881, 275] on div at bounding box center [849, 266] width 259 height 94
click at [882, 275] on div at bounding box center [849, 266] width 259 height 94
drag, startPoint x: 753, startPoint y: 284, endPoint x: 888, endPoint y: 280, distance: 134.8
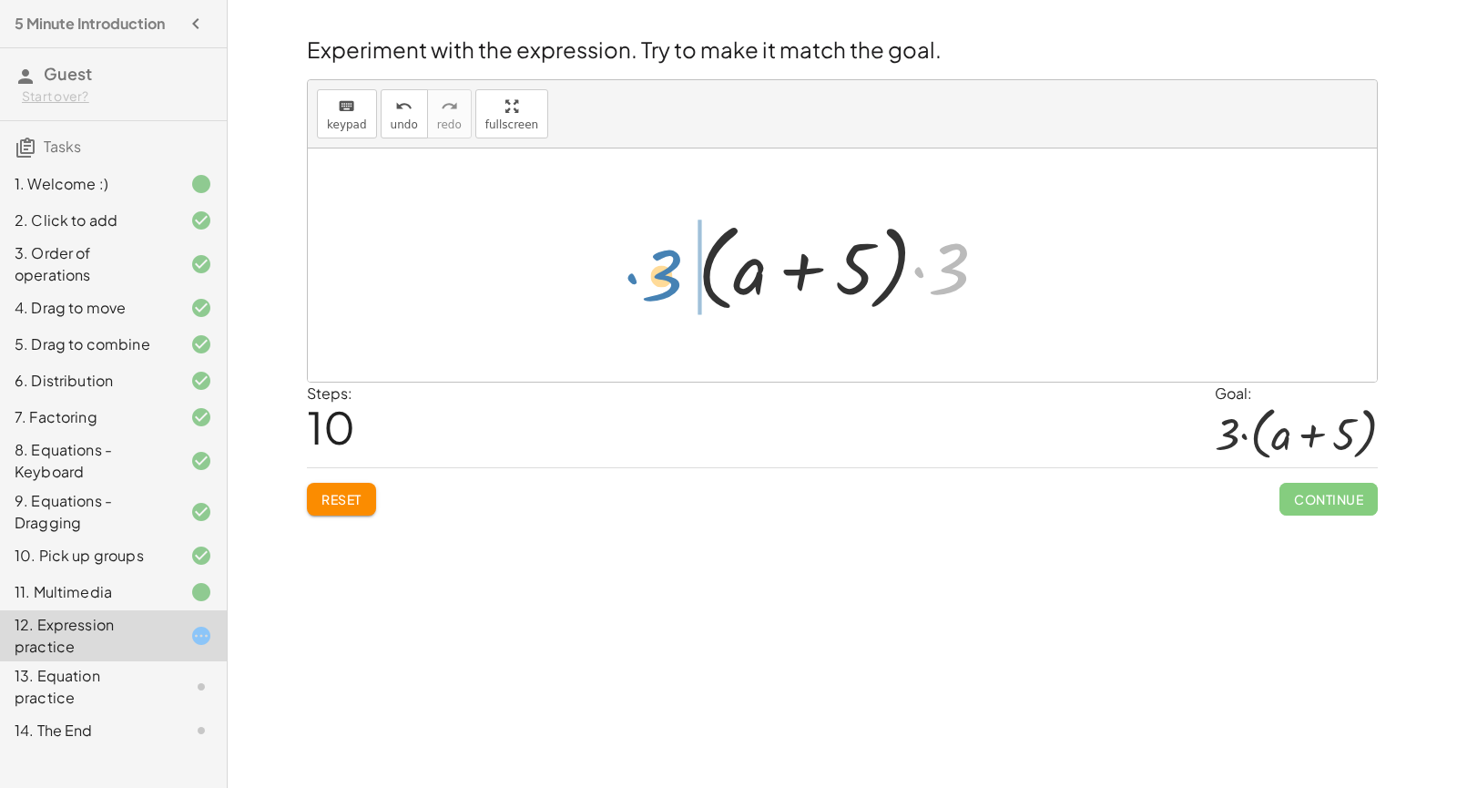
drag, startPoint x: 958, startPoint y: 265, endPoint x: 673, endPoint y: 284, distance: 285.6
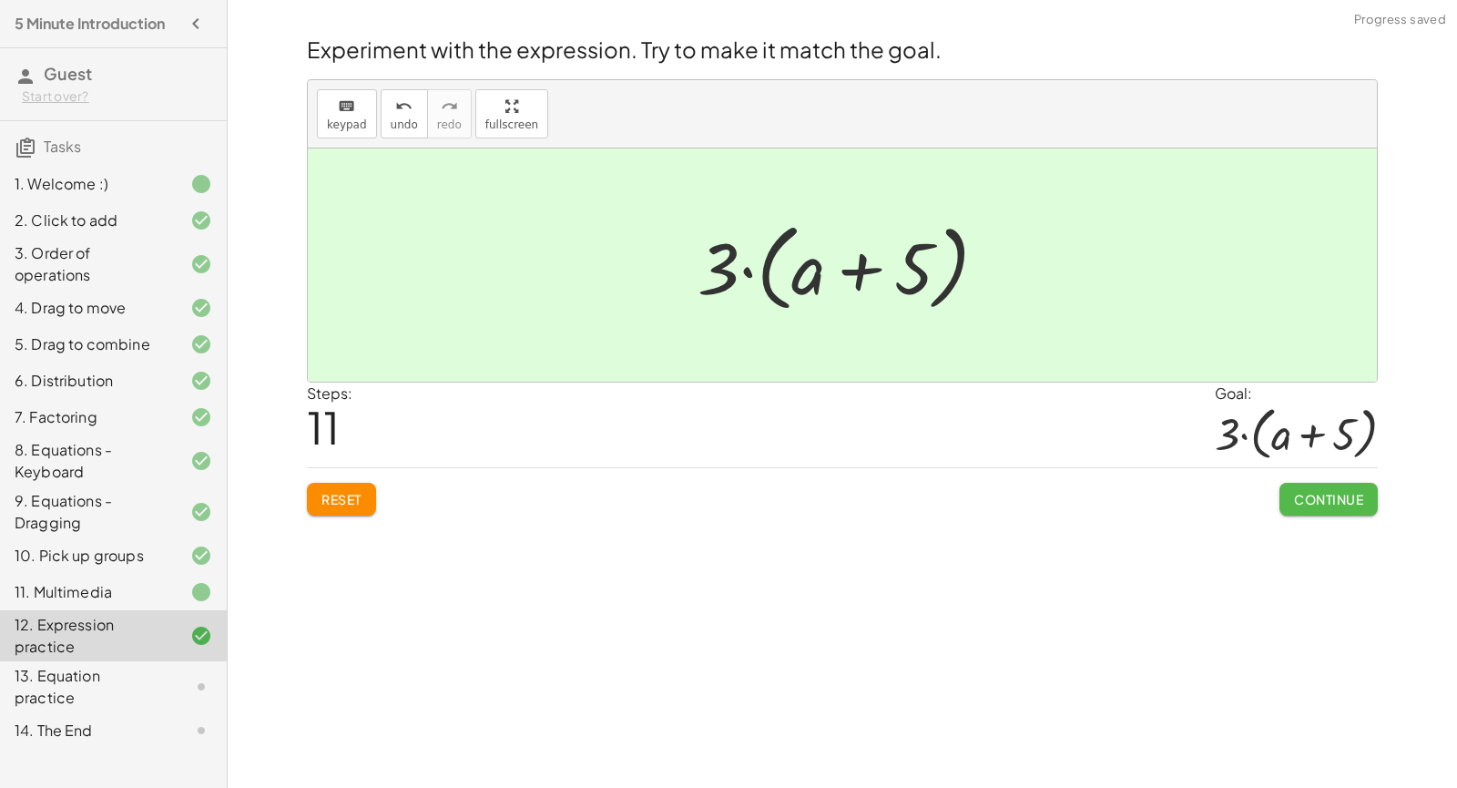
click at [1321, 503] on span "Continue" at bounding box center [1328, 499] width 69 height 16
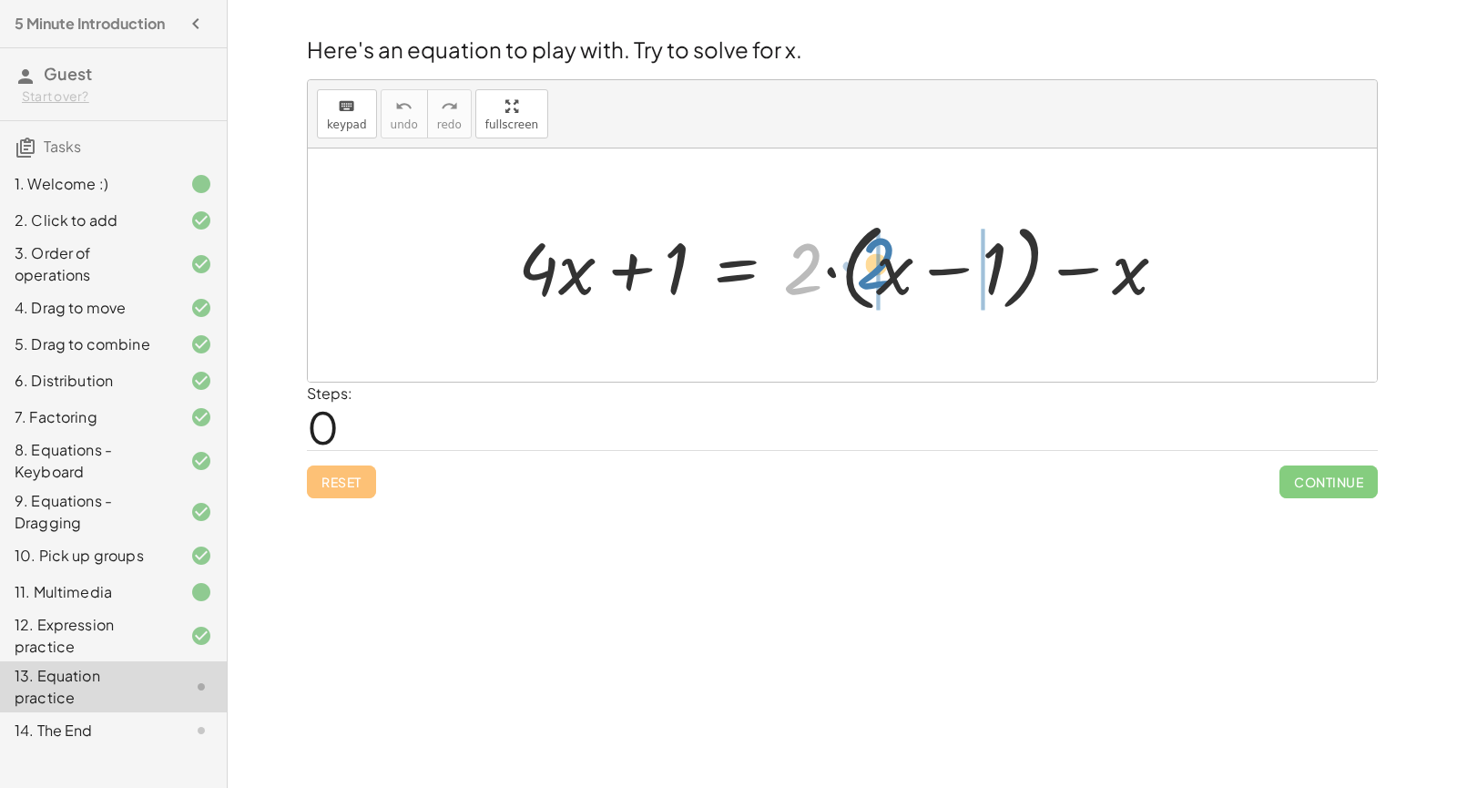
drag, startPoint x: 794, startPoint y: 282, endPoint x: 867, endPoint y: 277, distance: 73.0
click at [867, 277] on div at bounding box center [849, 265] width 681 height 105
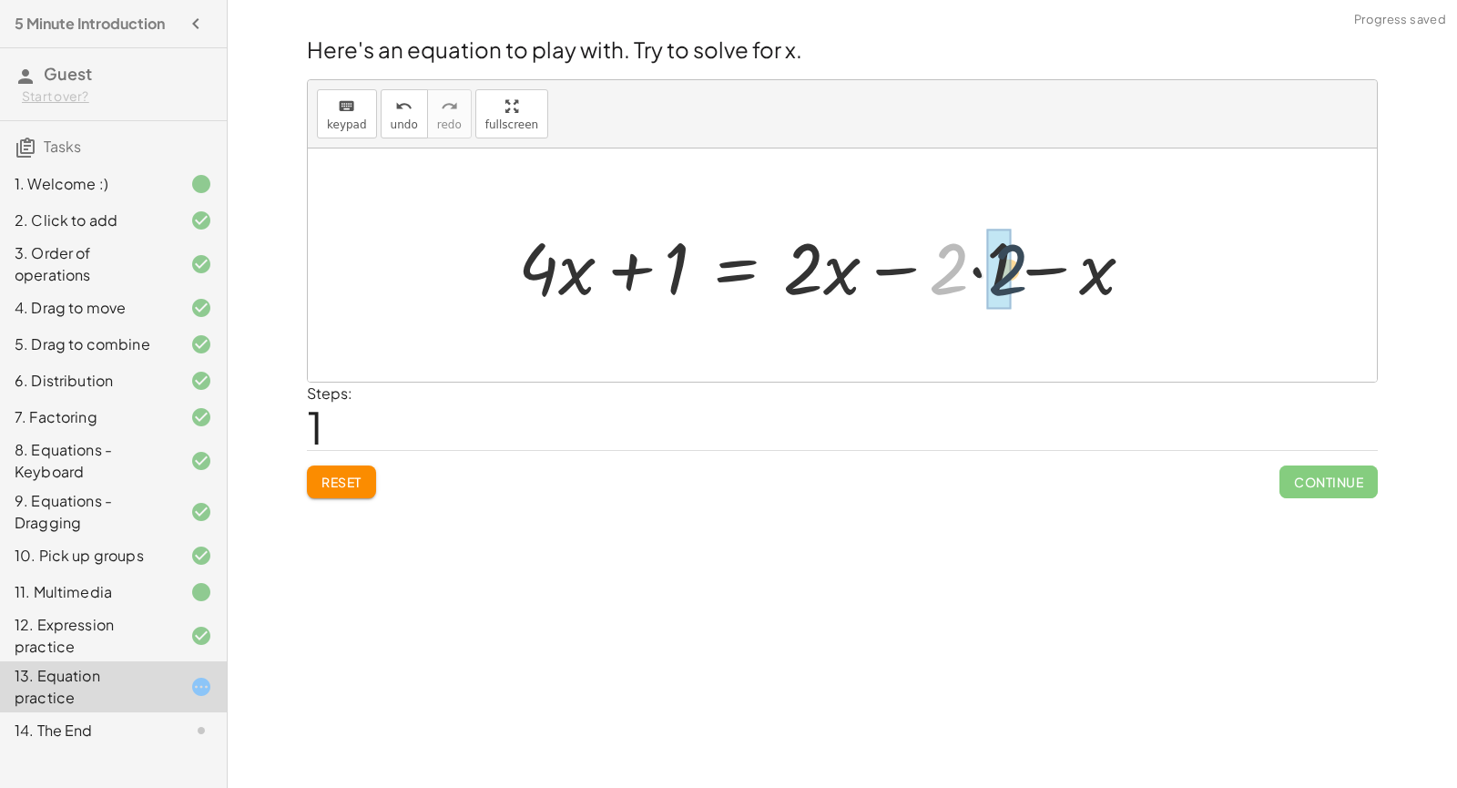
drag, startPoint x: 948, startPoint y: 282, endPoint x: 1008, endPoint y: 283, distance: 60.1
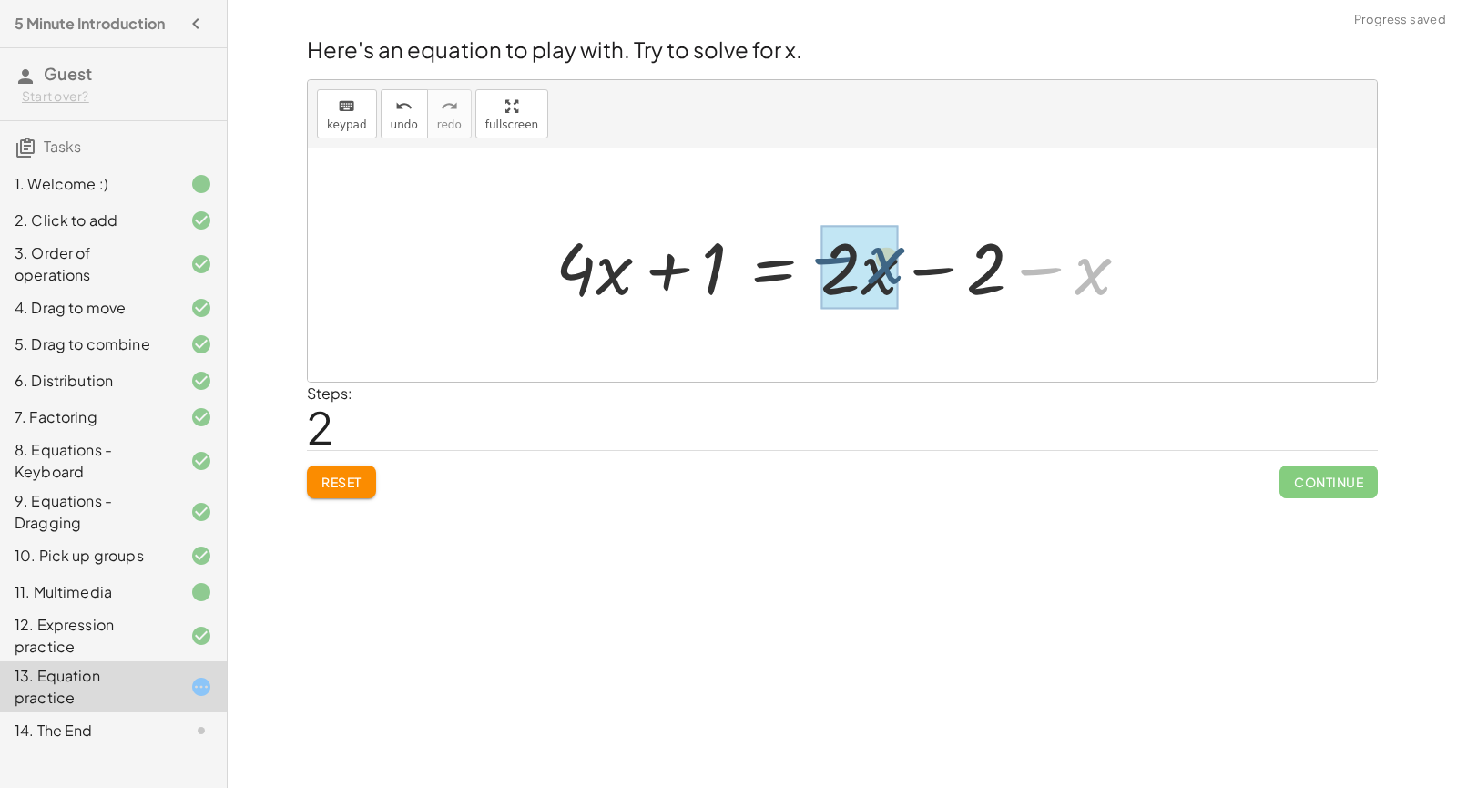
drag, startPoint x: 1094, startPoint y: 277, endPoint x: 886, endPoint y: 267, distance: 207.8
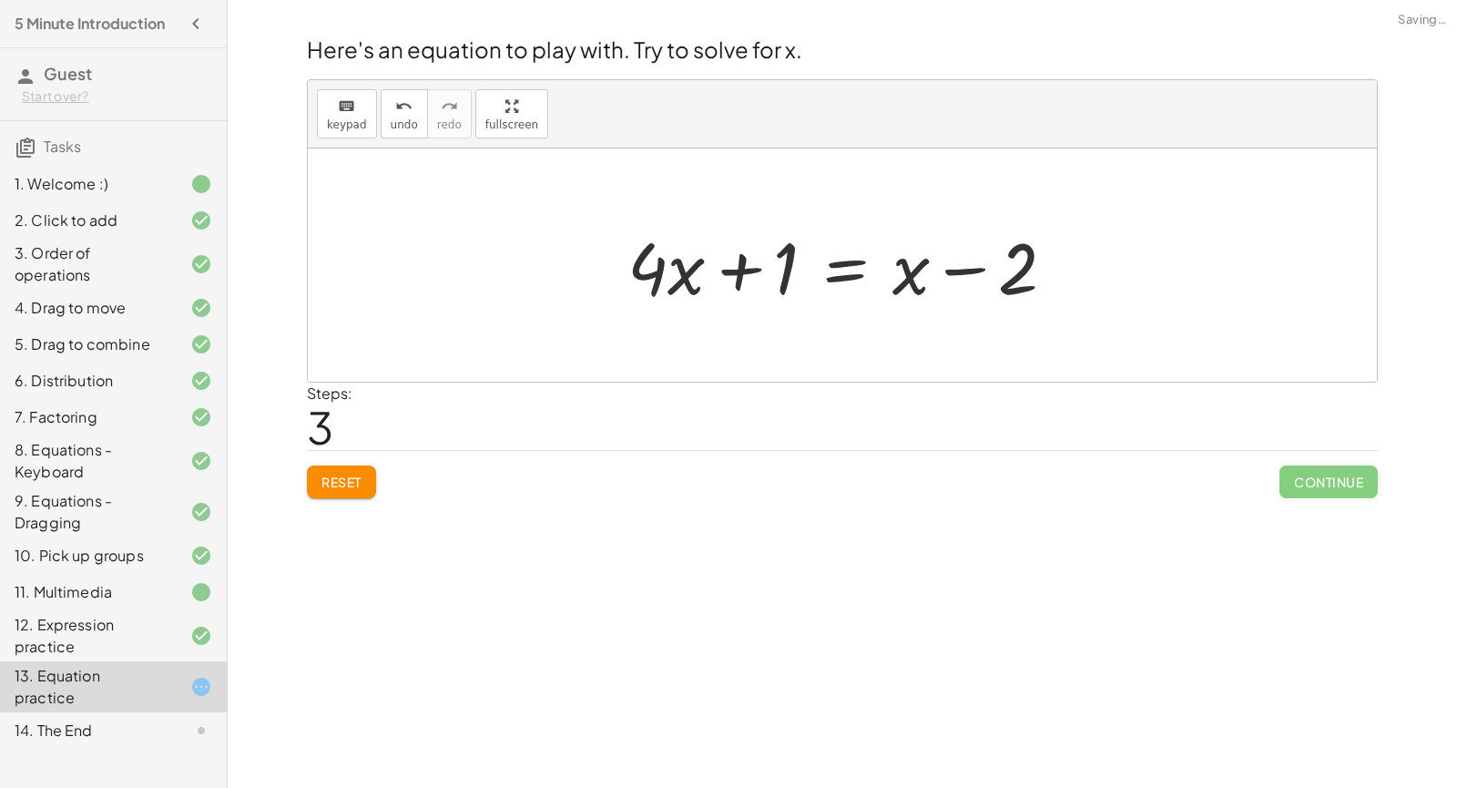
click at [841, 273] on div at bounding box center [848, 266] width 461 height 94
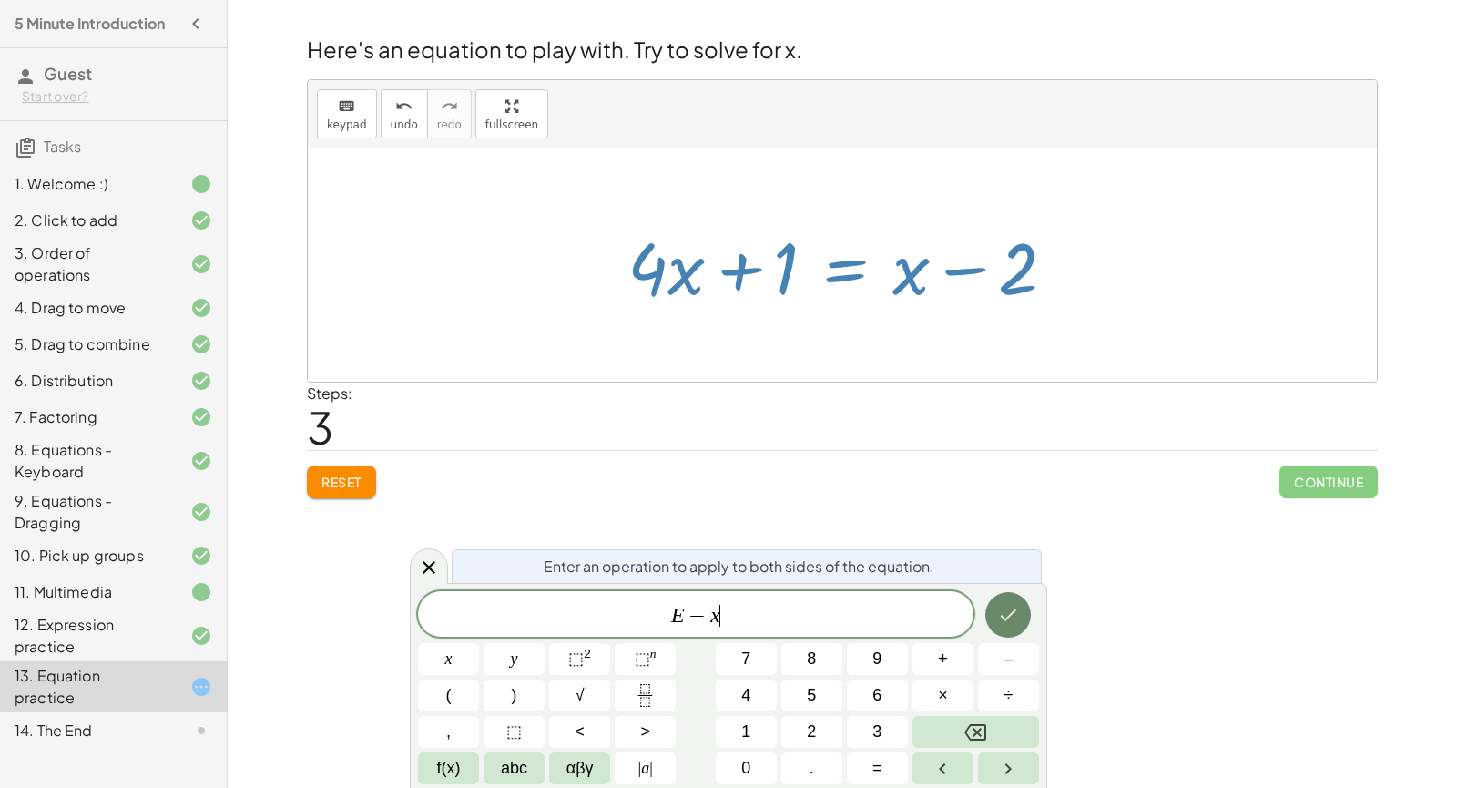
click at [1022, 613] on button "Done" at bounding box center [1008, 615] width 46 height 46
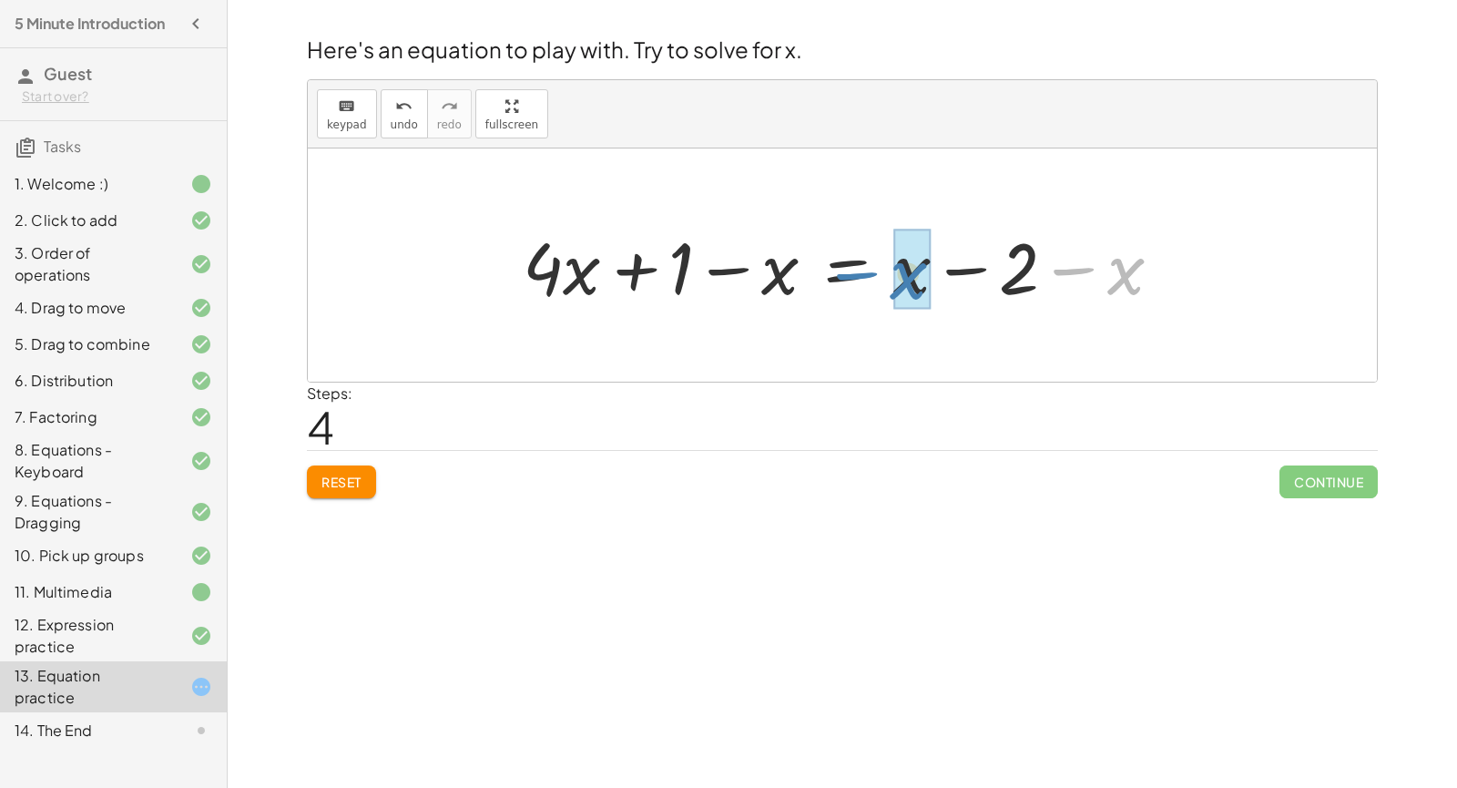
drag, startPoint x: 1124, startPoint y: 275, endPoint x: 906, endPoint y: 280, distance: 217.7
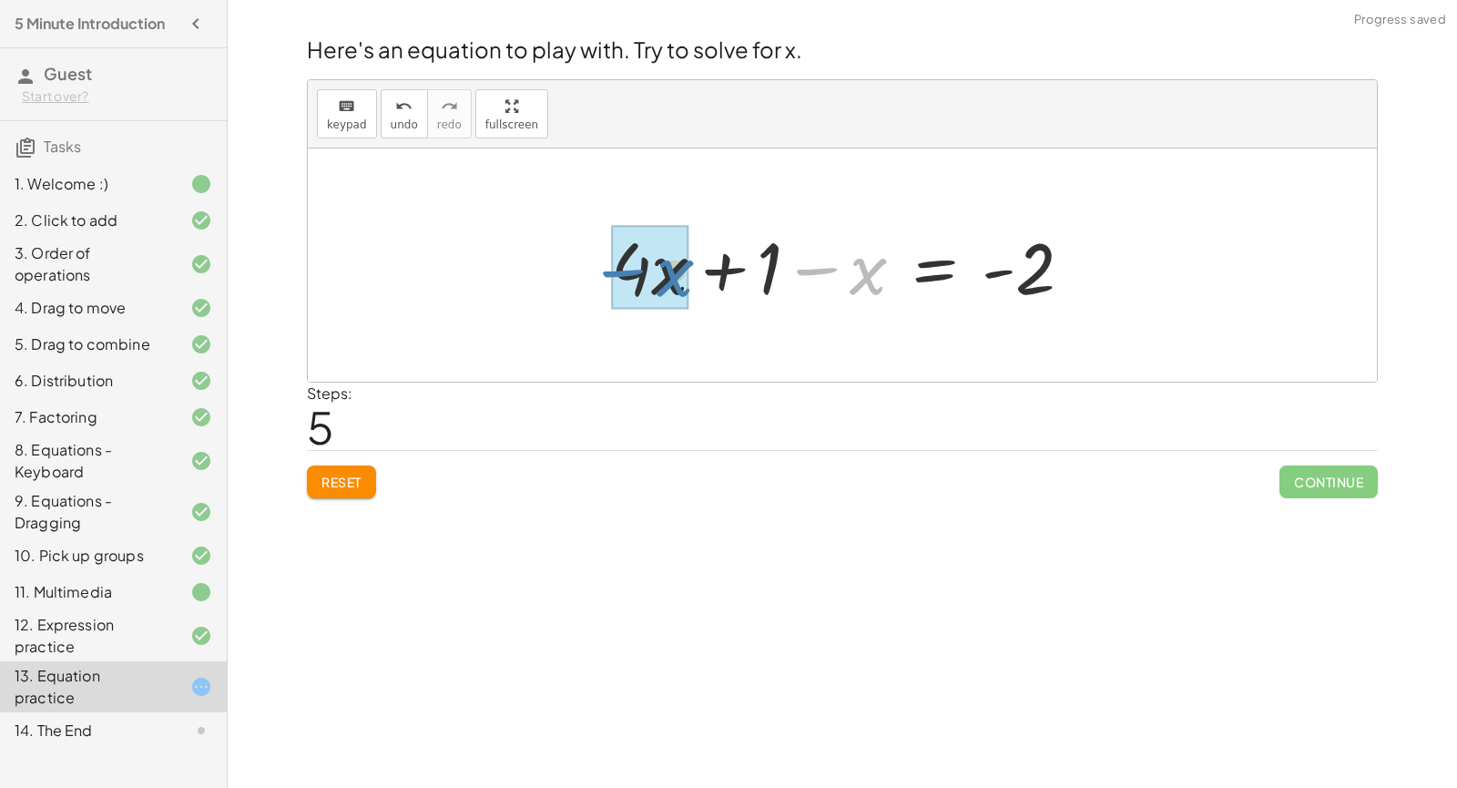
drag, startPoint x: 866, startPoint y: 270, endPoint x: 661, endPoint y: 280, distance: 205.1
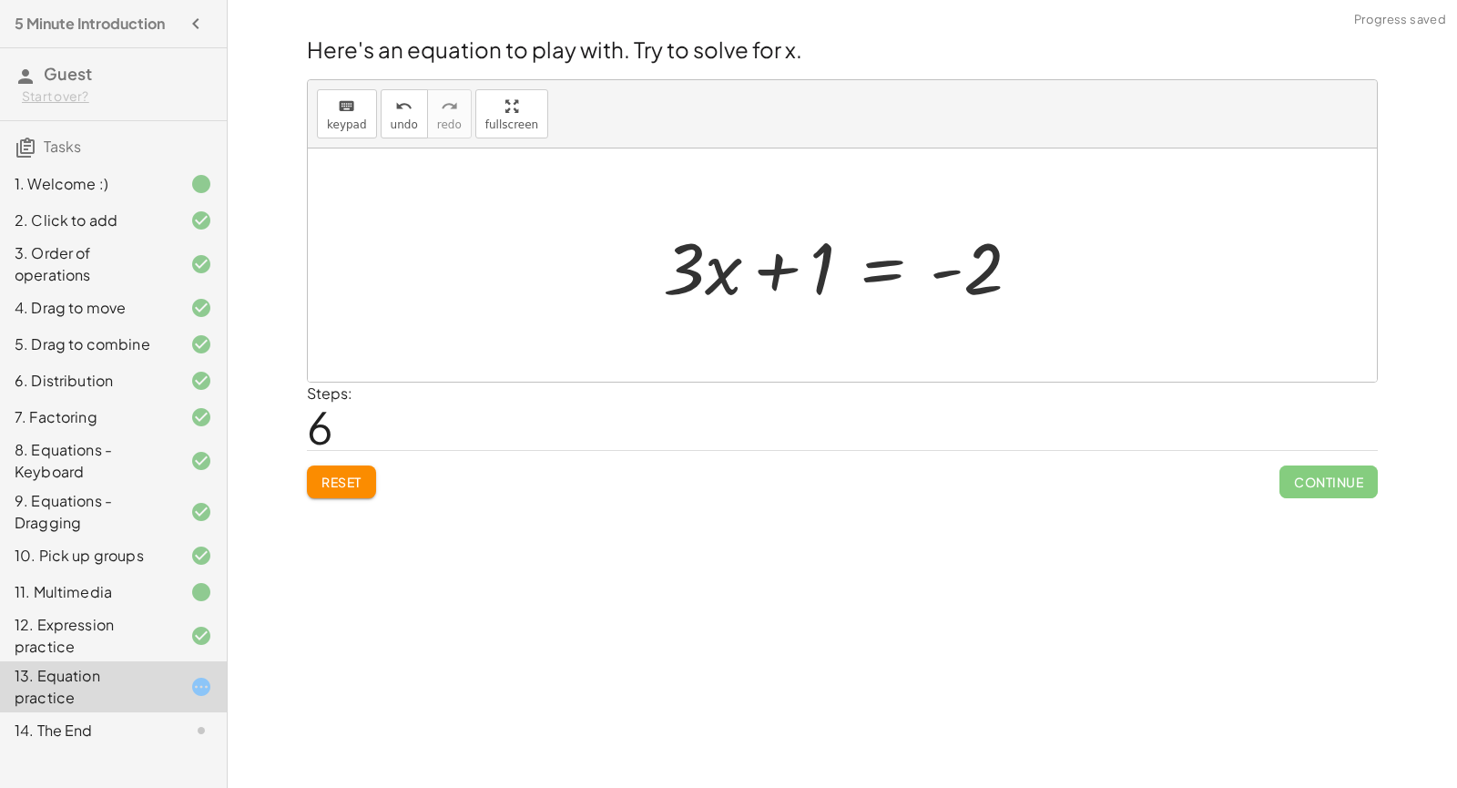
click at [867, 273] on div at bounding box center [849, 266] width 391 height 94
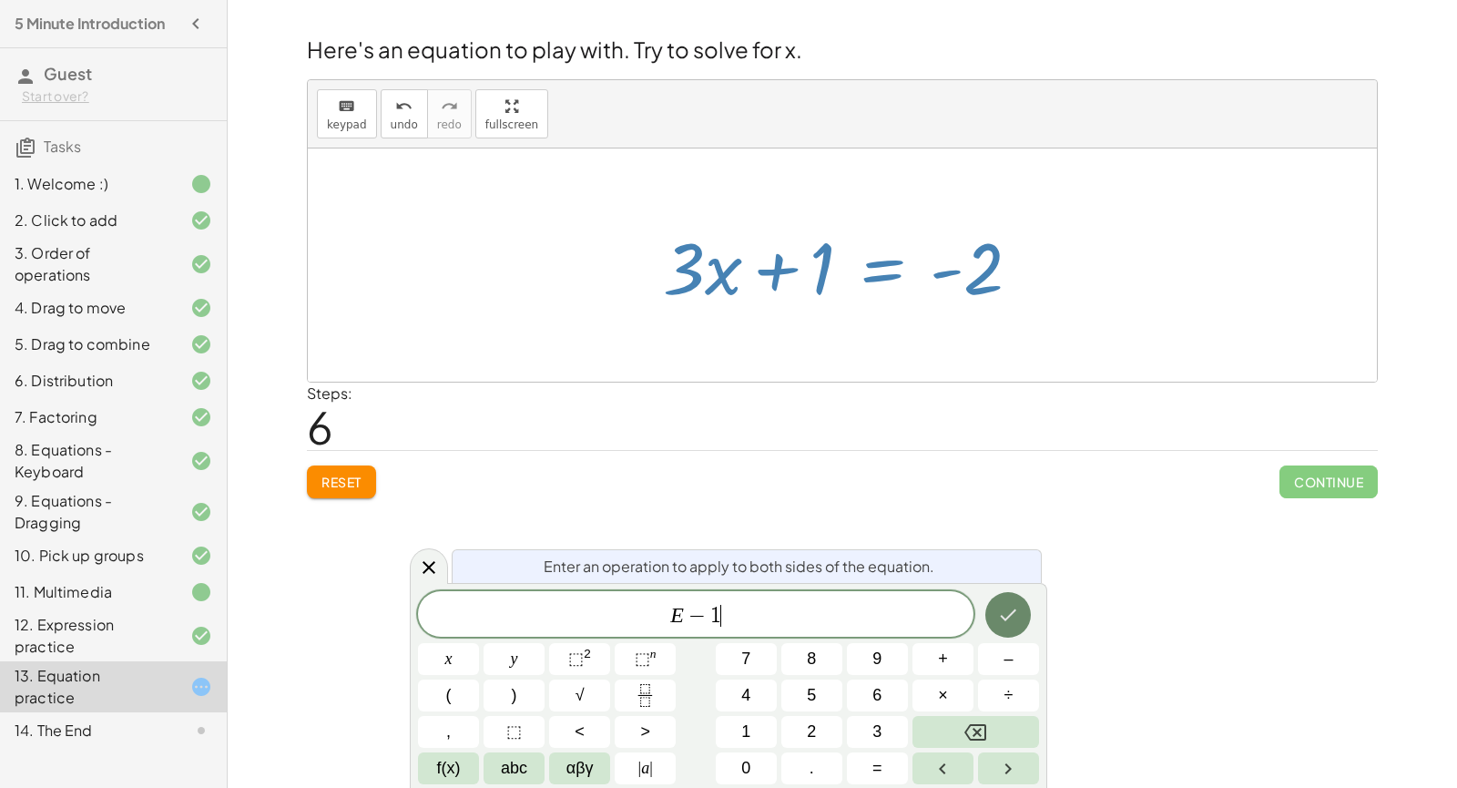
click at [1012, 626] on button "Done" at bounding box center [1008, 615] width 46 height 46
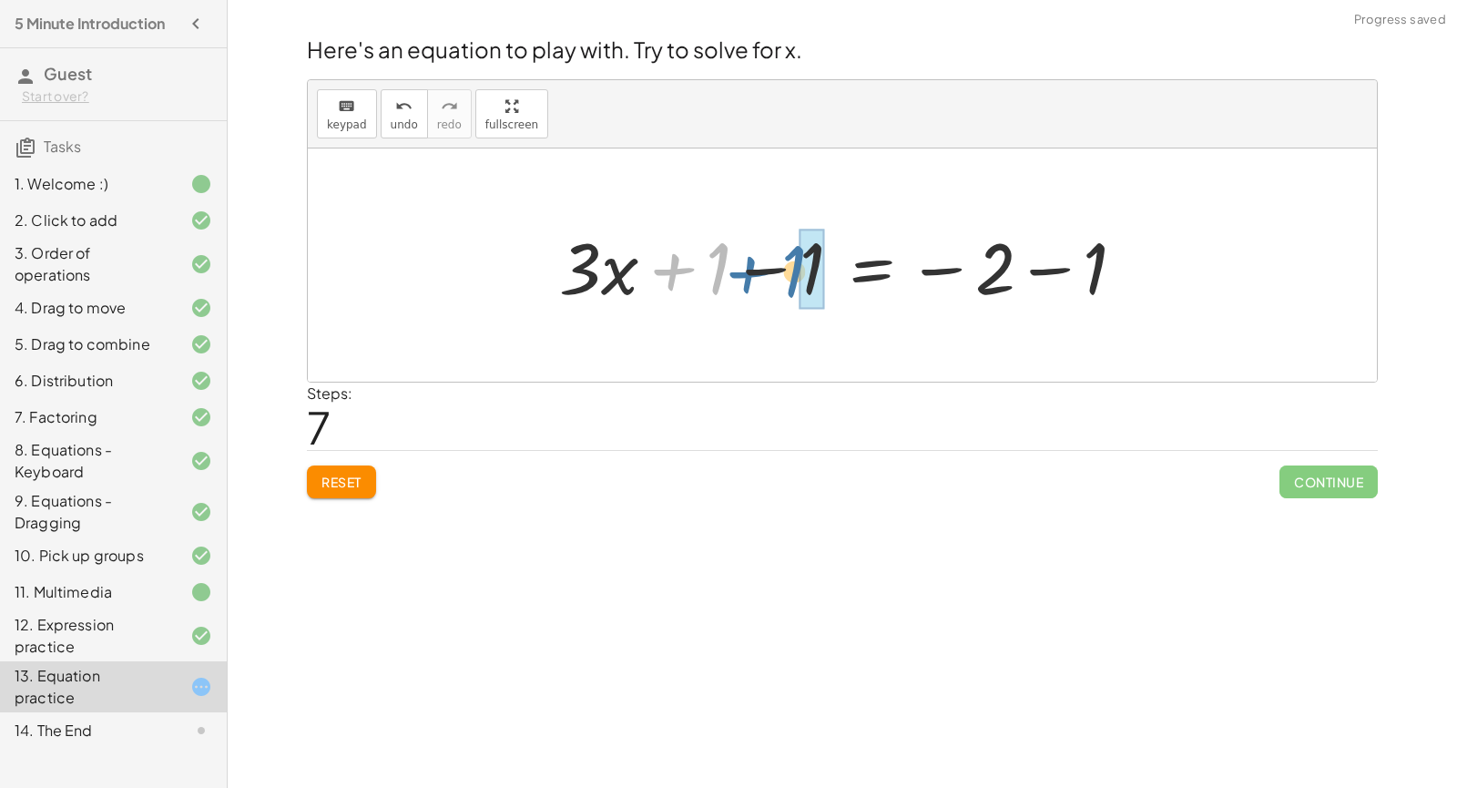
drag, startPoint x: 718, startPoint y: 272, endPoint x: 796, endPoint y: 274, distance: 77.4
click at [796, 274] on div at bounding box center [849, 266] width 599 height 94
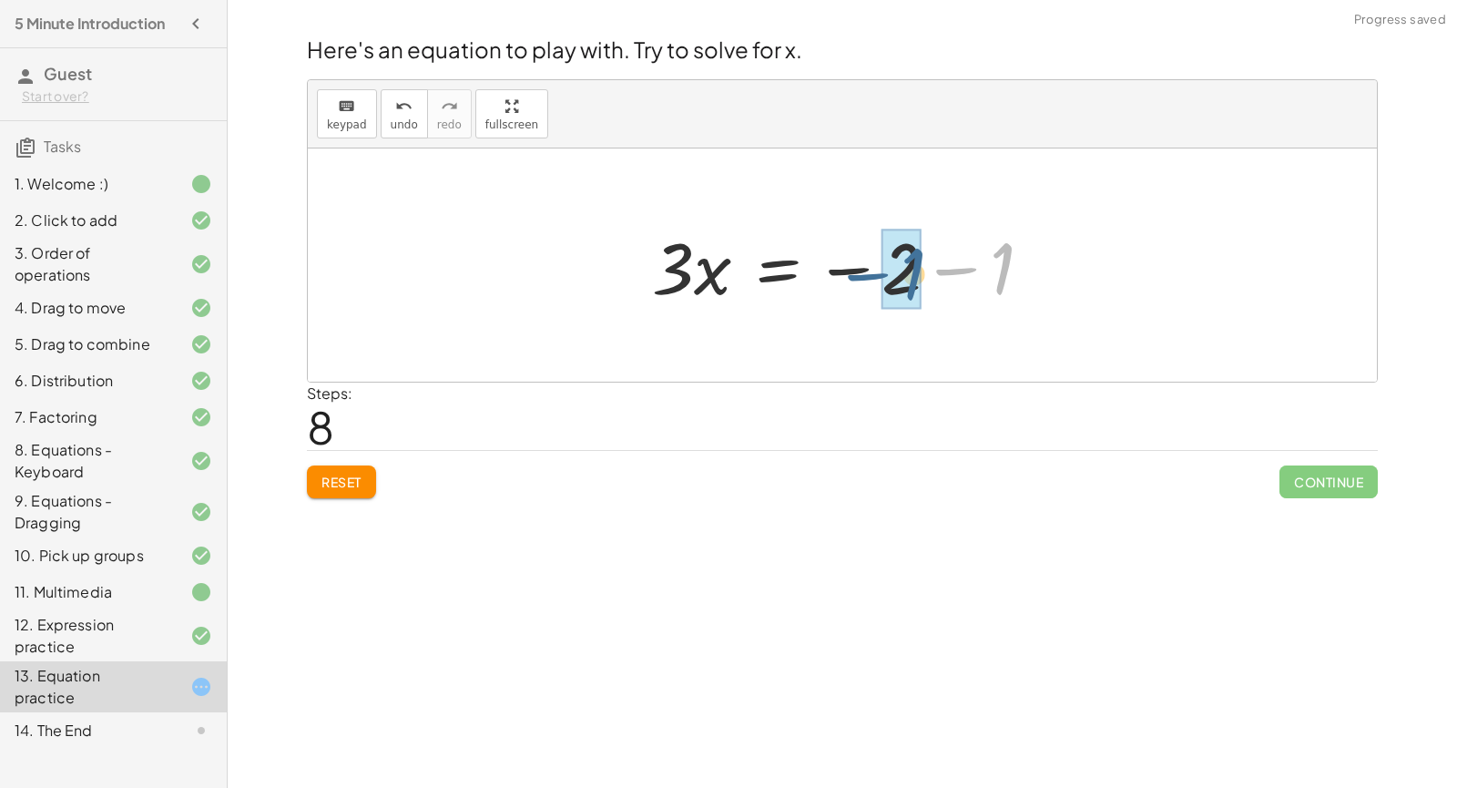
drag, startPoint x: 997, startPoint y: 285, endPoint x: 897, endPoint y: 290, distance: 100.3
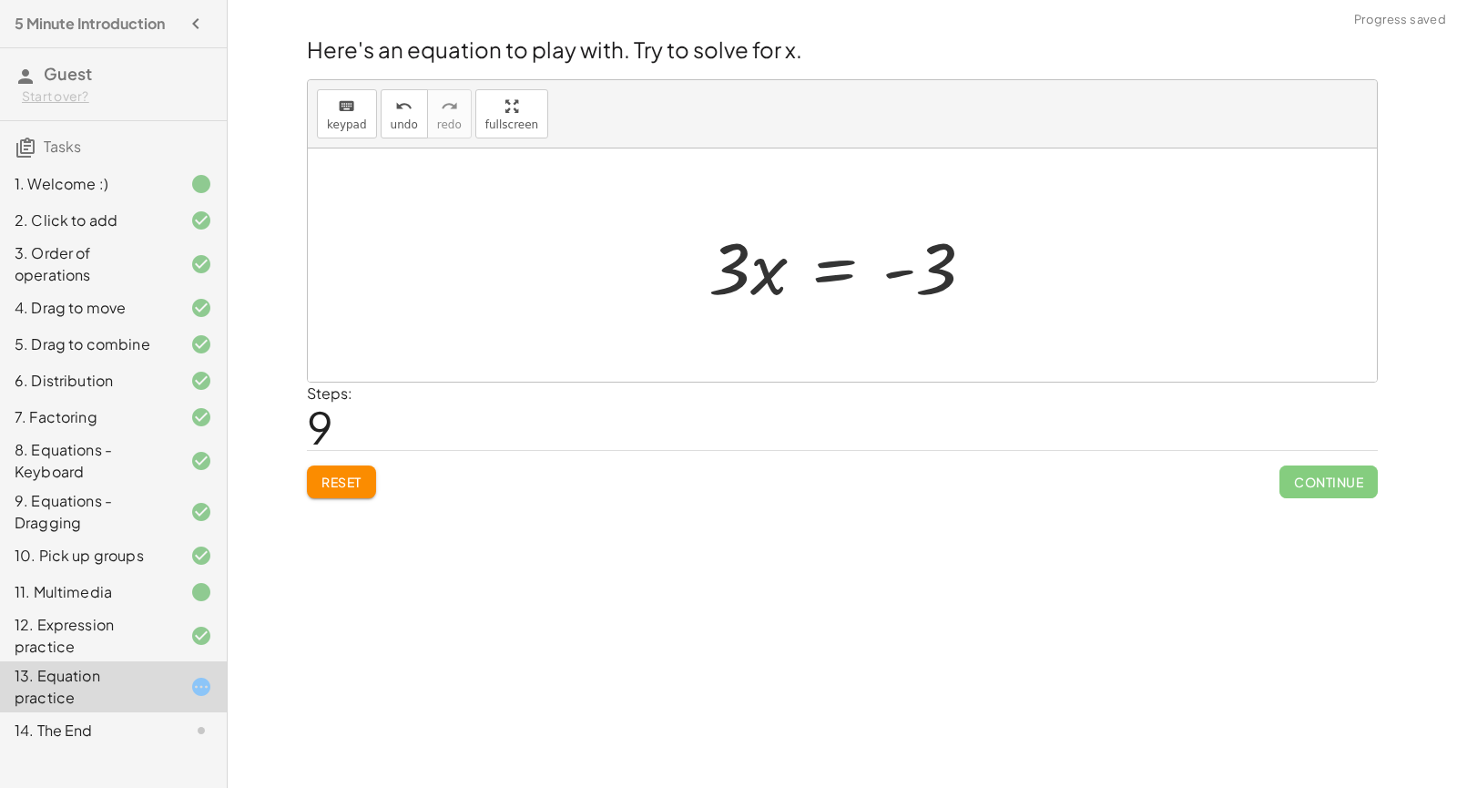
drag, startPoint x: 836, startPoint y: 271, endPoint x: 831, endPoint y: 289, distance: 17.9
click at [835, 272] on div at bounding box center [848, 266] width 299 height 94
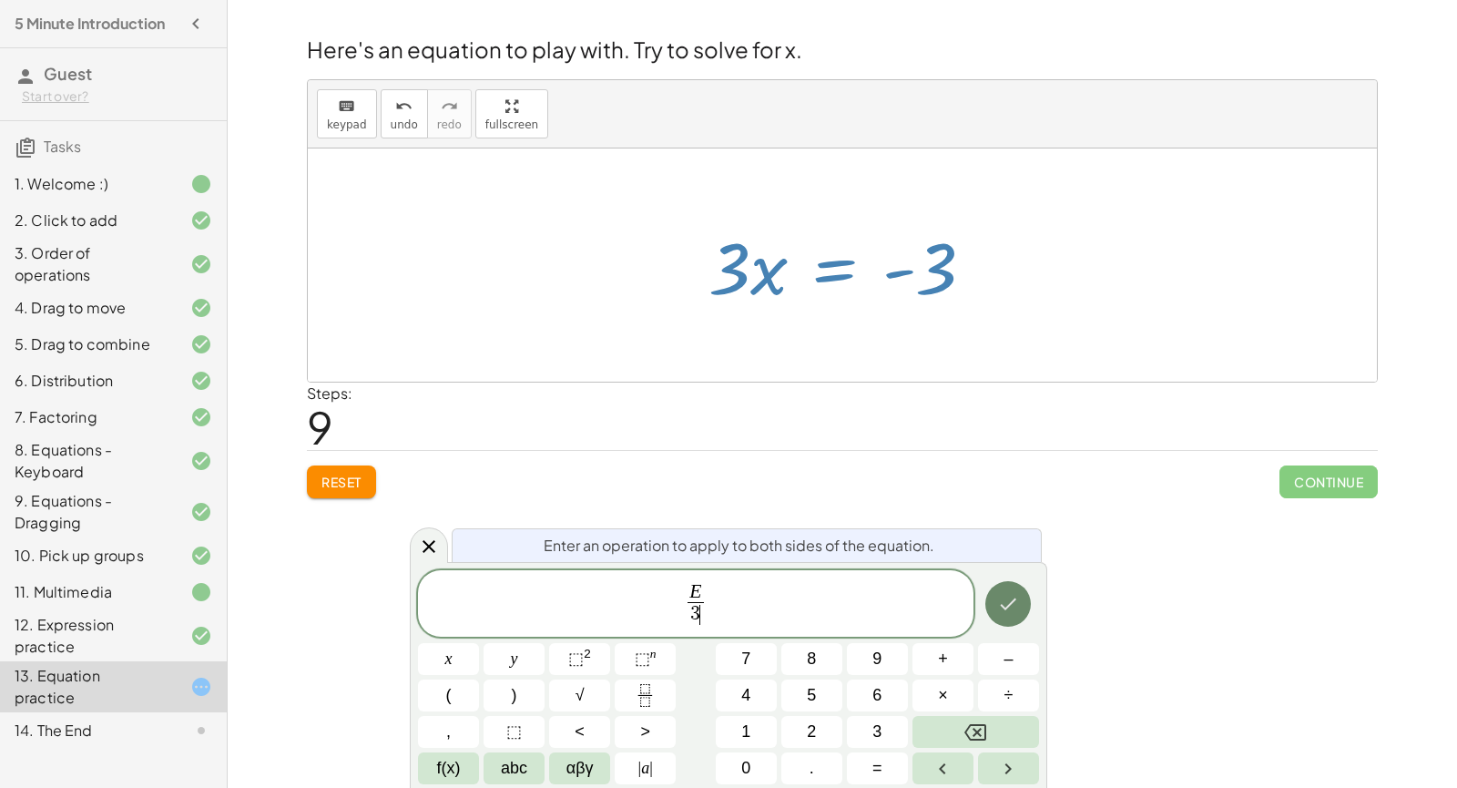
click at [1009, 616] on button "Done" at bounding box center [1008, 604] width 46 height 46
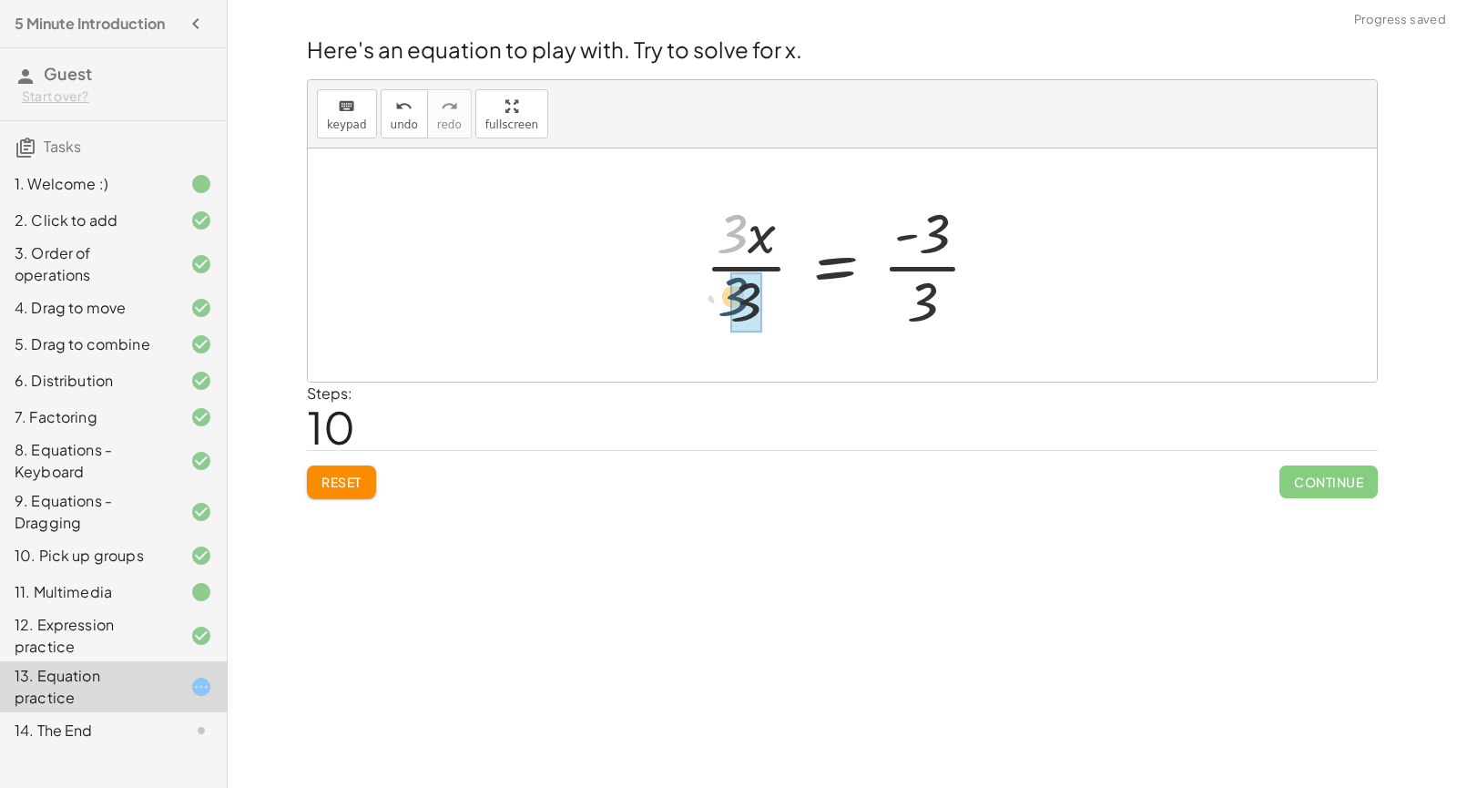
drag, startPoint x: 740, startPoint y: 229, endPoint x: 741, endPoint y: 292, distance: 63.7
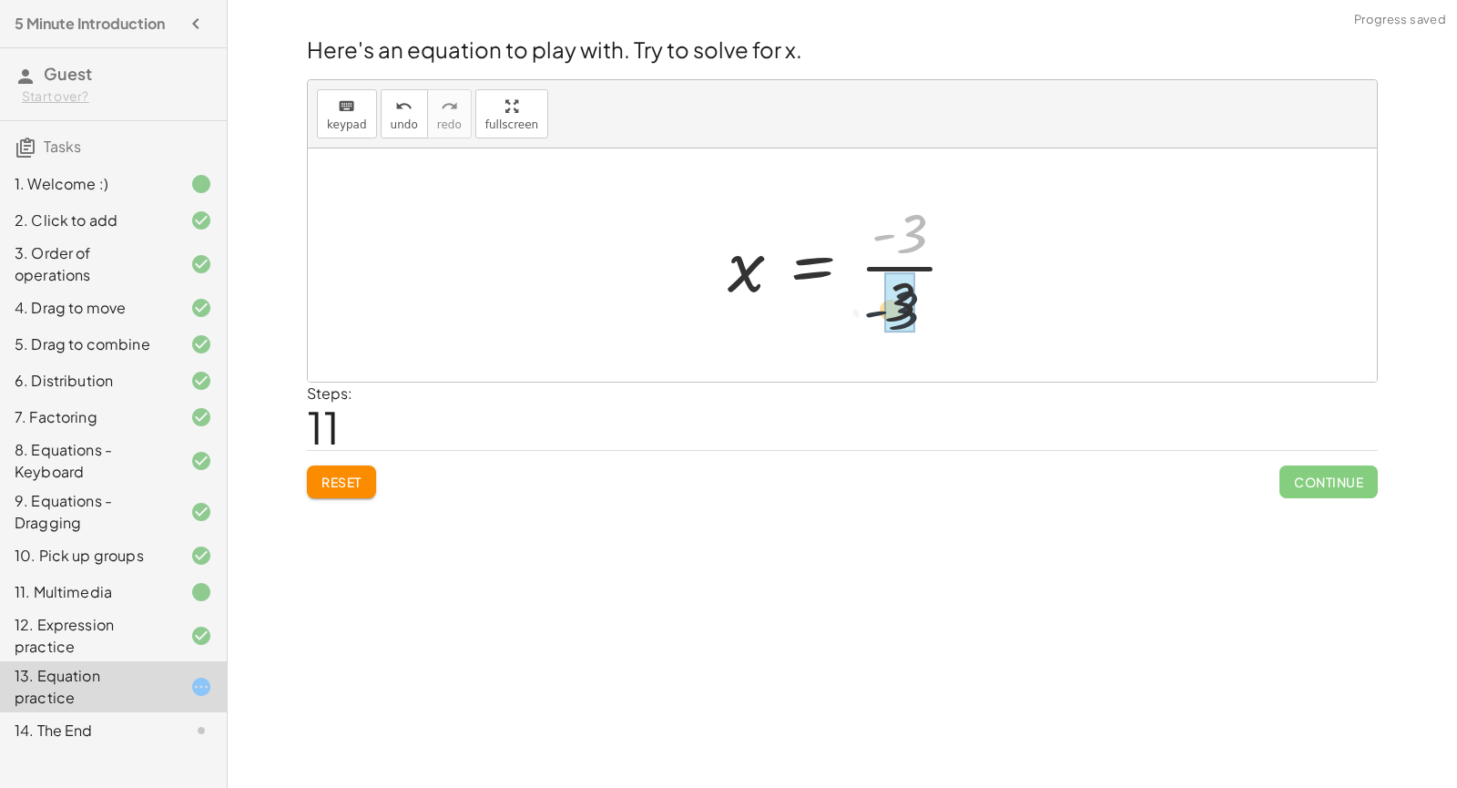
drag, startPoint x: 911, startPoint y: 238, endPoint x: 910, endPoint y: 267, distance: 29.2
drag, startPoint x: 898, startPoint y: 234, endPoint x: 910, endPoint y: 292, distance: 59.5
drag, startPoint x: 914, startPoint y: 295, endPoint x: 890, endPoint y: 218, distance: 81.2
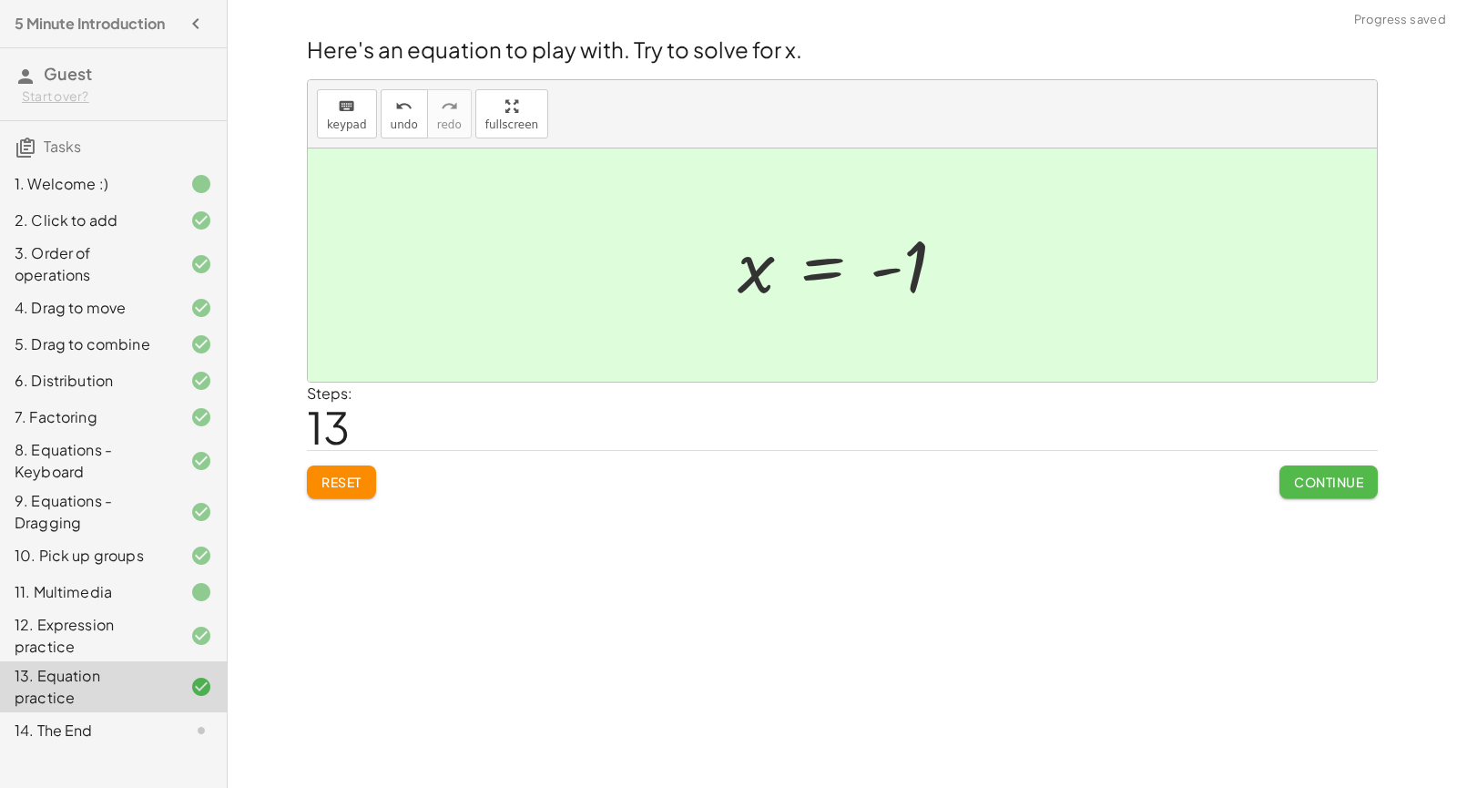
click at [1318, 480] on span "Continue" at bounding box center [1328, 481] width 69 height 16
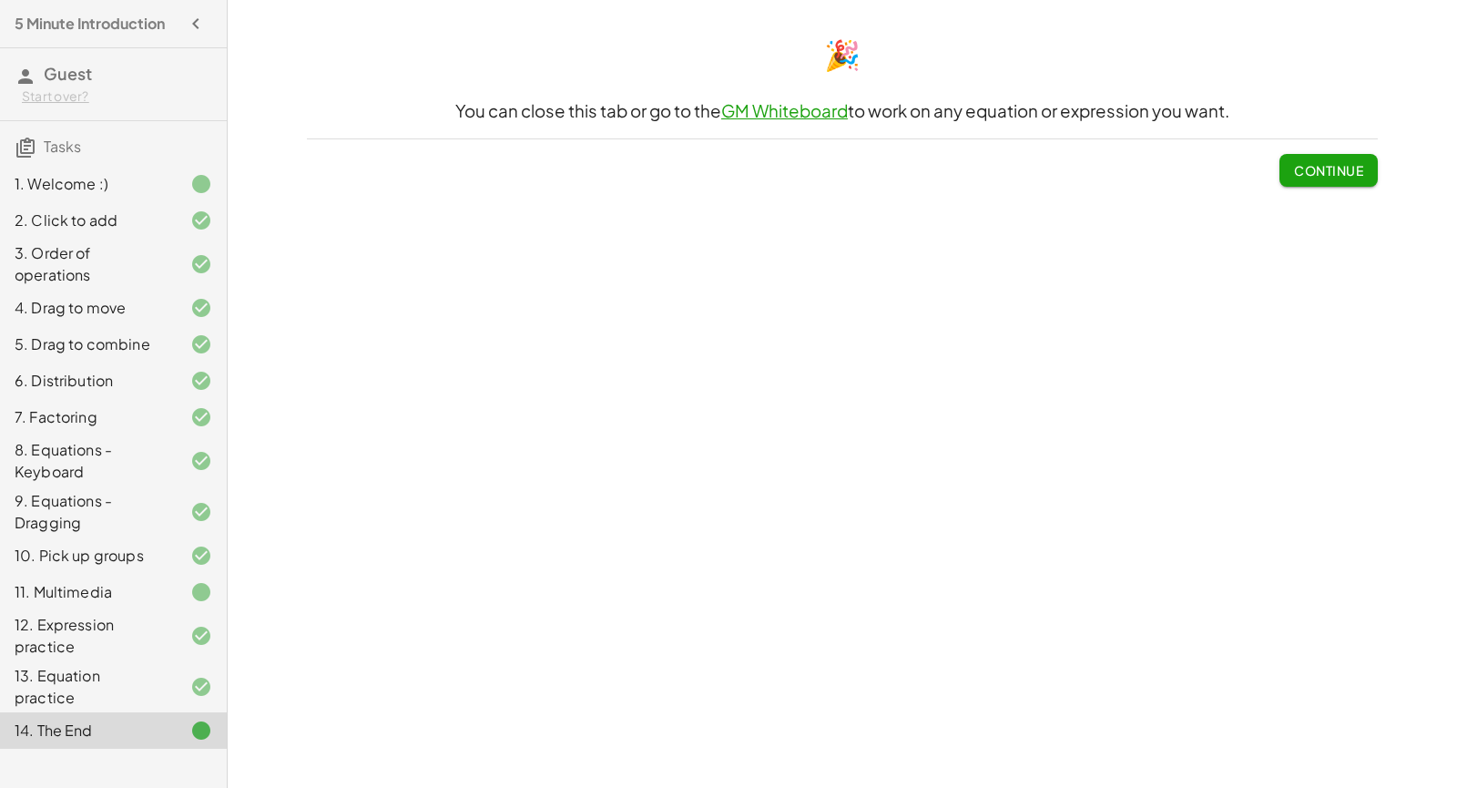
click at [1310, 167] on span "Continue" at bounding box center [1328, 170] width 69 height 16
